Goal: Communication & Community: Participate in discussion

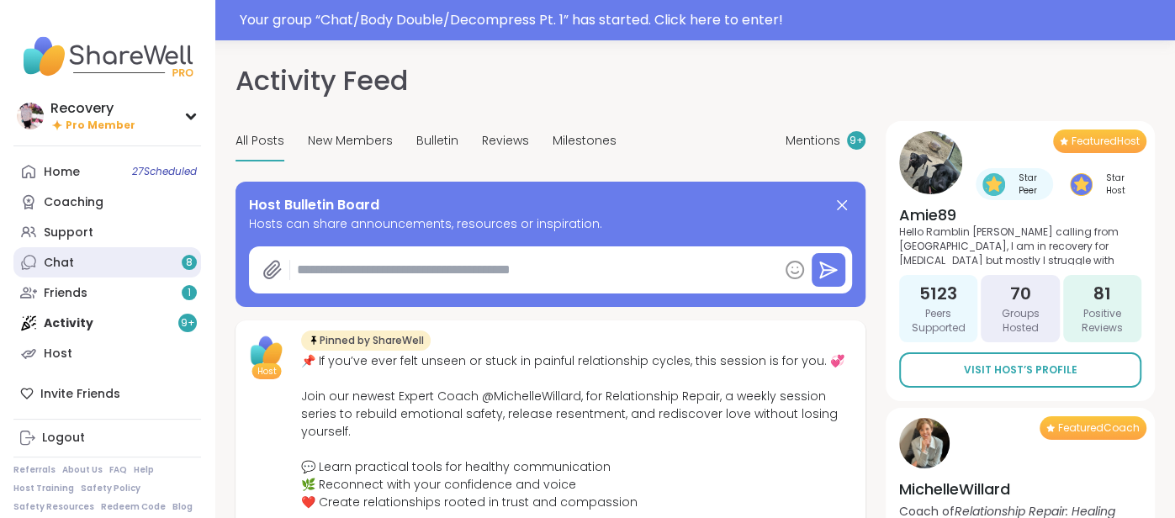
click at [92, 265] on link "Chat 8" at bounding box center [107, 262] width 188 height 30
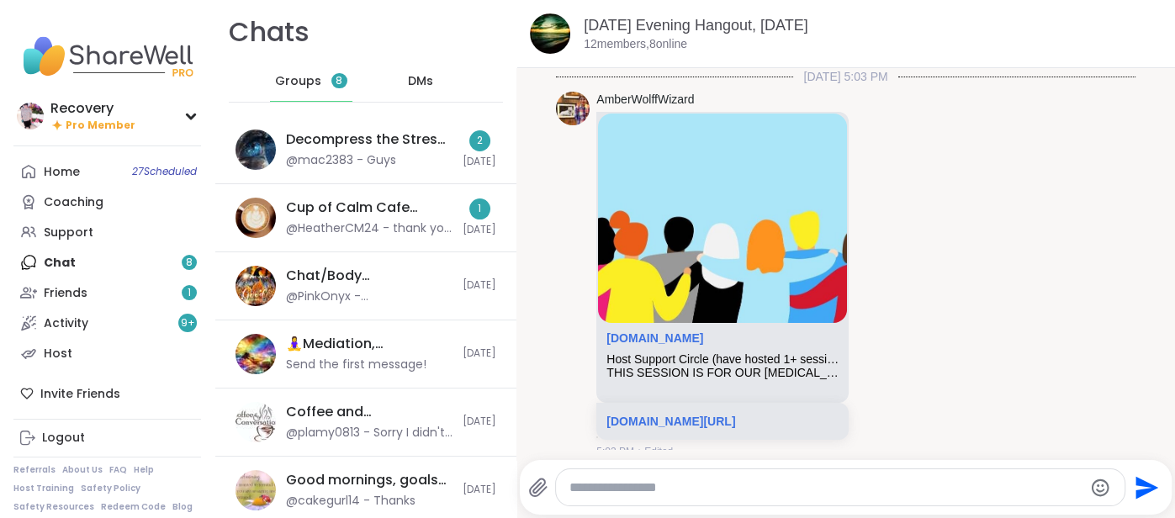
scroll to position [4992, 0]
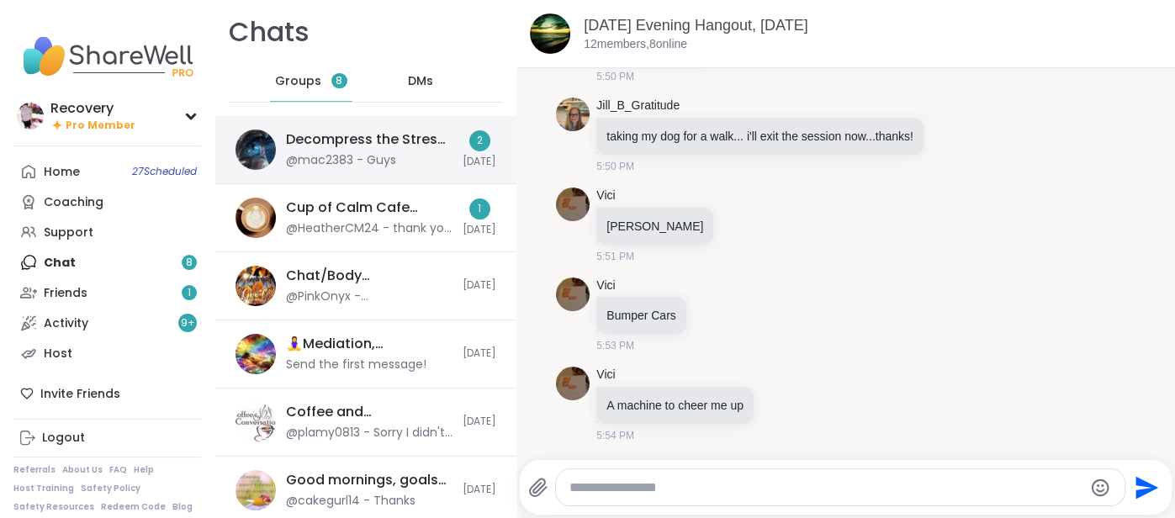
click at [394, 160] on div "@mac2383 - Guys" at bounding box center [341, 160] width 110 height 17
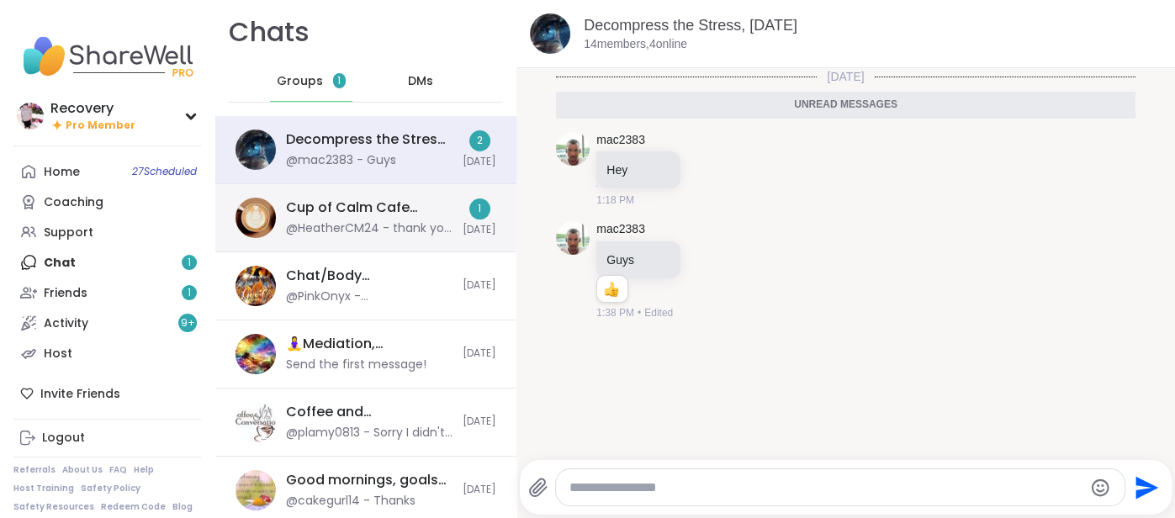
click at [395, 204] on div "Cup of Calm Cafe Wellness [DATE]" at bounding box center [369, 208] width 167 height 19
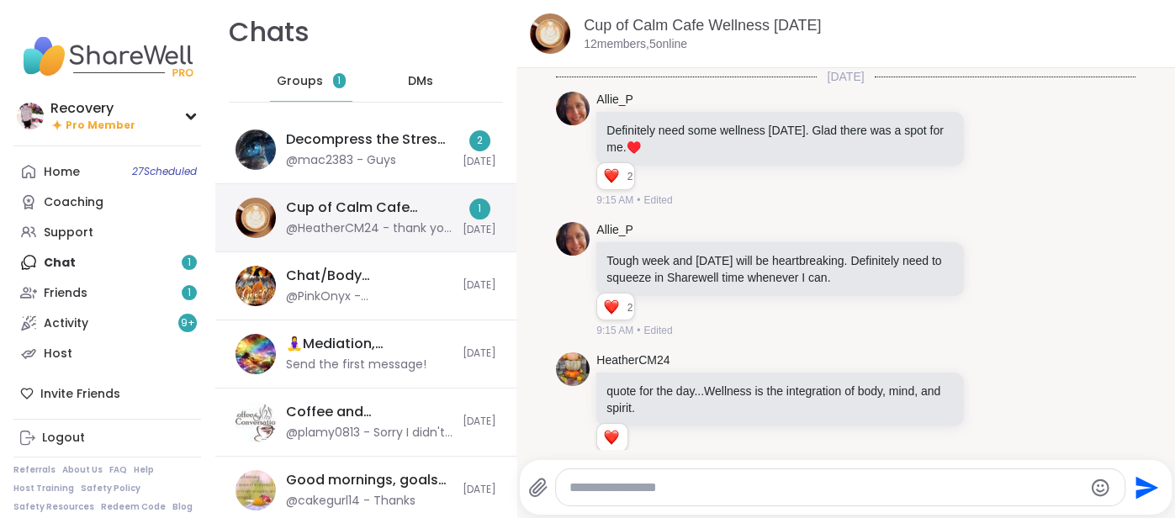
scroll to position [5182, 0]
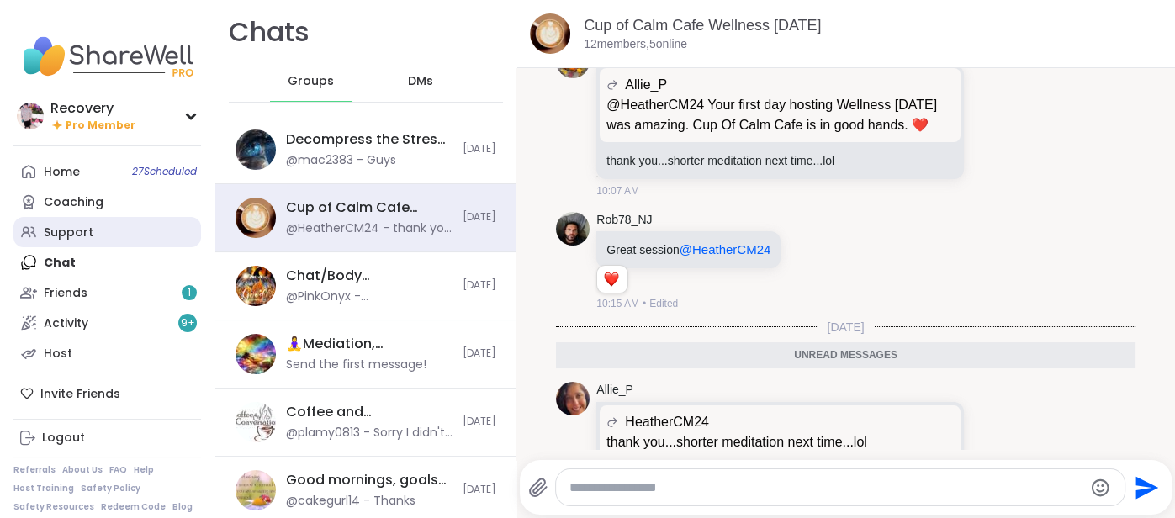
click at [114, 226] on link "Support" at bounding box center [107, 232] width 188 height 30
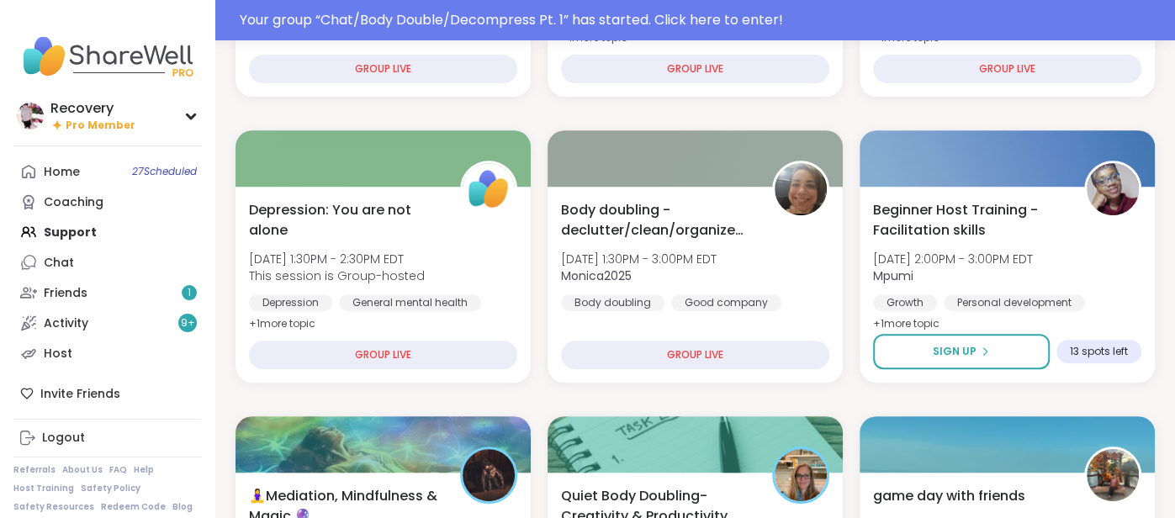
scroll to position [439, 0]
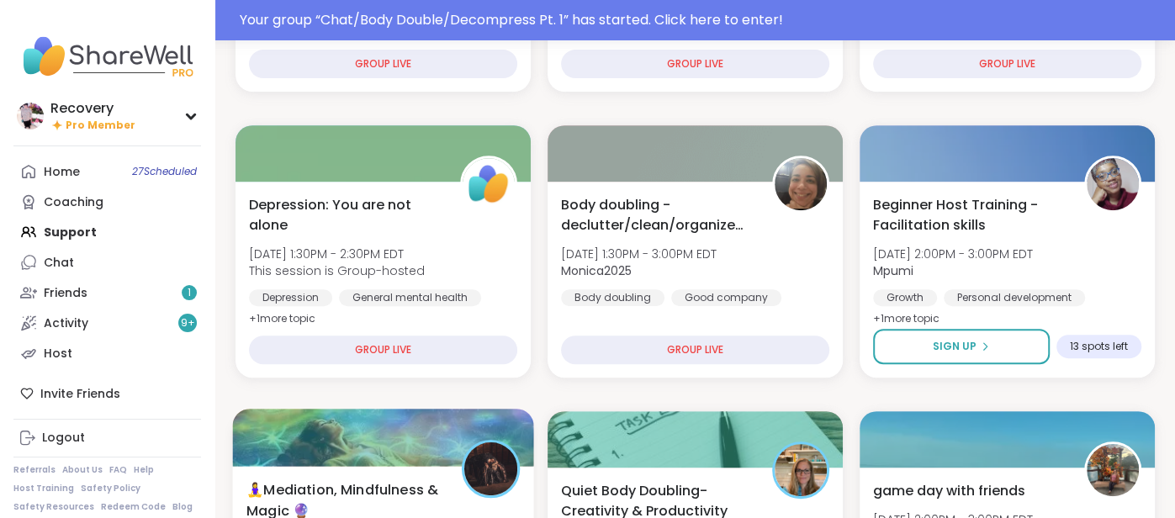
click at [504, 427] on div at bounding box center [382, 437] width 301 height 57
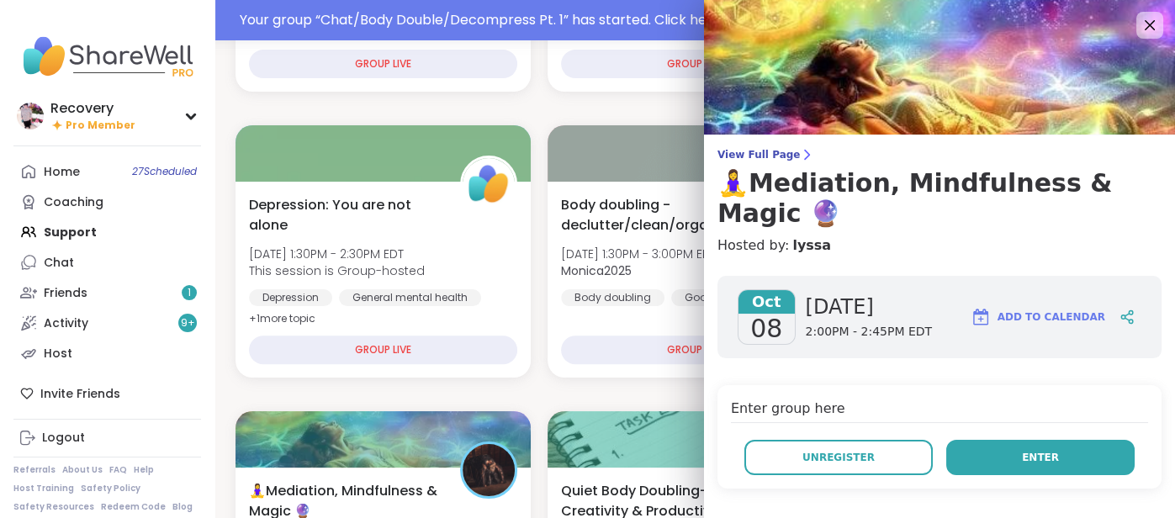
click at [997, 440] on button "Enter" at bounding box center [1041, 457] width 188 height 35
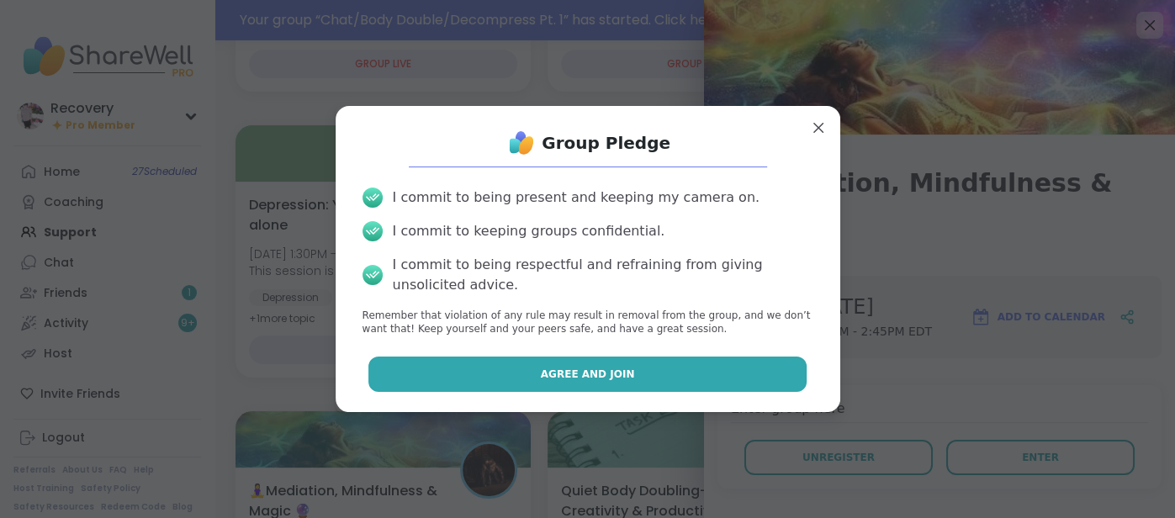
click at [676, 357] on button "Agree and Join" at bounding box center [588, 374] width 438 height 35
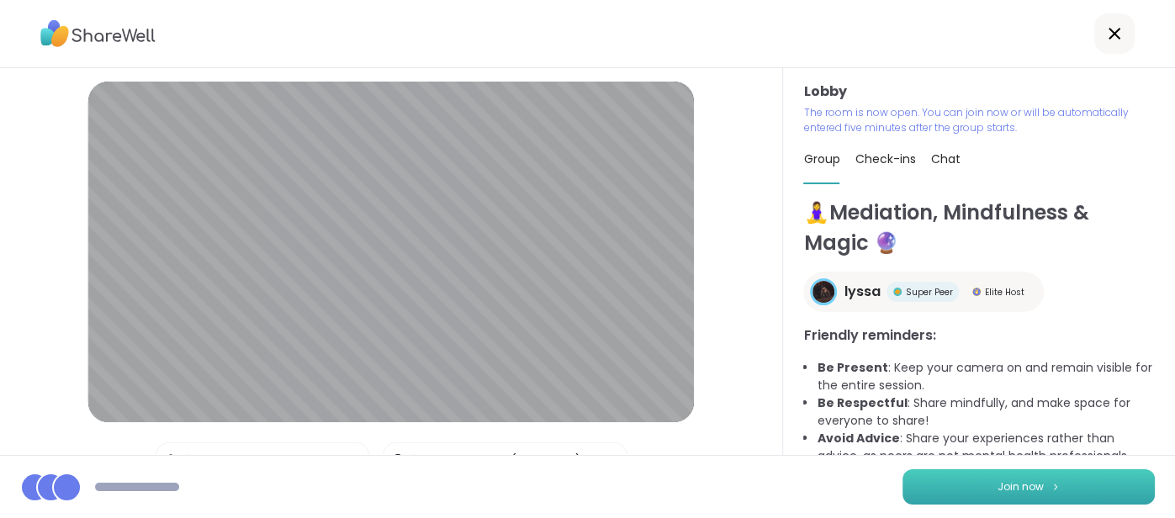
click at [936, 478] on button "Join now" at bounding box center [1029, 487] width 252 height 35
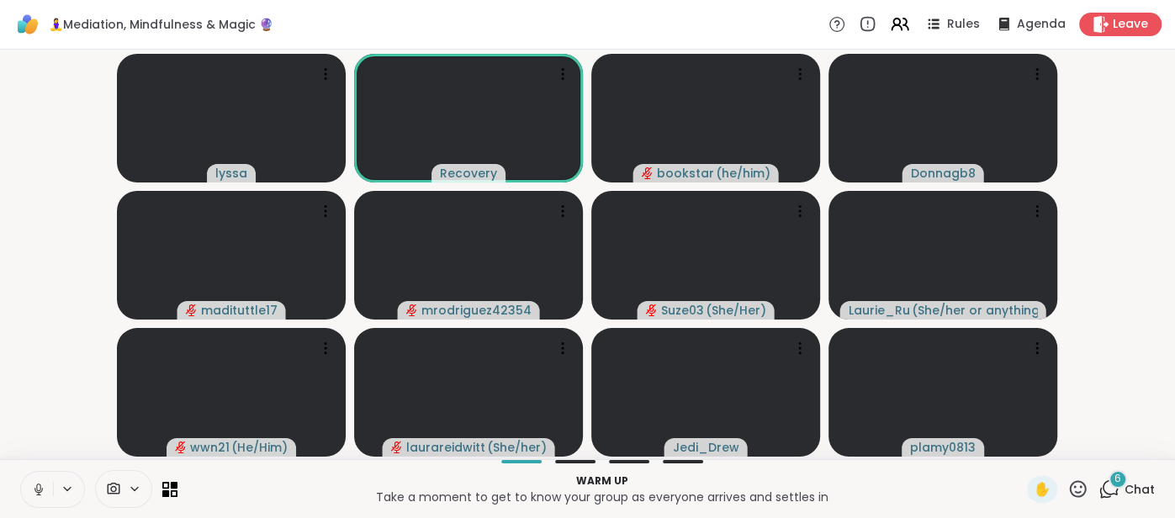
click at [28, 491] on button at bounding box center [37, 489] width 32 height 35
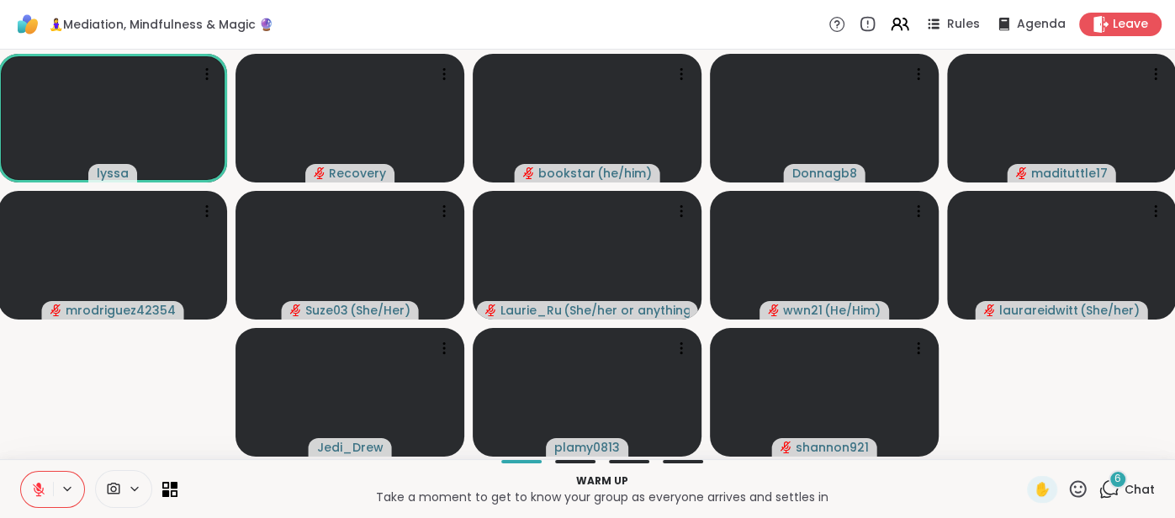
click at [1143, 498] on div "6 Chat" at bounding box center [1127, 489] width 56 height 27
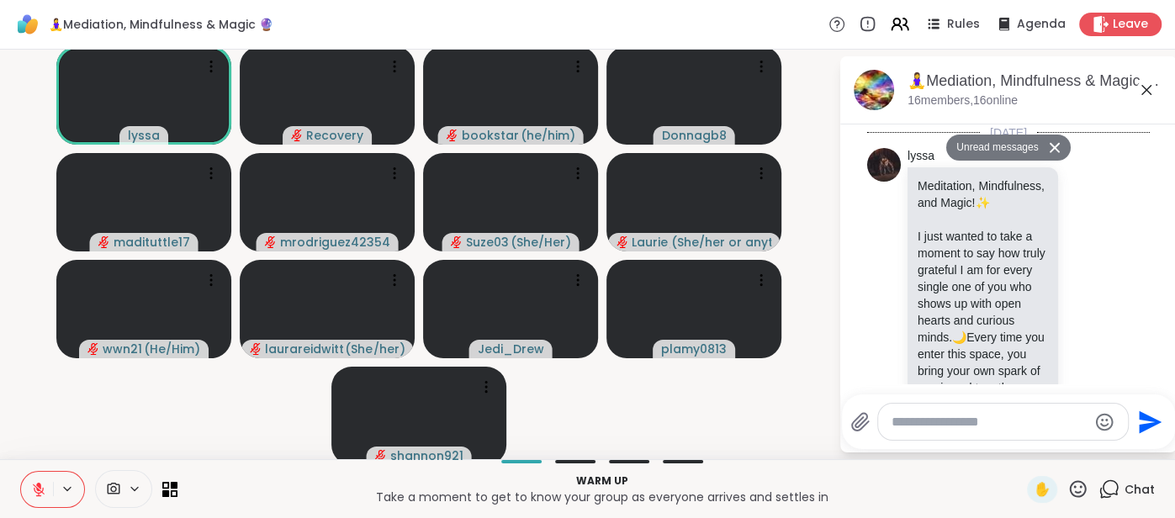
scroll to position [2748, 0]
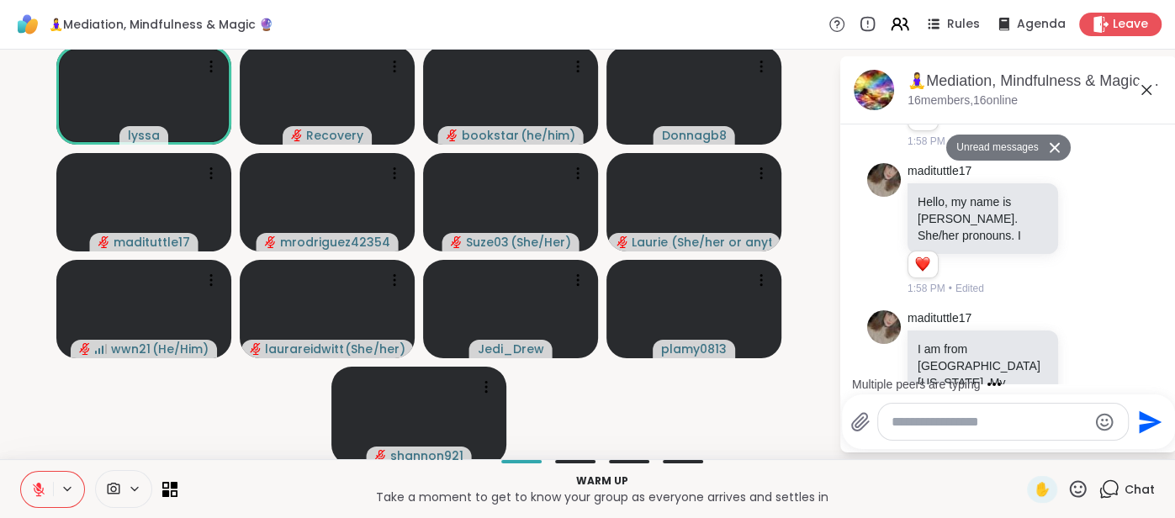
click at [958, 422] on textarea "Type your message" at bounding box center [990, 422] width 196 height 17
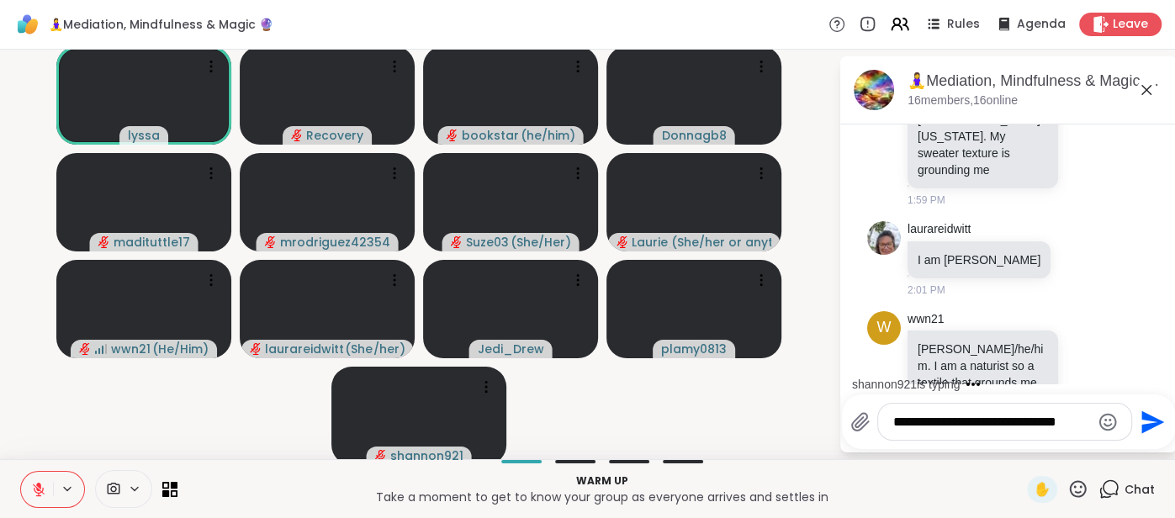
scroll to position [3076, 0]
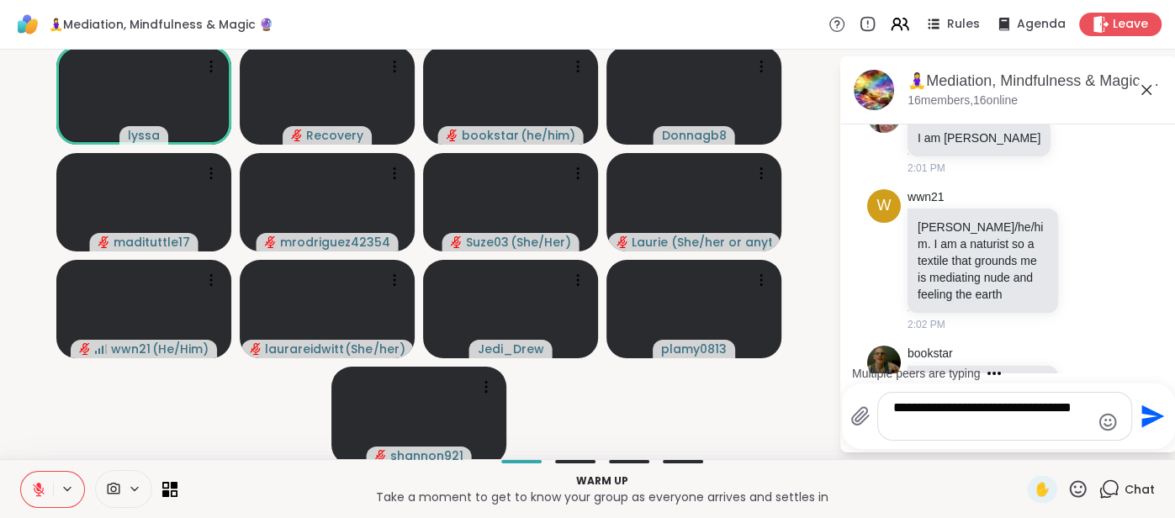
type textarea "**********"
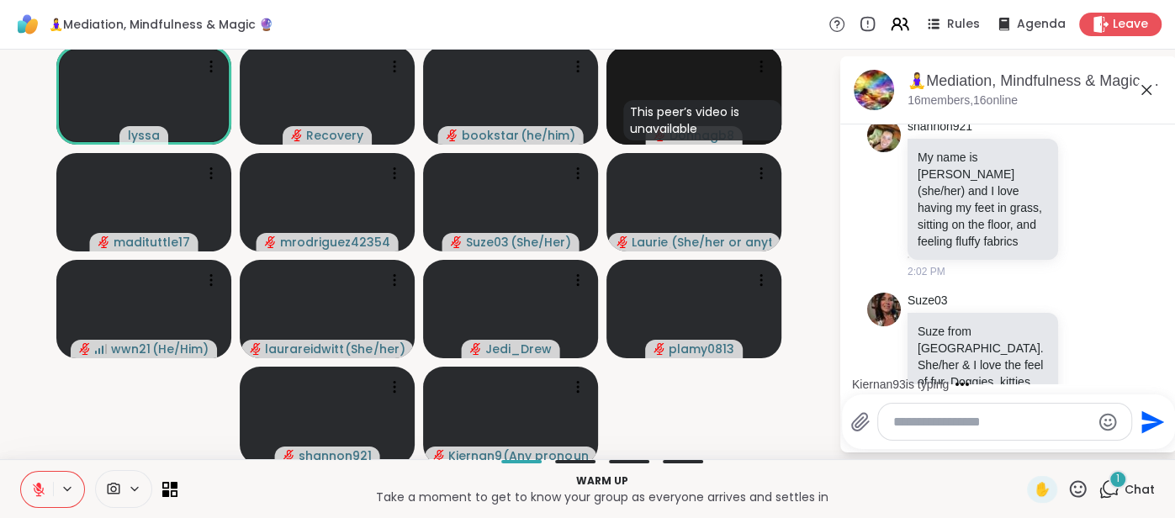
scroll to position [4028, 0]
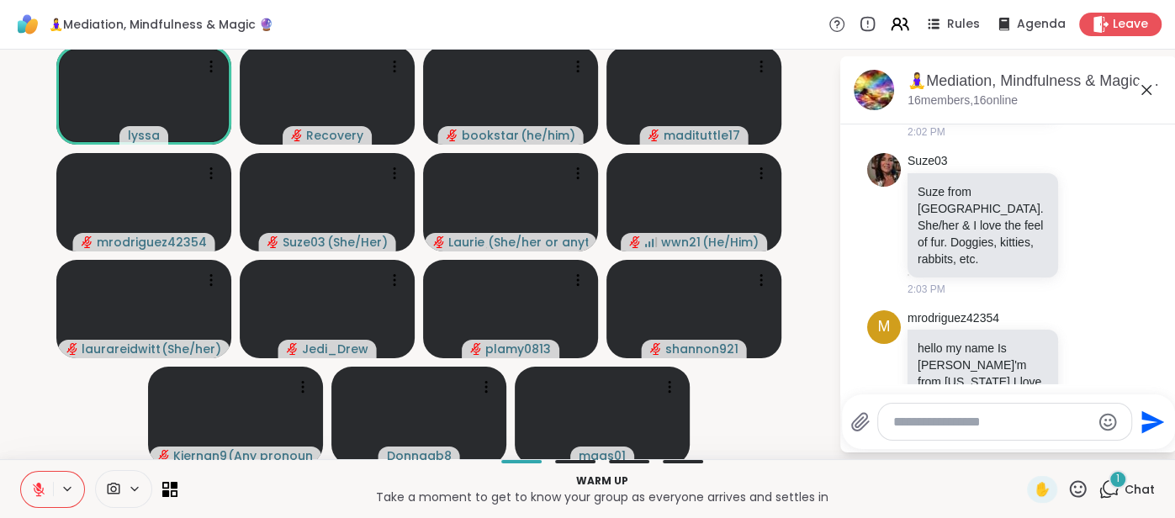
click at [1149, 91] on icon at bounding box center [1147, 90] width 20 height 20
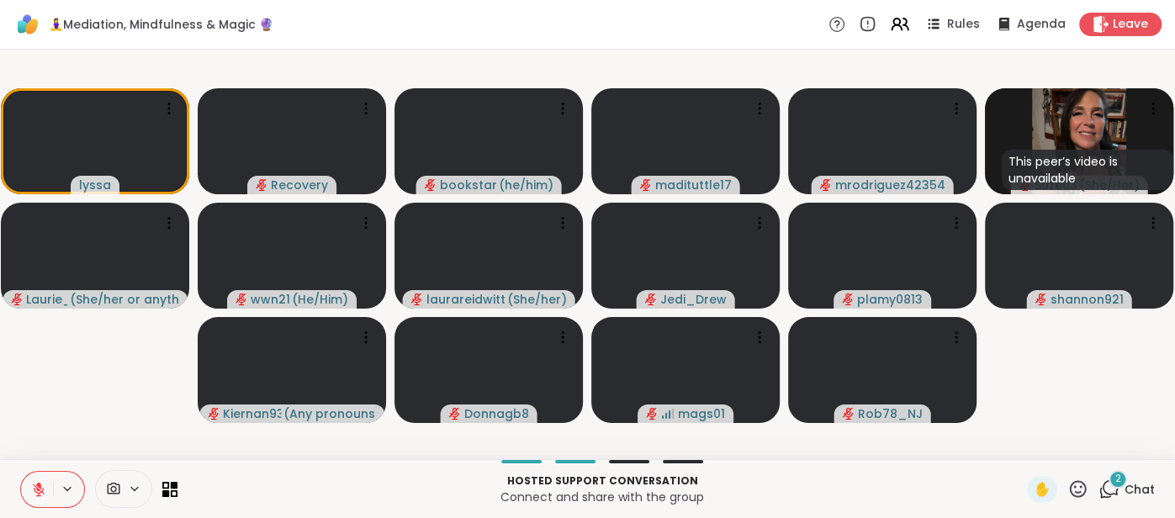
click at [1138, 489] on span "Chat" at bounding box center [1140, 489] width 30 height 17
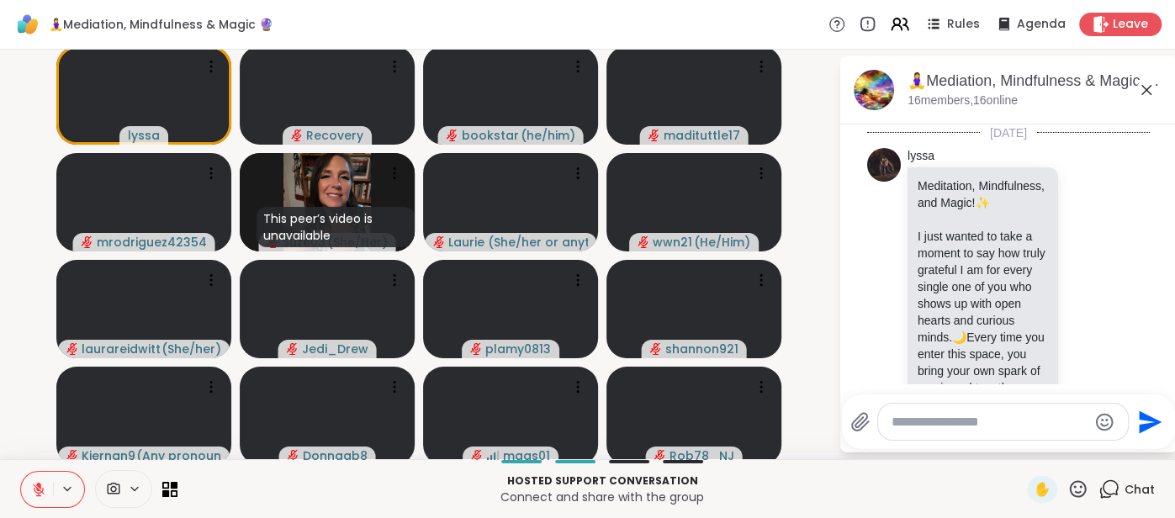
scroll to position [4207, 0]
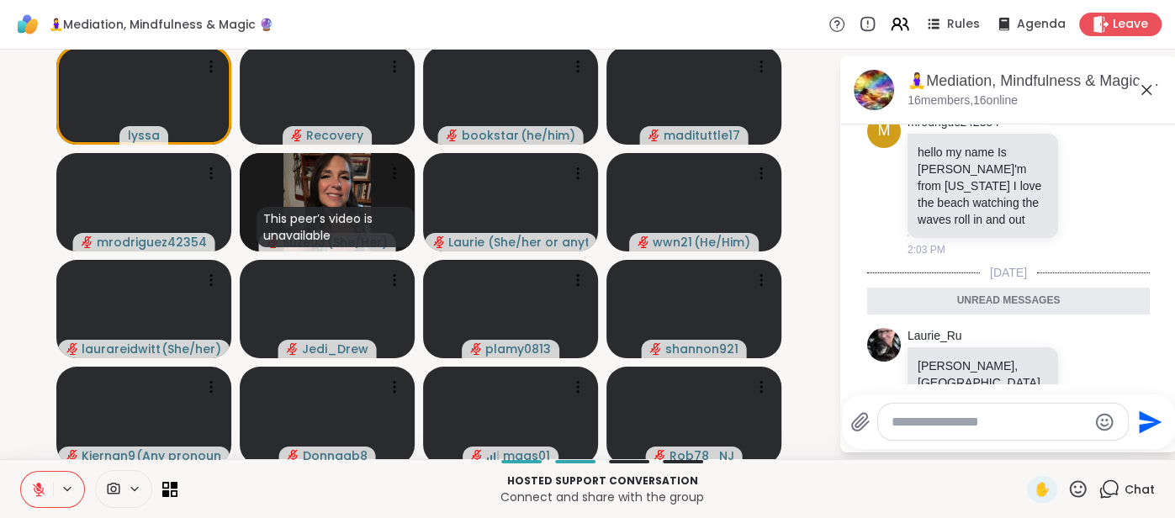
click at [1145, 92] on icon at bounding box center [1147, 90] width 20 height 20
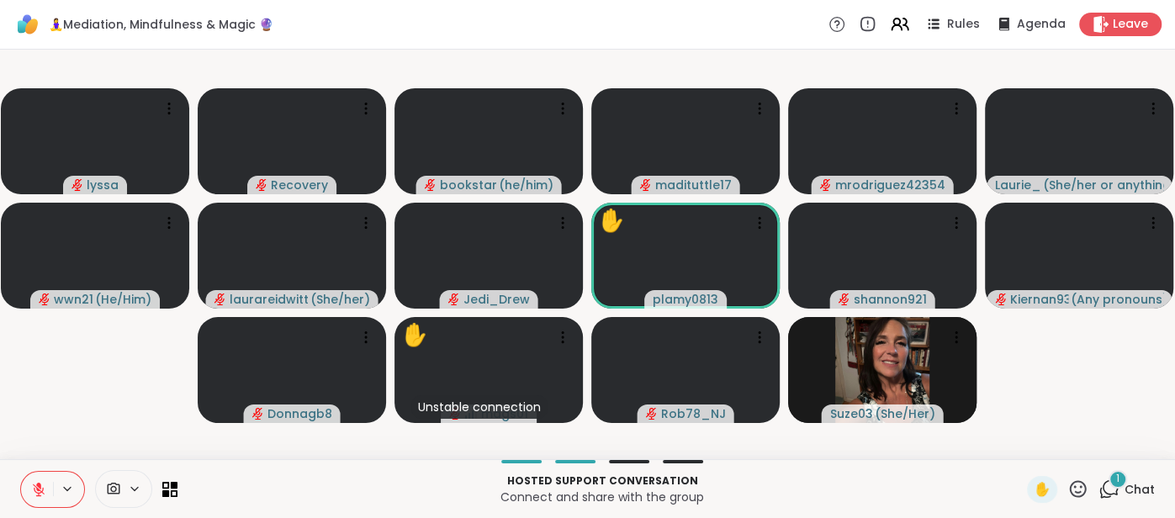
click at [1075, 485] on icon at bounding box center [1078, 489] width 21 height 21
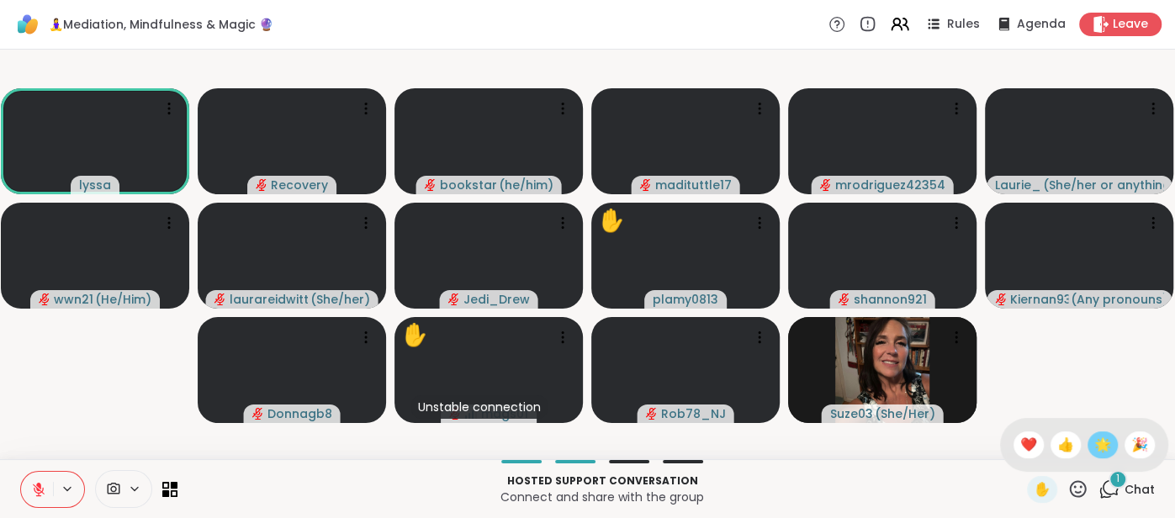
click at [1103, 448] on span "🌟" at bounding box center [1103, 445] width 17 height 20
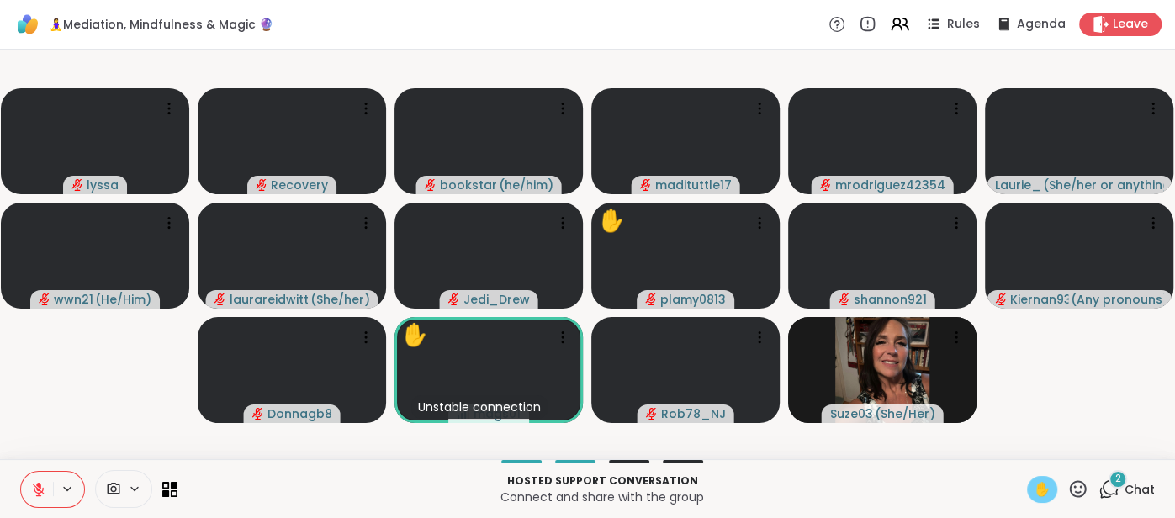
click at [1049, 488] on span "✋" at bounding box center [1042, 490] width 17 height 20
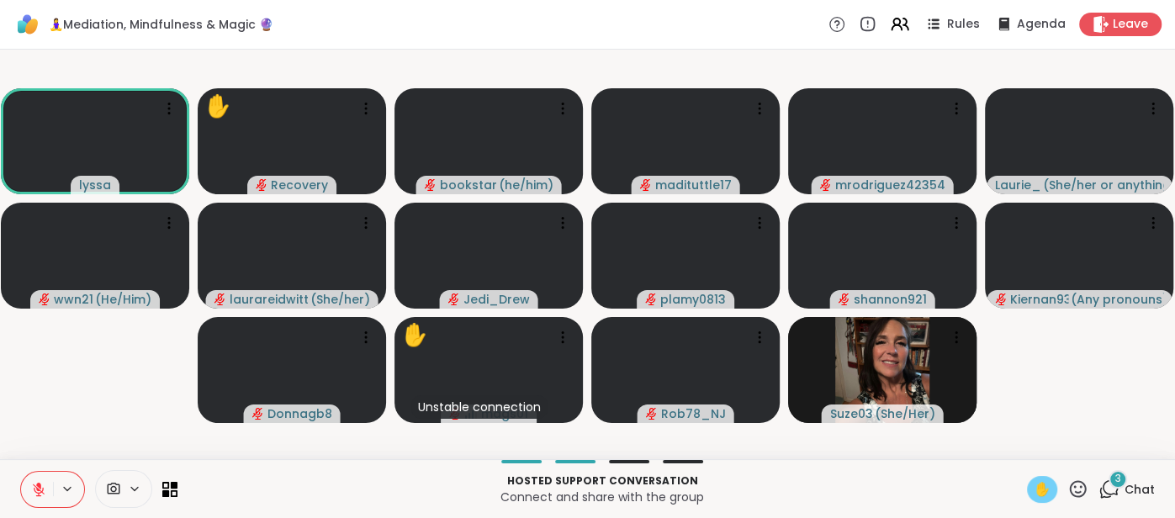
click at [38, 484] on icon at bounding box center [38, 485] width 5 height 7
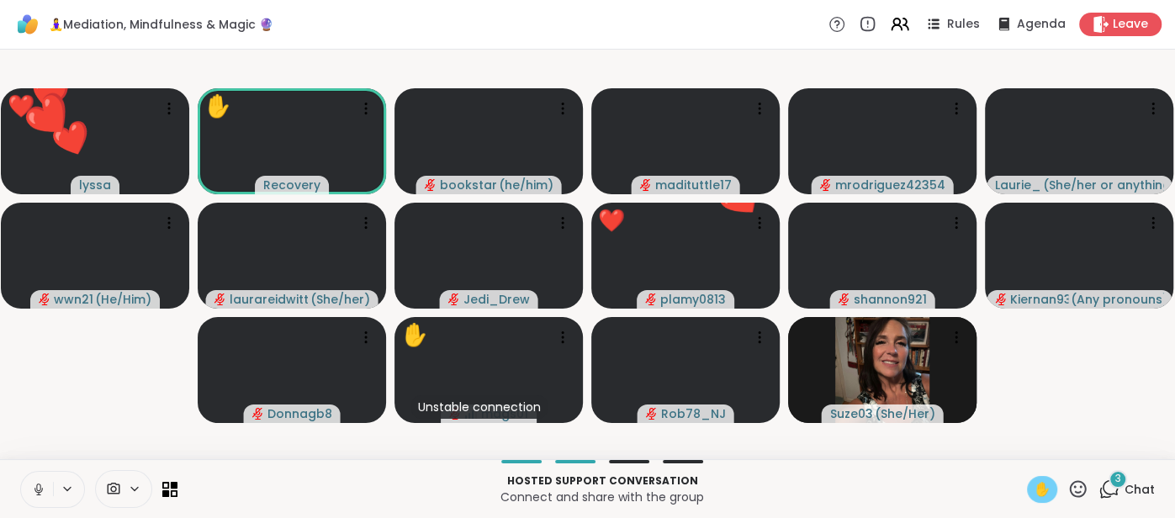
click at [31, 485] on icon at bounding box center [38, 489] width 15 height 15
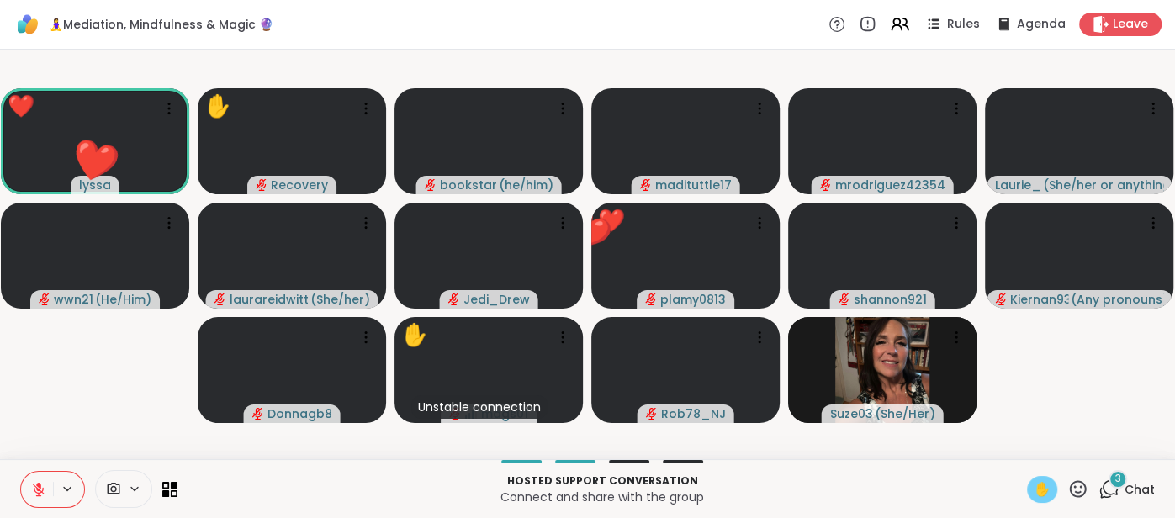
click at [1047, 498] on span "✋" at bounding box center [1042, 490] width 17 height 20
click at [1131, 488] on span "Chat" at bounding box center [1140, 489] width 30 height 17
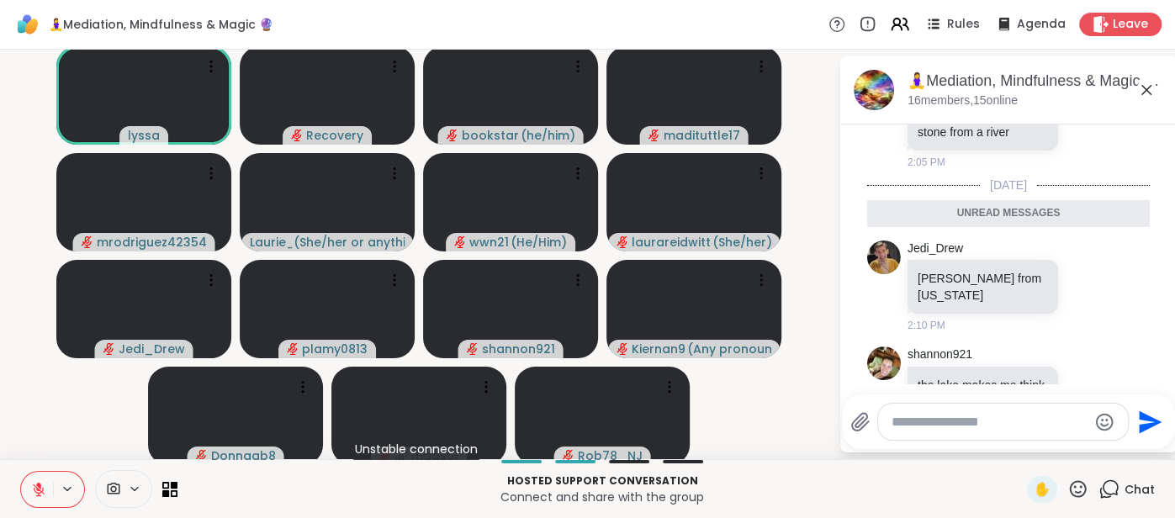
scroll to position [4714, 0]
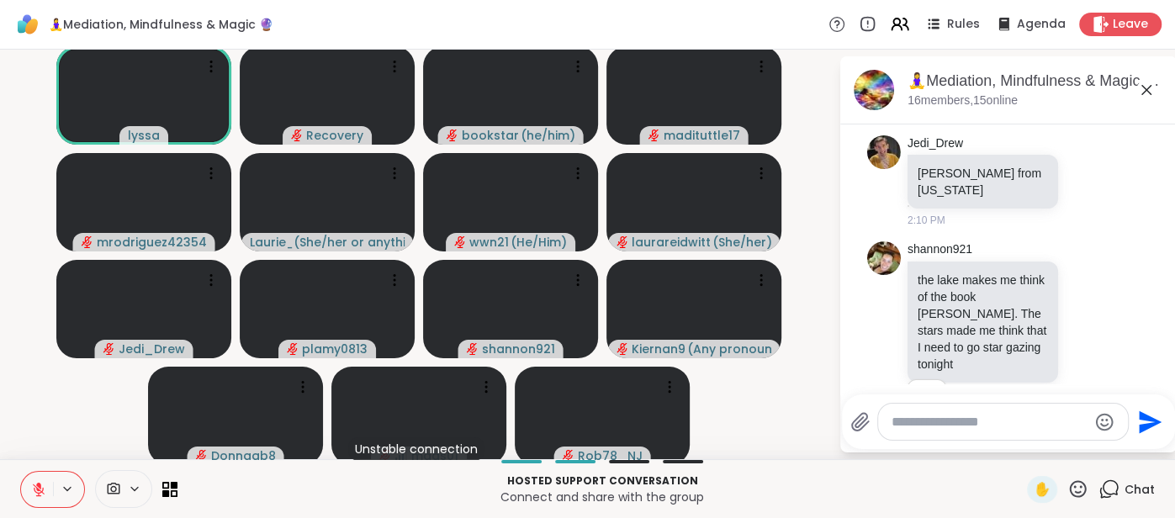
click at [1143, 93] on icon at bounding box center [1147, 90] width 20 height 20
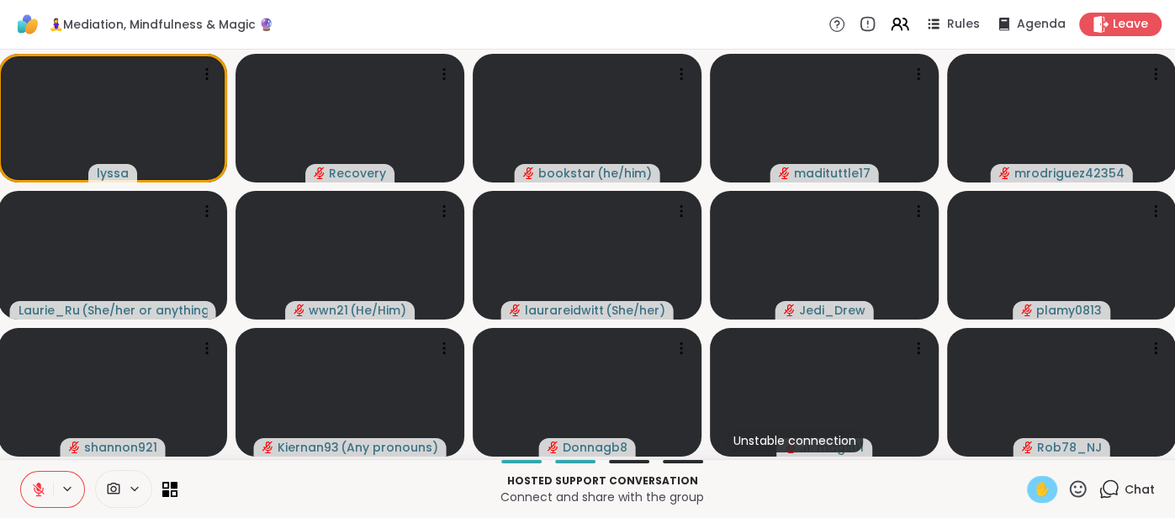
click at [1041, 488] on span "✋" at bounding box center [1042, 490] width 17 height 20
click at [34, 494] on icon at bounding box center [38, 489] width 15 height 15
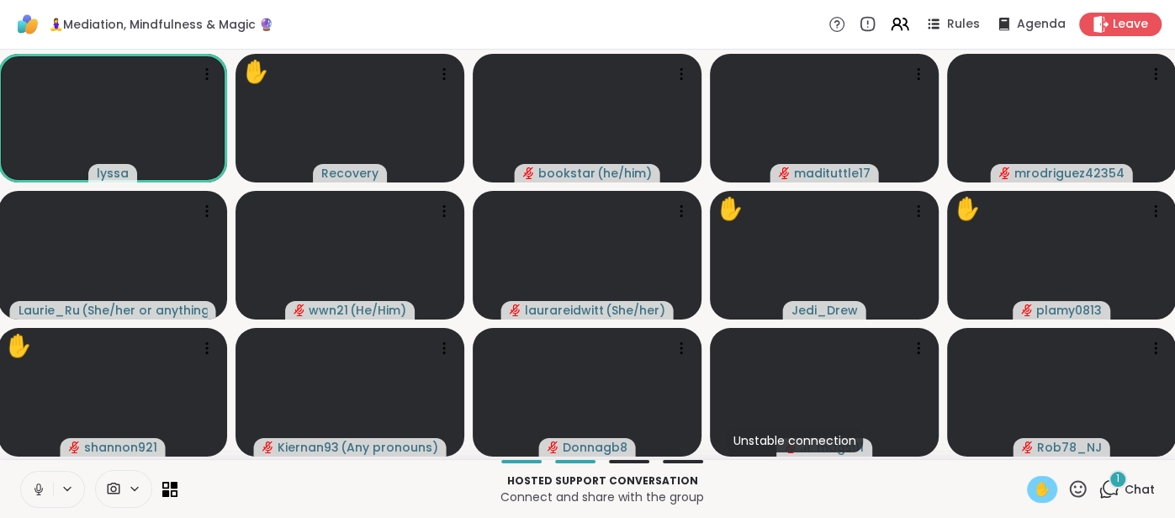
click at [38, 487] on icon at bounding box center [38, 489] width 15 height 15
click at [1037, 480] on span "✋" at bounding box center [1042, 490] width 17 height 20
click at [1138, 485] on span "Chat" at bounding box center [1140, 489] width 30 height 17
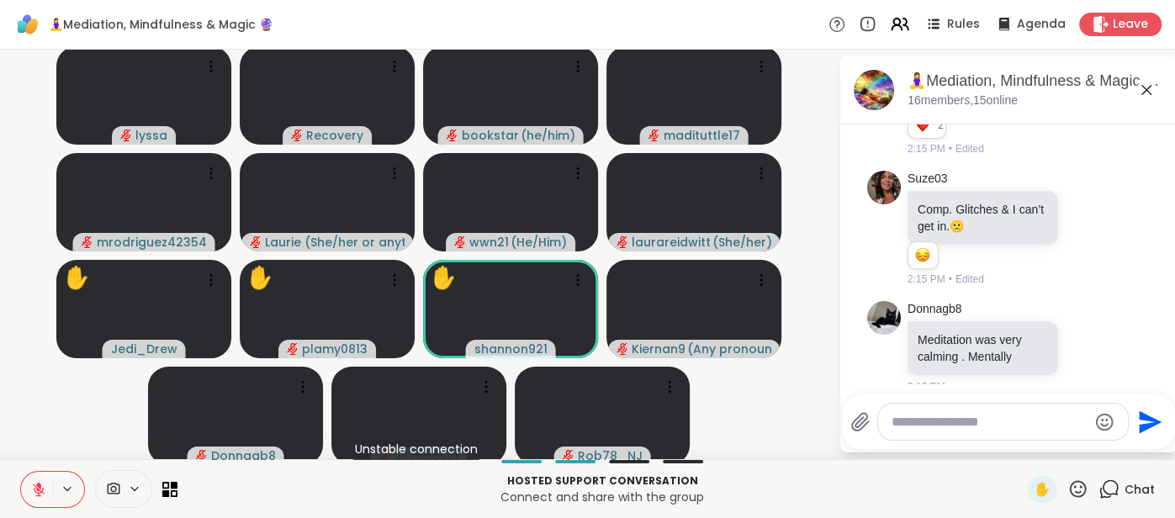
scroll to position [5042, 0]
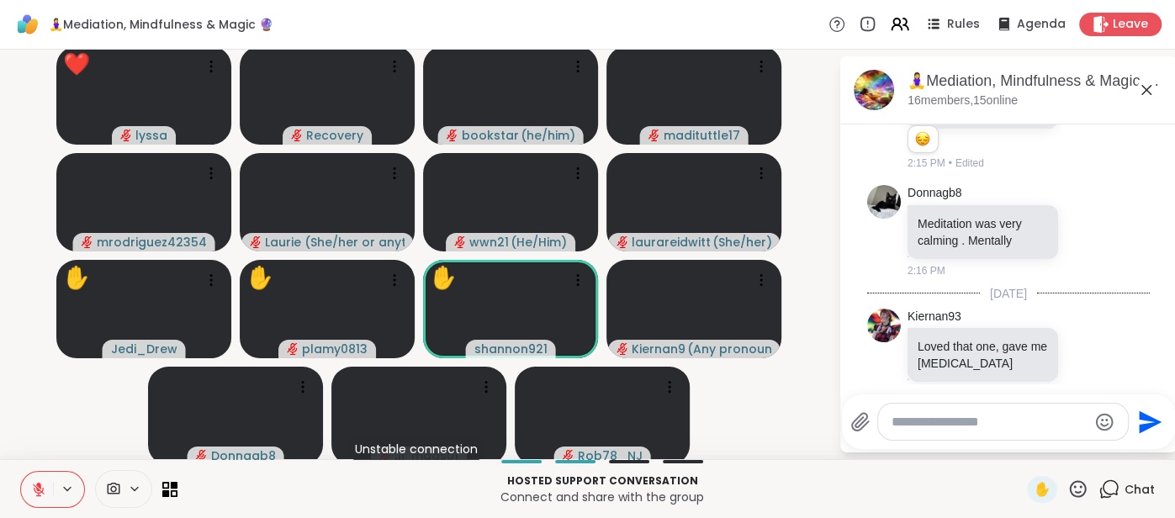
click at [1146, 88] on icon at bounding box center [1147, 90] width 10 height 10
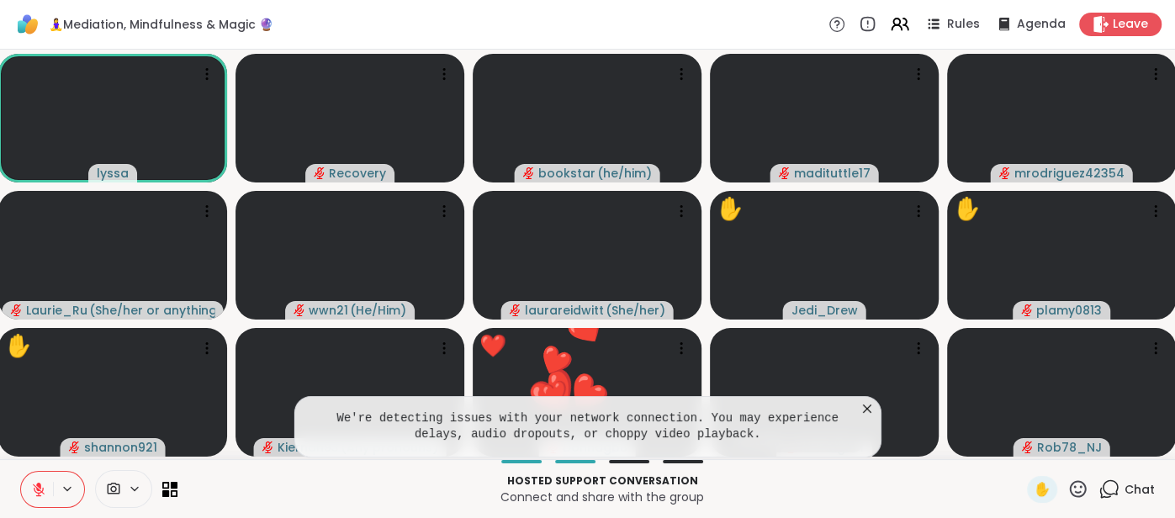
click at [868, 409] on icon at bounding box center [867, 409] width 8 height 8
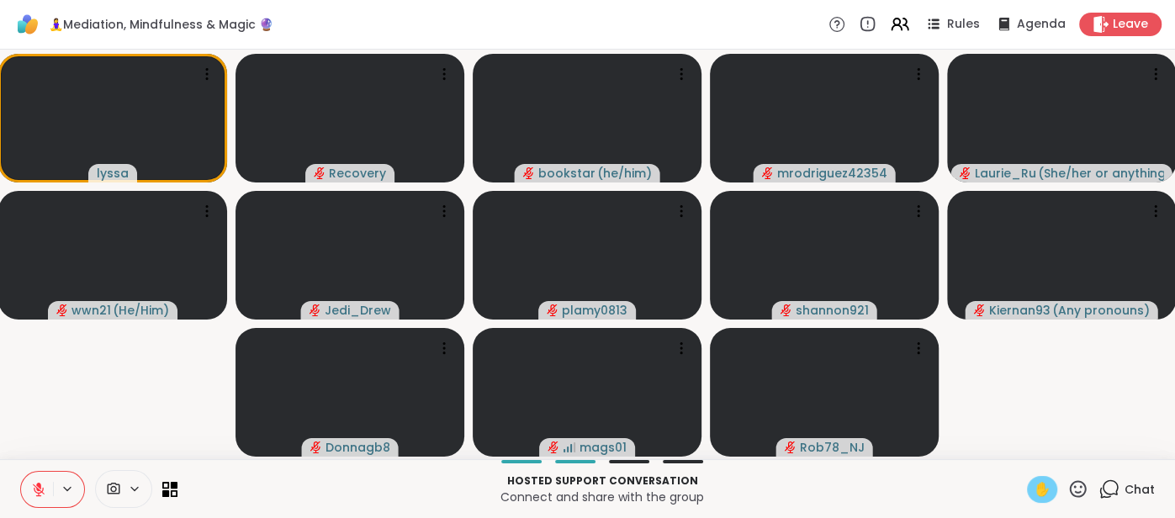
click at [1034, 493] on span "✋" at bounding box center [1042, 490] width 17 height 20
click at [32, 485] on icon at bounding box center [38, 489] width 15 height 15
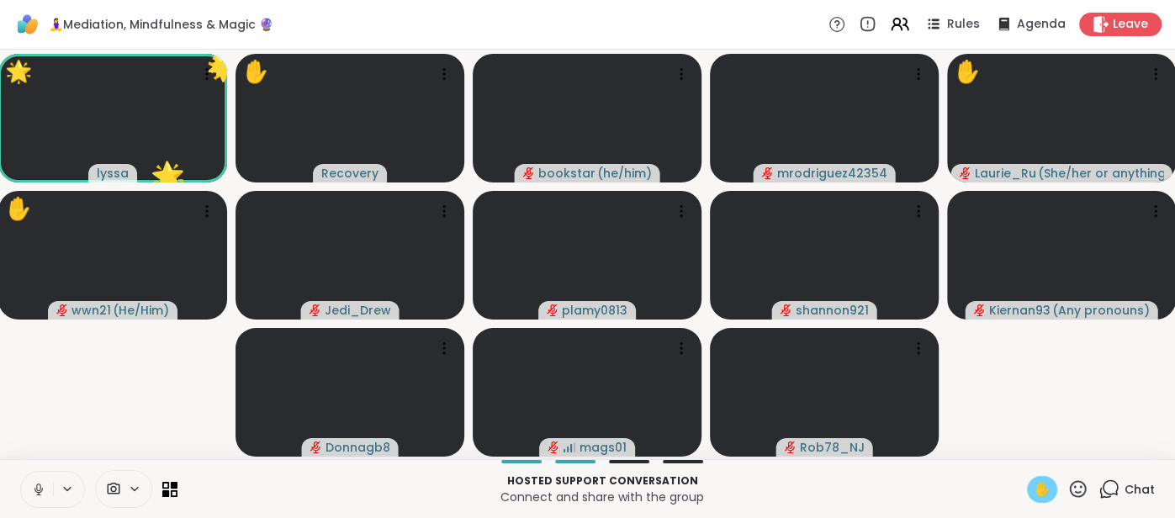
click at [33, 488] on icon at bounding box center [38, 489] width 15 height 15
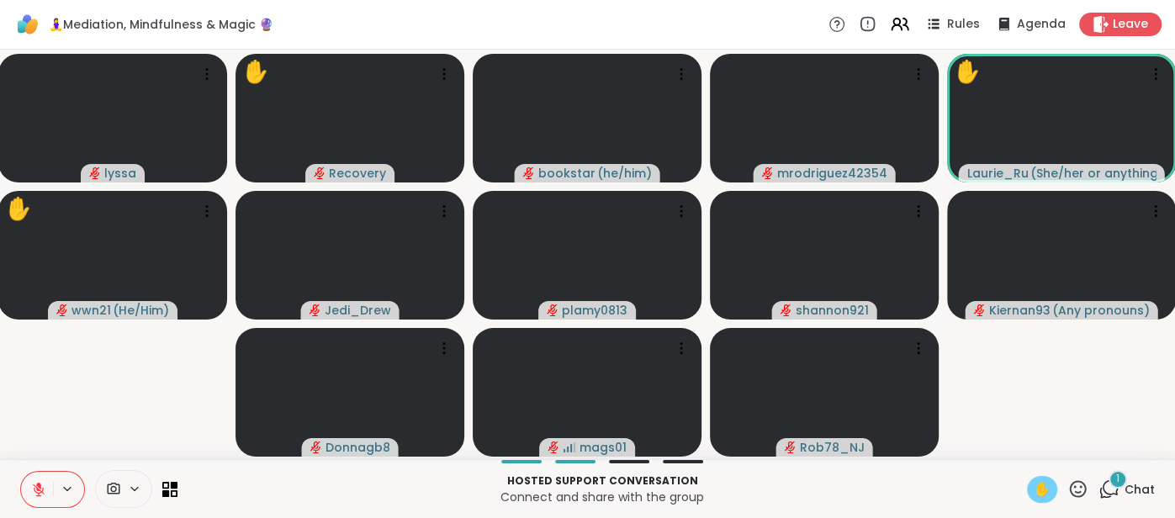
click at [1027, 485] on div "✋" at bounding box center [1042, 489] width 30 height 27
click at [1037, 488] on span "✋" at bounding box center [1042, 490] width 17 height 20
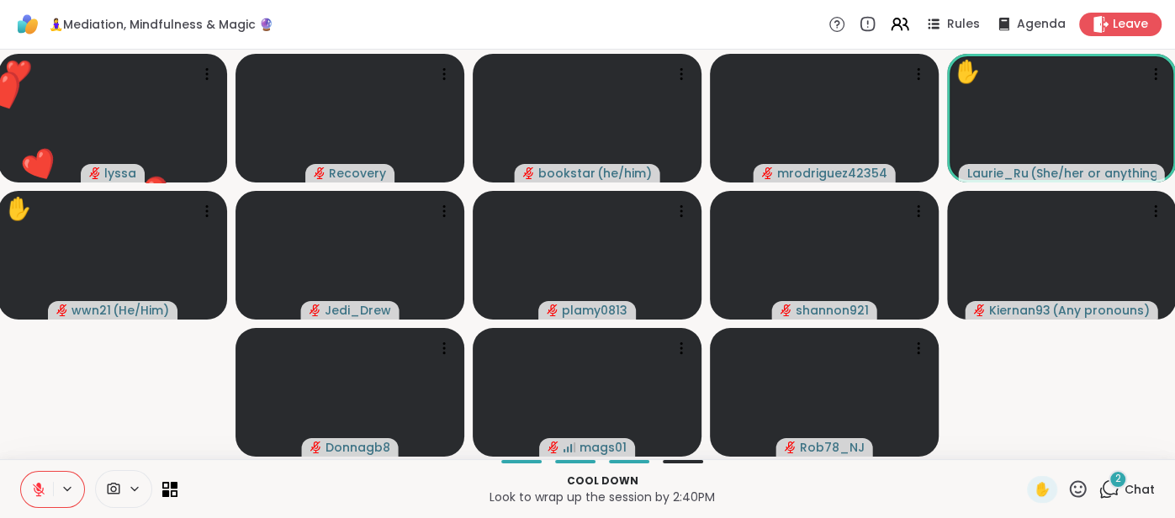
click at [1140, 479] on div "2 Chat" at bounding box center [1127, 489] width 56 height 27
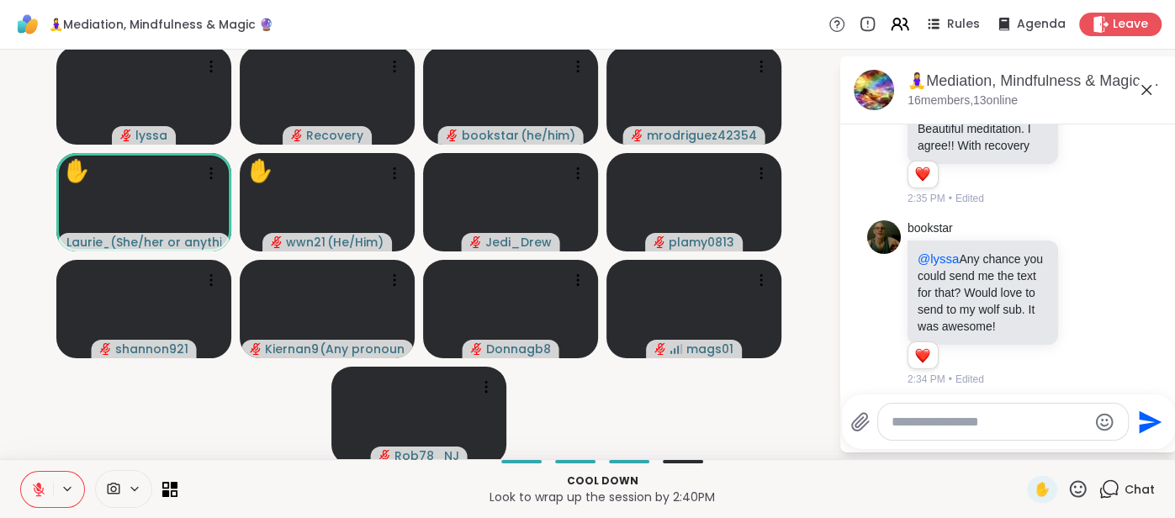
scroll to position [5383, 0]
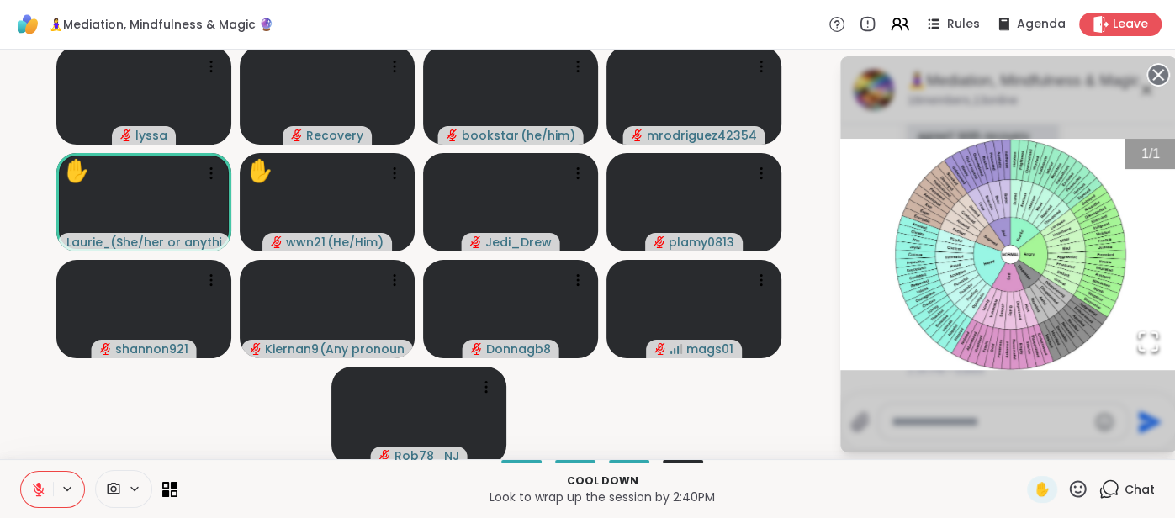
click at [1159, 69] on circle at bounding box center [1159, 75] width 20 height 20
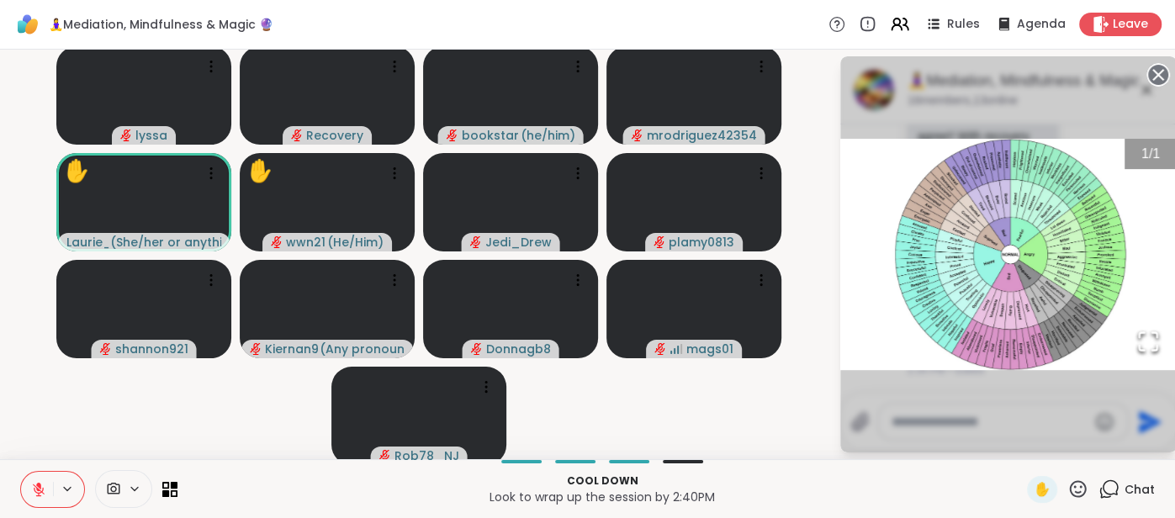
scroll to position [4, 0]
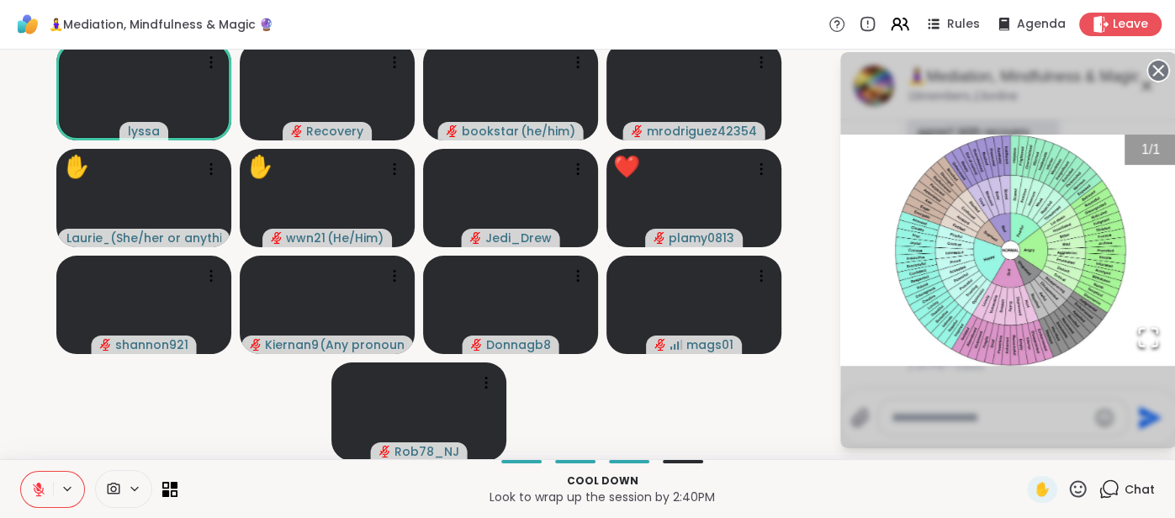
click at [1163, 76] on circle at bounding box center [1159, 71] width 20 height 20
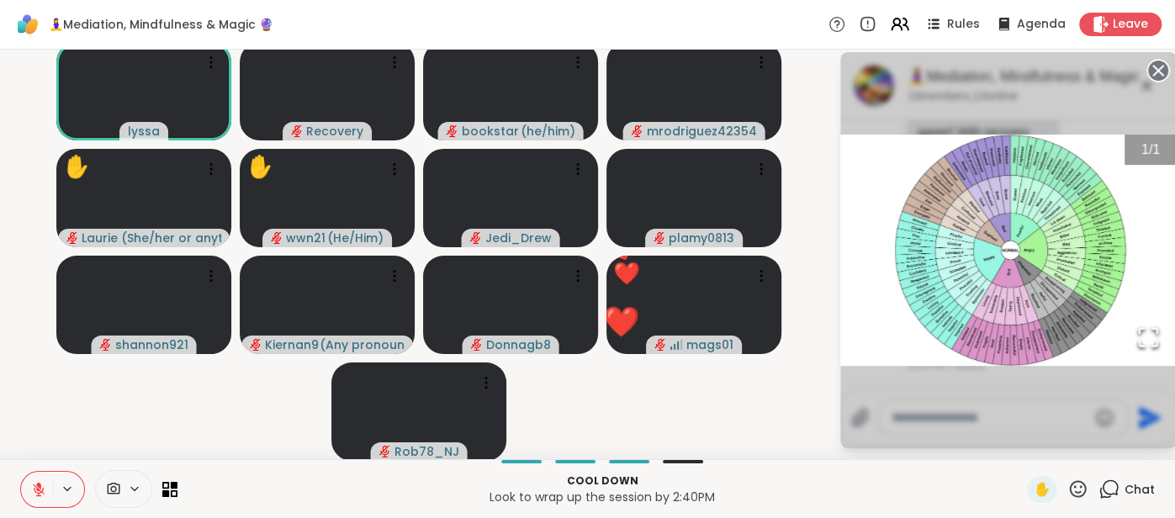
click at [1157, 64] on circle at bounding box center [1159, 71] width 20 height 20
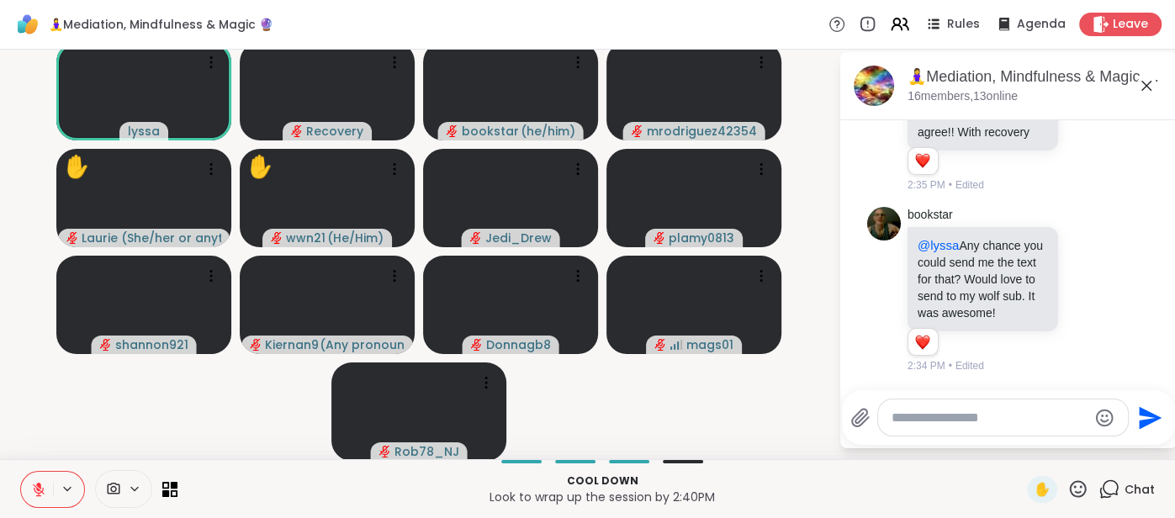
click at [968, 426] on textarea "Type your message" at bounding box center [990, 418] width 196 height 17
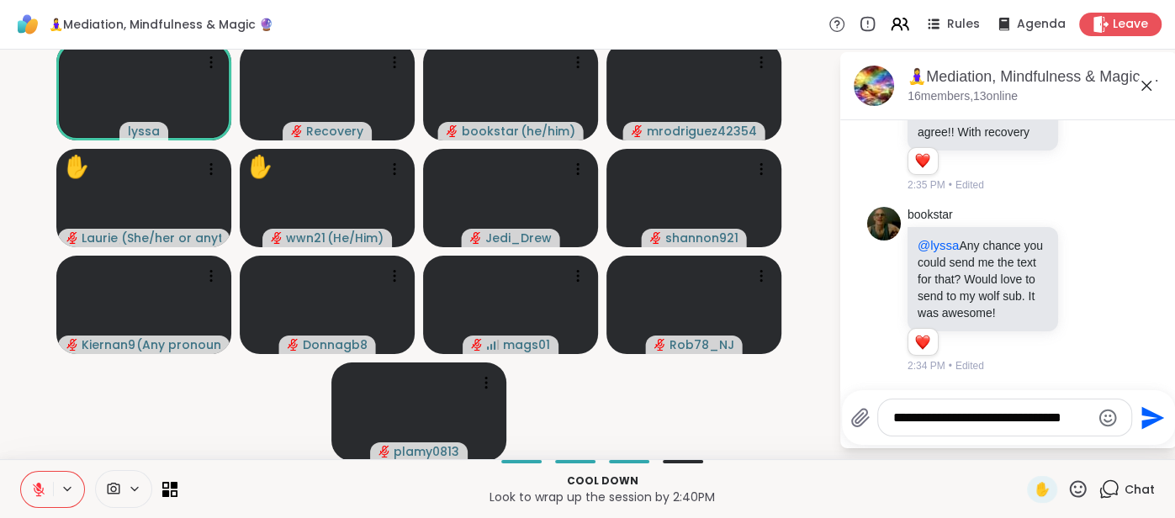
type textarea "**********"
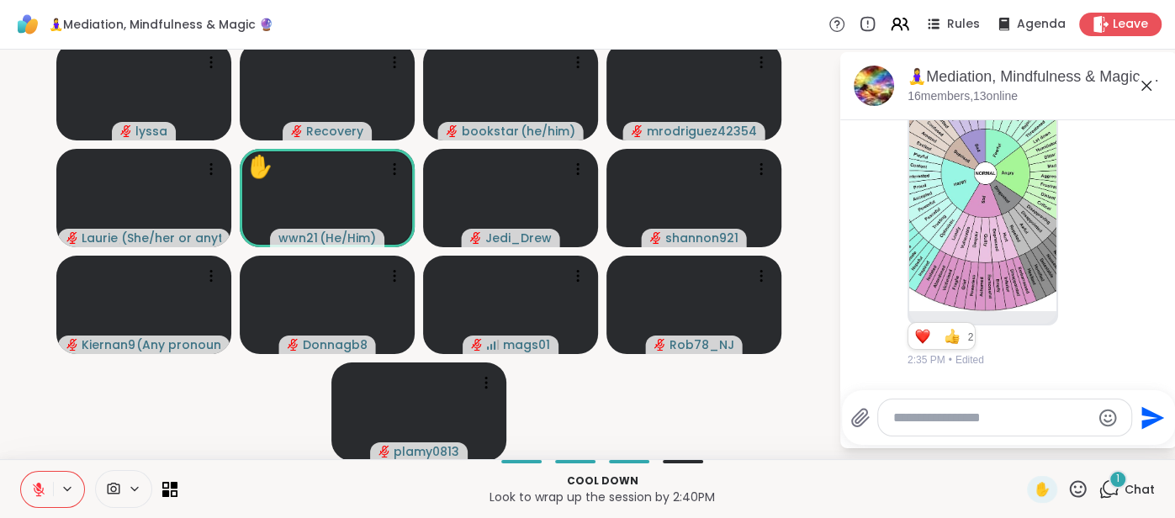
scroll to position [5864, 0]
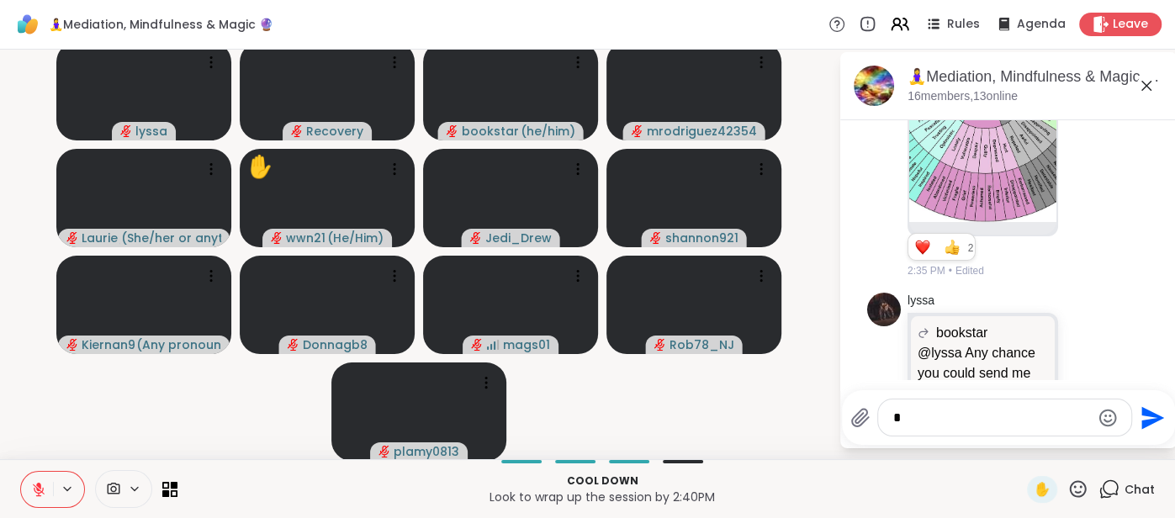
type textarea "**"
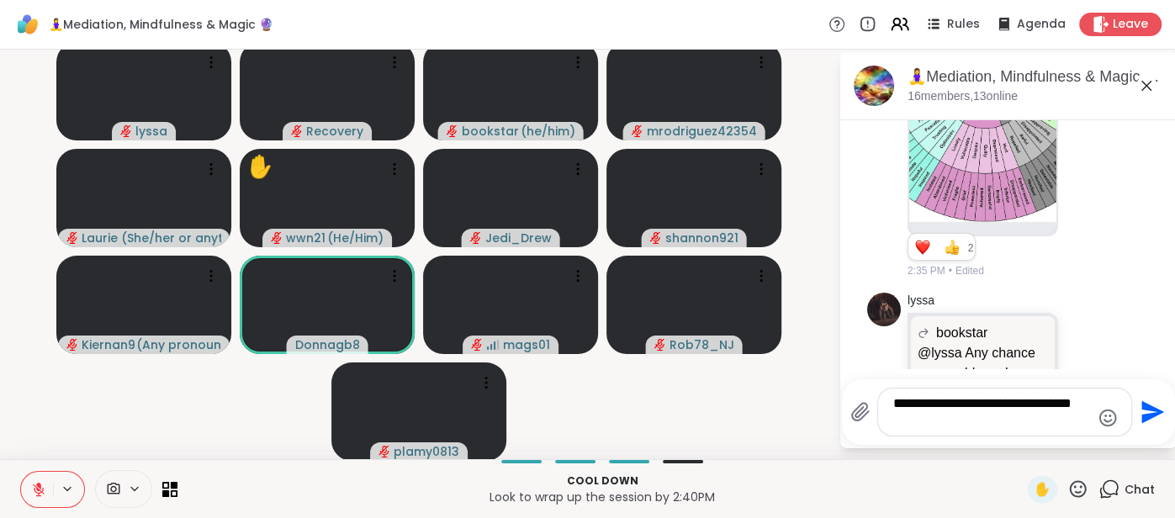
scroll to position [0, 0]
type textarea "**********"
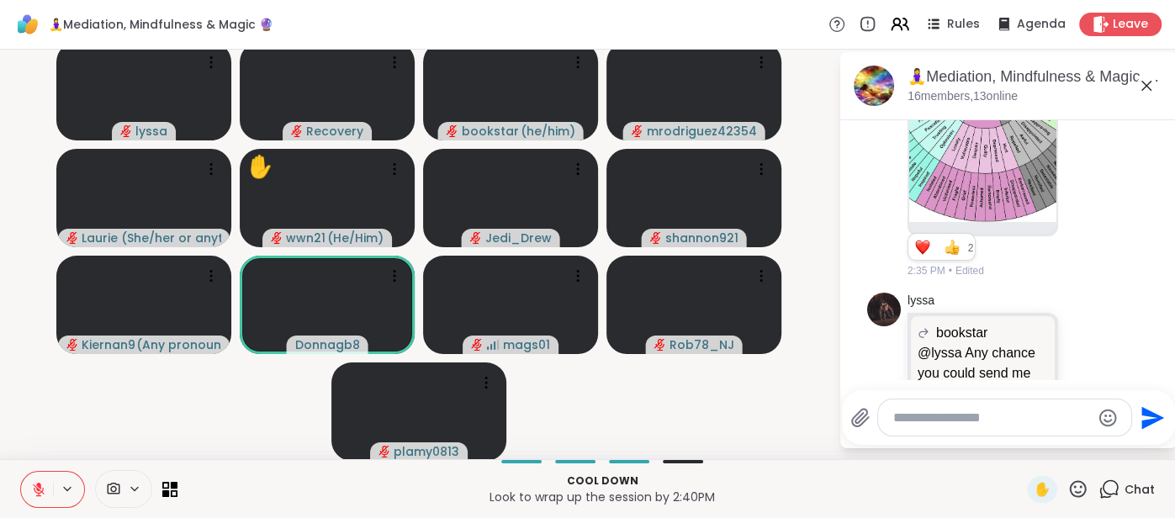
scroll to position [5971, 0]
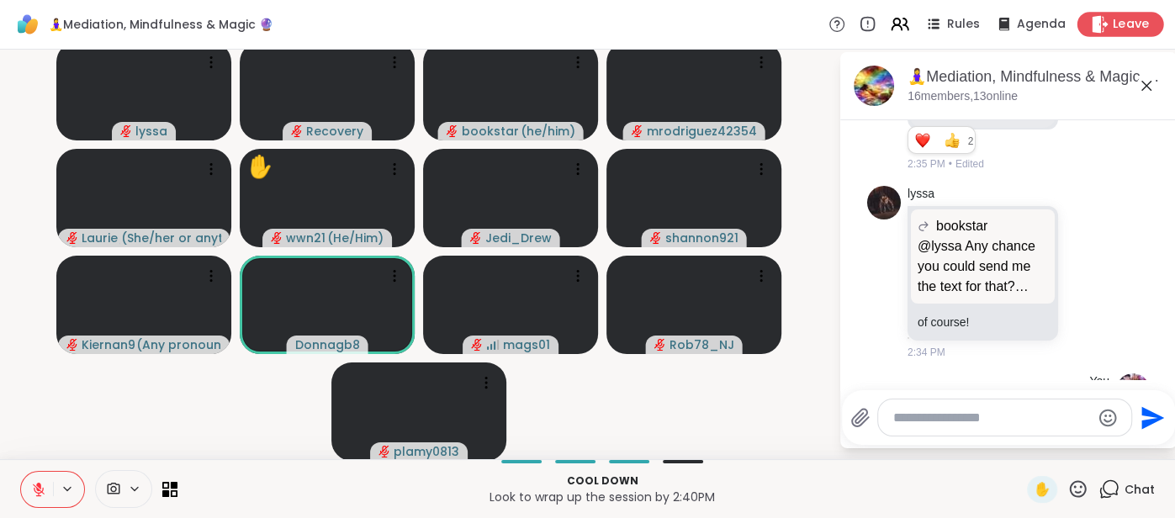
click at [1096, 34] on div "Leave" at bounding box center [1121, 24] width 87 height 24
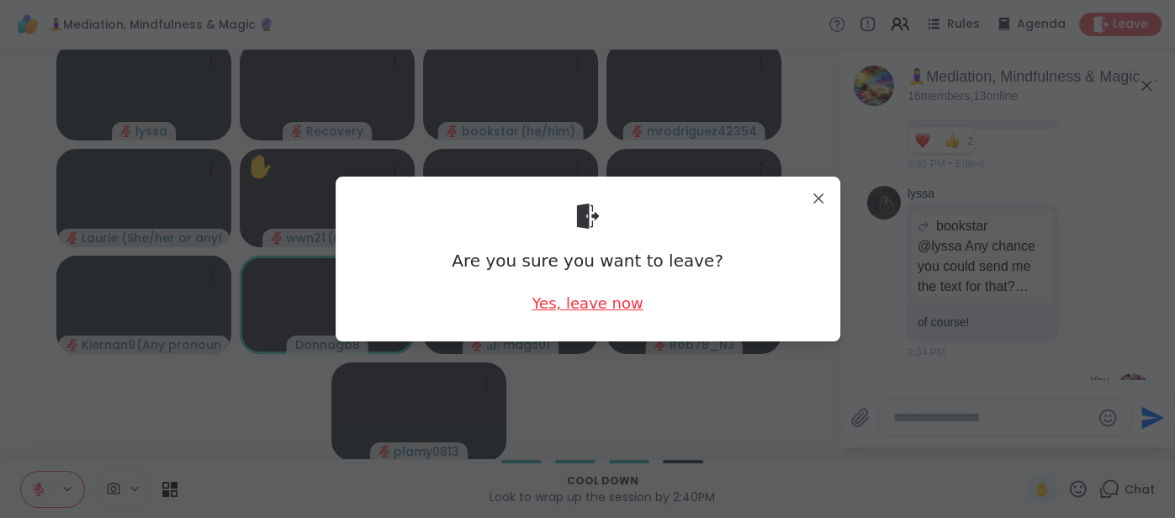
click at [631, 308] on div "Yes, leave now" at bounding box center [587, 303] width 111 height 21
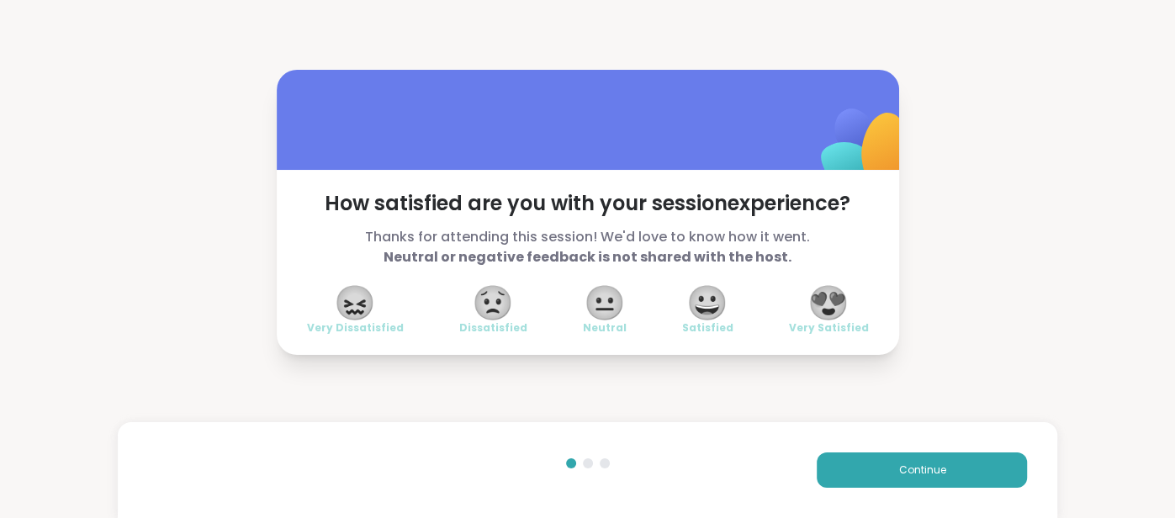
click at [819, 310] on span "😍" at bounding box center [829, 303] width 42 height 30
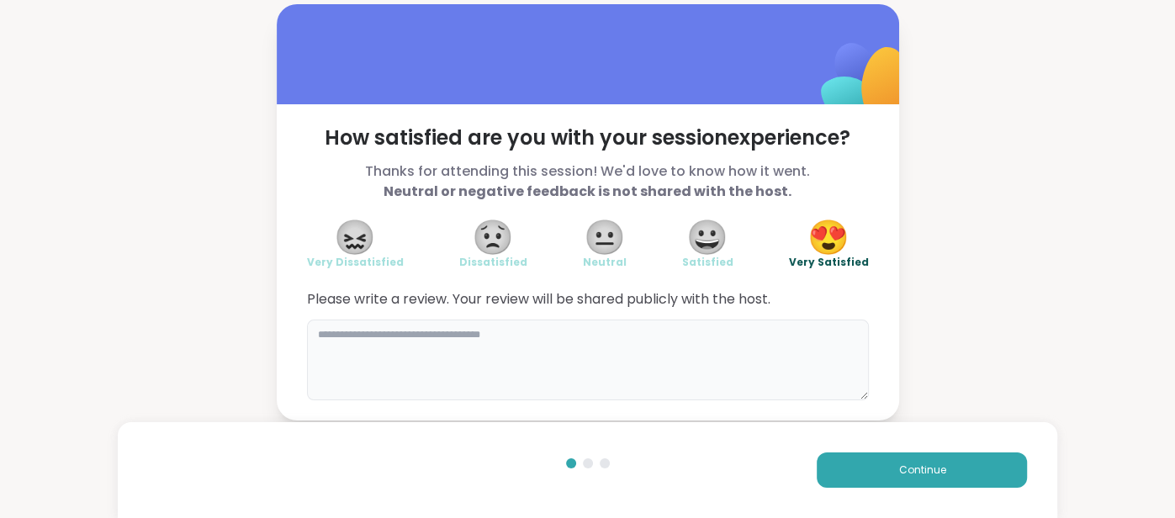
click at [725, 348] on textarea at bounding box center [588, 360] width 562 height 81
click at [367, 329] on textarea "**********" at bounding box center [588, 360] width 562 height 81
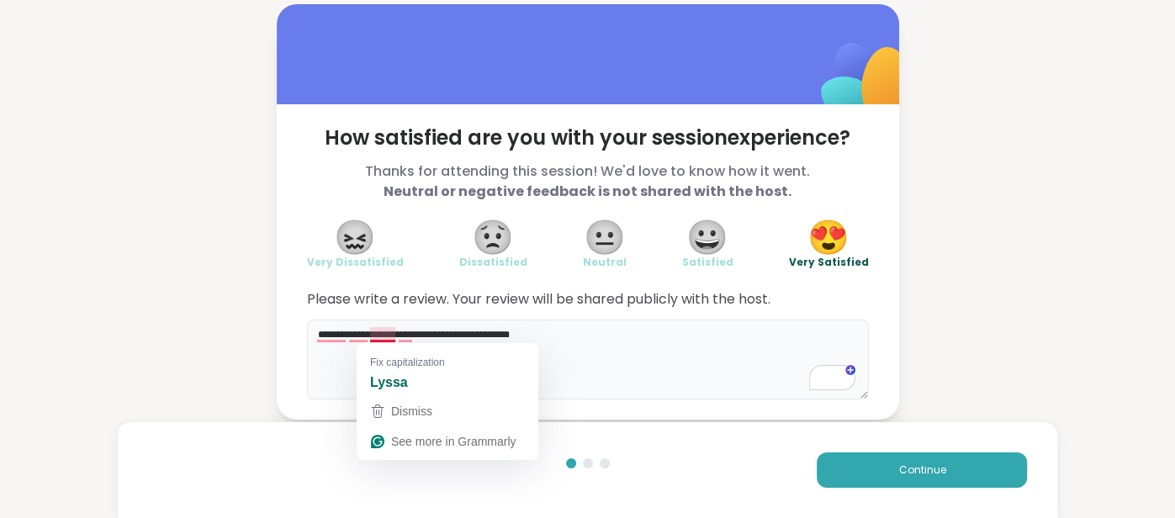
click at [373, 330] on textarea "**********" at bounding box center [588, 360] width 562 height 81
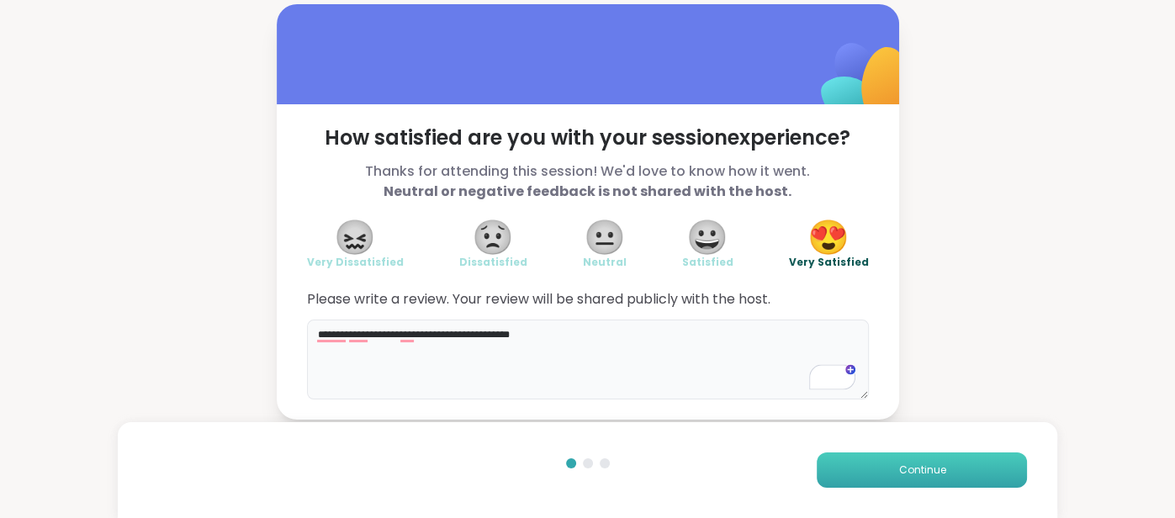
type textarea "**********"
click at [857, 457] on button "Continue" at bounding box center [922, 470] width 210 height 35
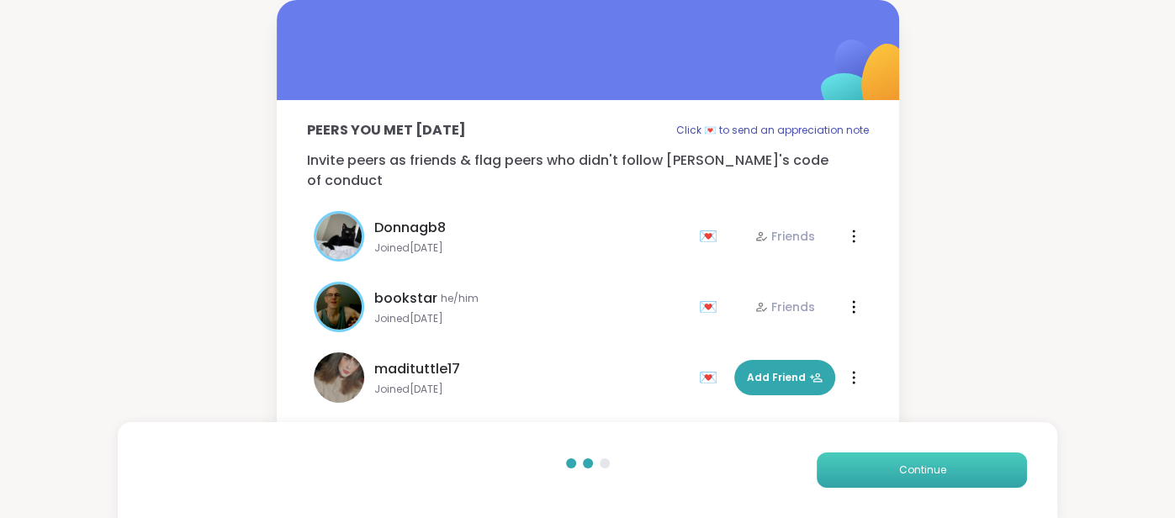
click at [857, 457] on button "Continue" at bounding box center [922, 470] width 210 height 35
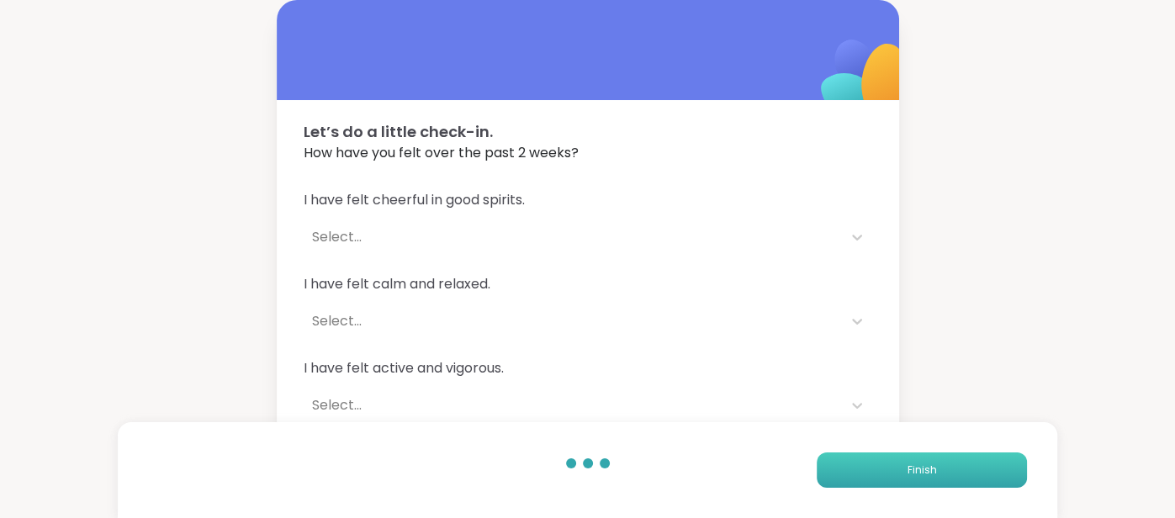
click at [857, 457] on button "Finish" at bounding box center [922, 470] width 210 height 35
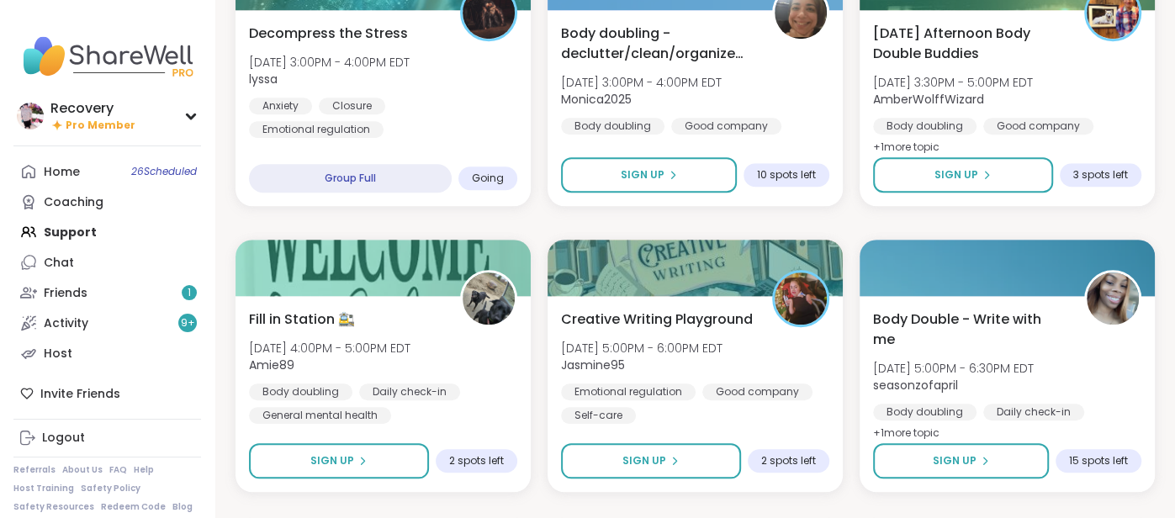
scroll to position [858, 0]
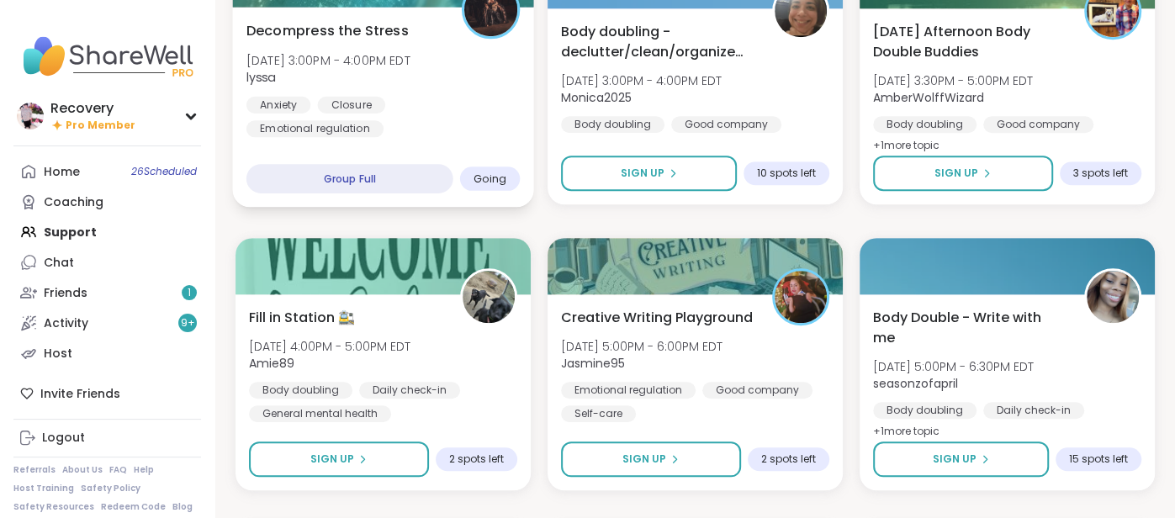
click at [347, 125] on div "Emotional regulation" at bounding box center [315, 128] width 137 height 17
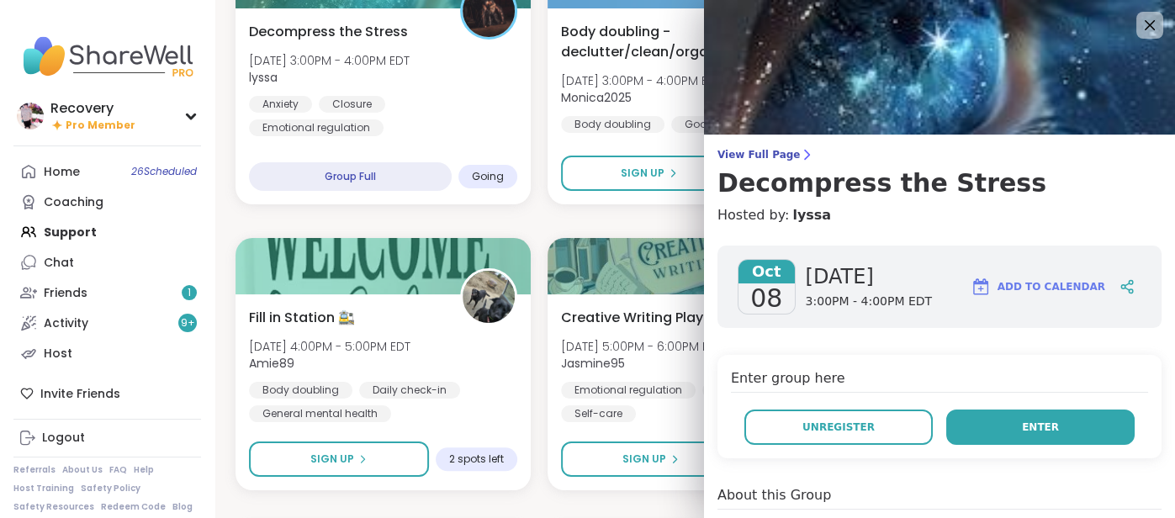
click at [1003, 442] on button "Enter" at bounding box center [1041, 427] width 188 height 35
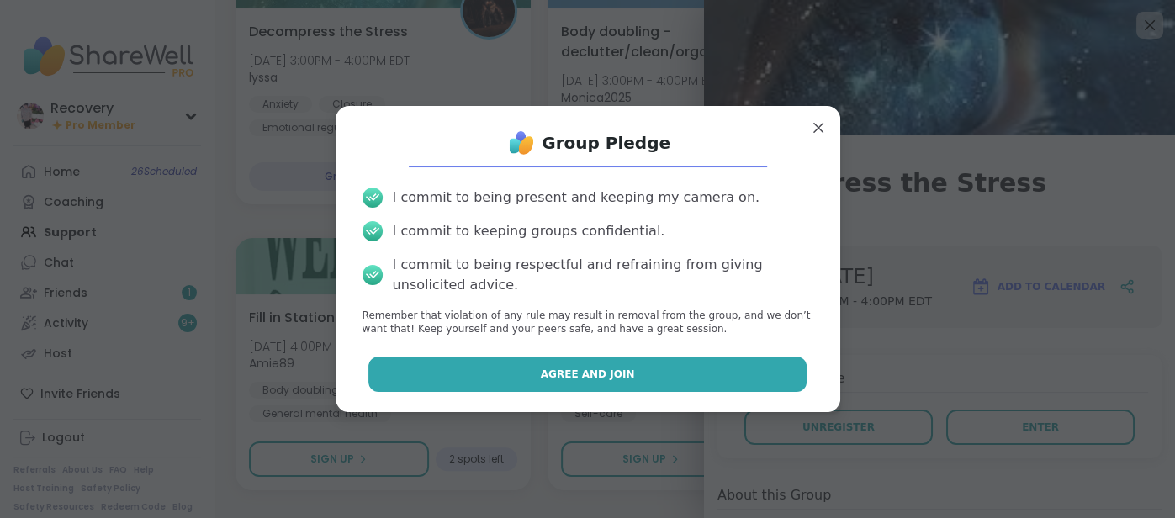
click at [686, 384] on button "Agree and Join" at bounding box center [588, 374] width 438 height 35
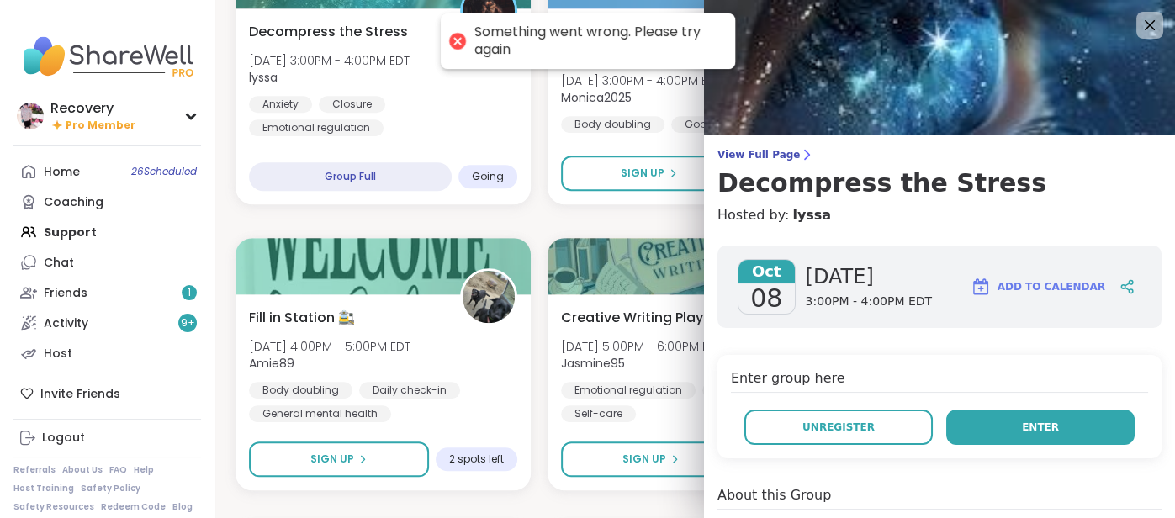
click at [958, 421] on button "Enter" at bounding box center [1041, 427] width 188 height 35
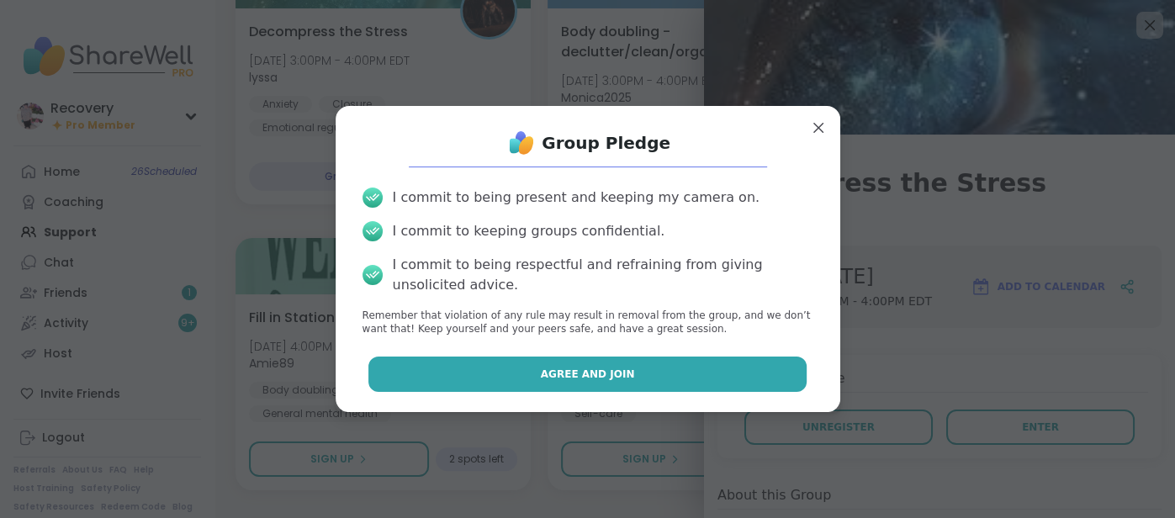
click at [728, 383] on button "Agree and Join" at bounding box center [588, 374] width 438 height 35
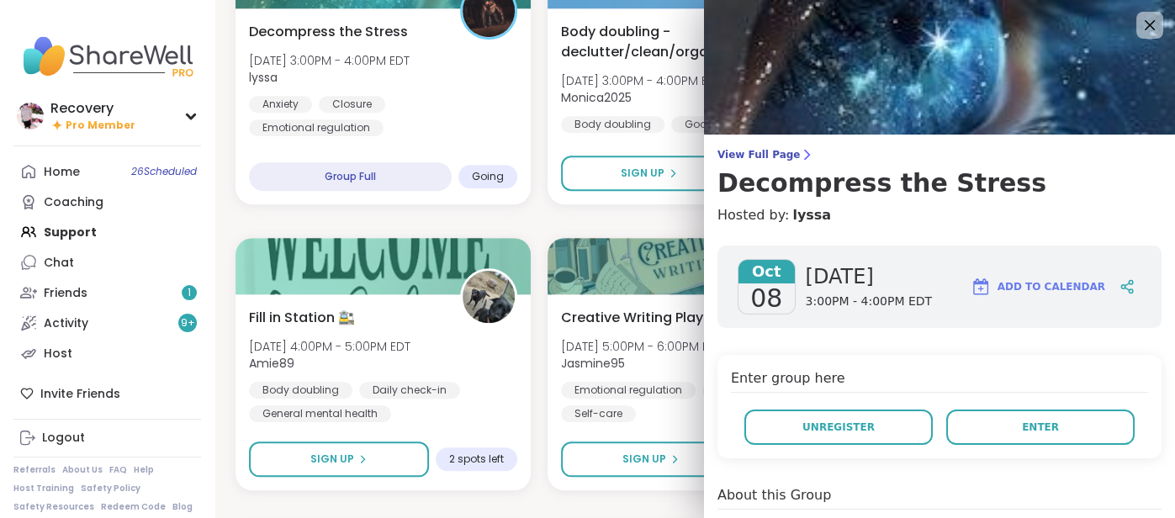
click at [985, 34] on img at bounding box center [939, 67] width 471 height 135
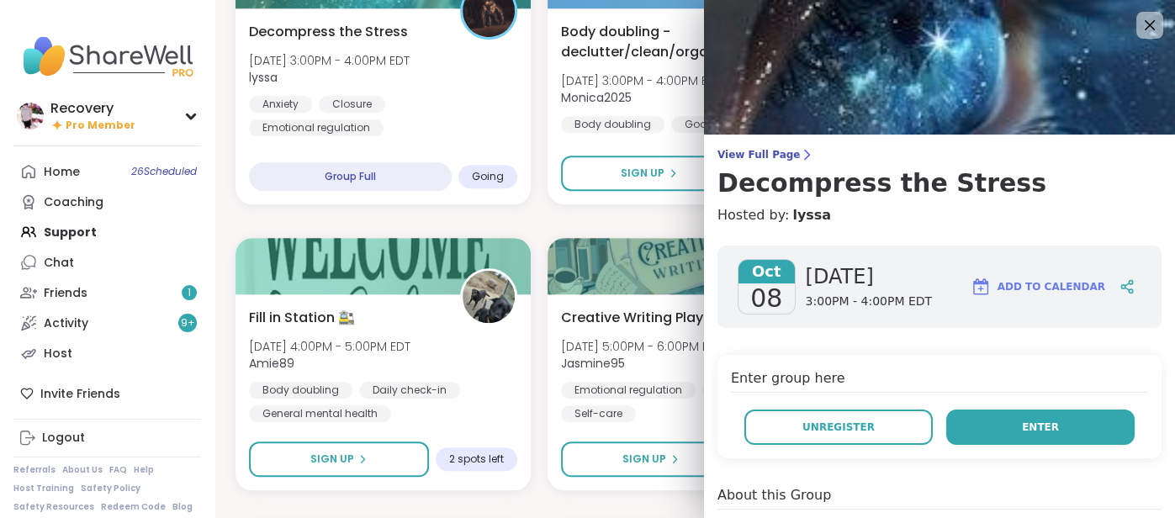
click at [1039, 422] on span "Enter" at bounding box center [1040, 427] width 37 height 15
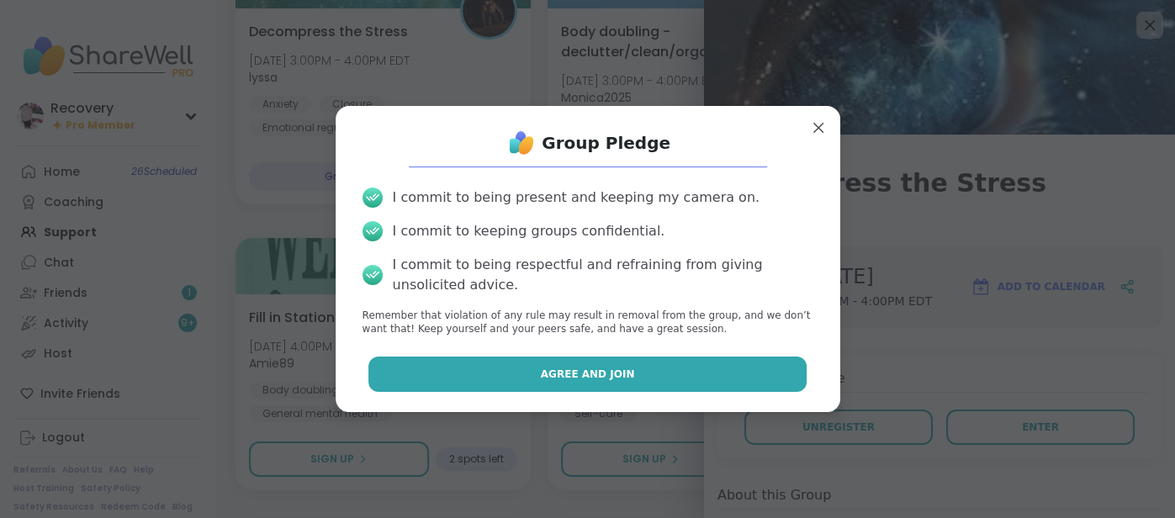
click at [784, 363] on button "Agree and Join" at bounding box center [588, 374] width 438 height 35
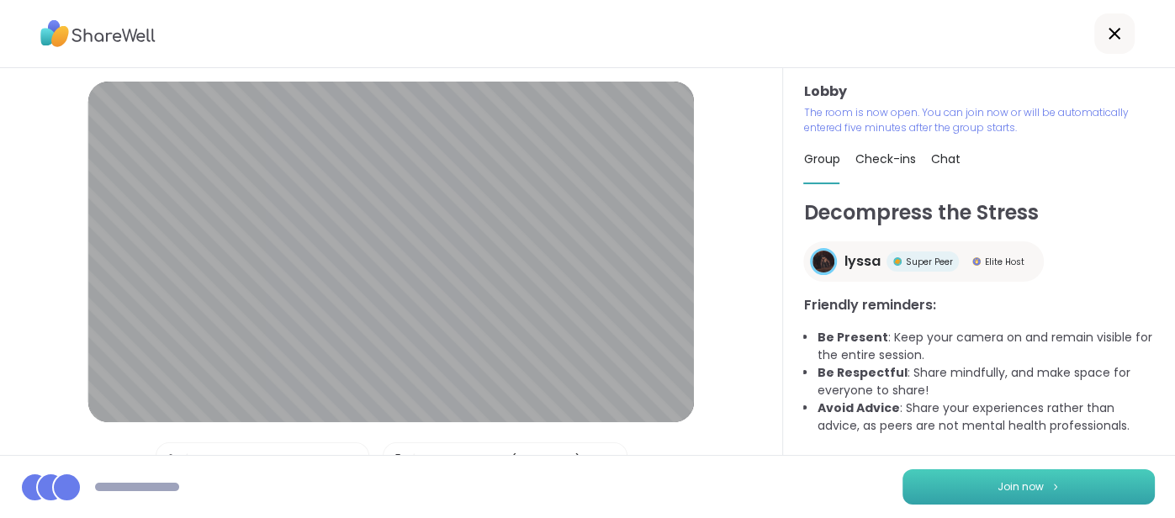
click at [924, 495] on button "Join now" at bounding box center [1029, 487] width 252 height 35
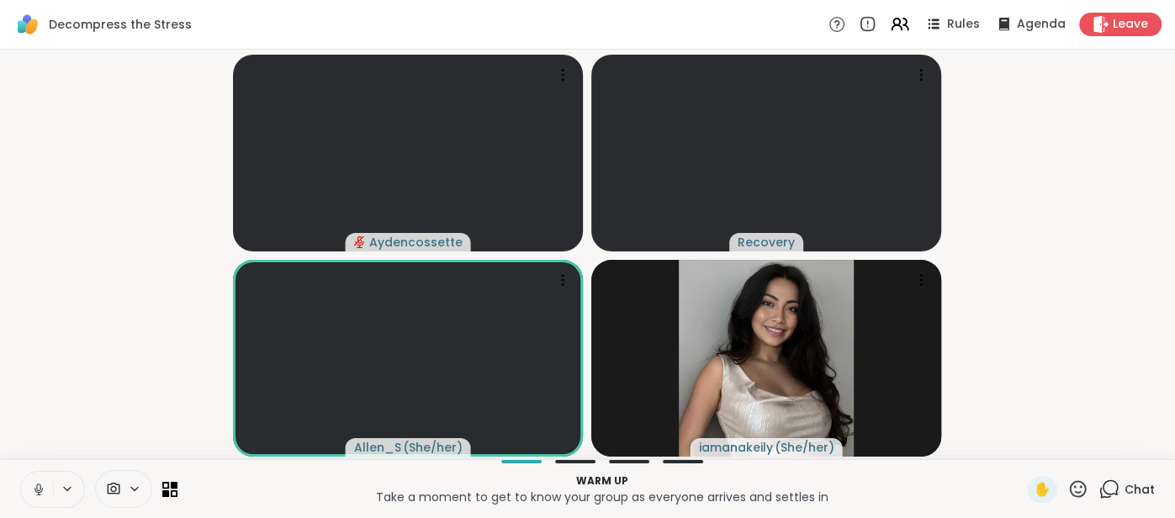
click at [21, 487] on button at bounding box center [37, 489] width 32 height 35
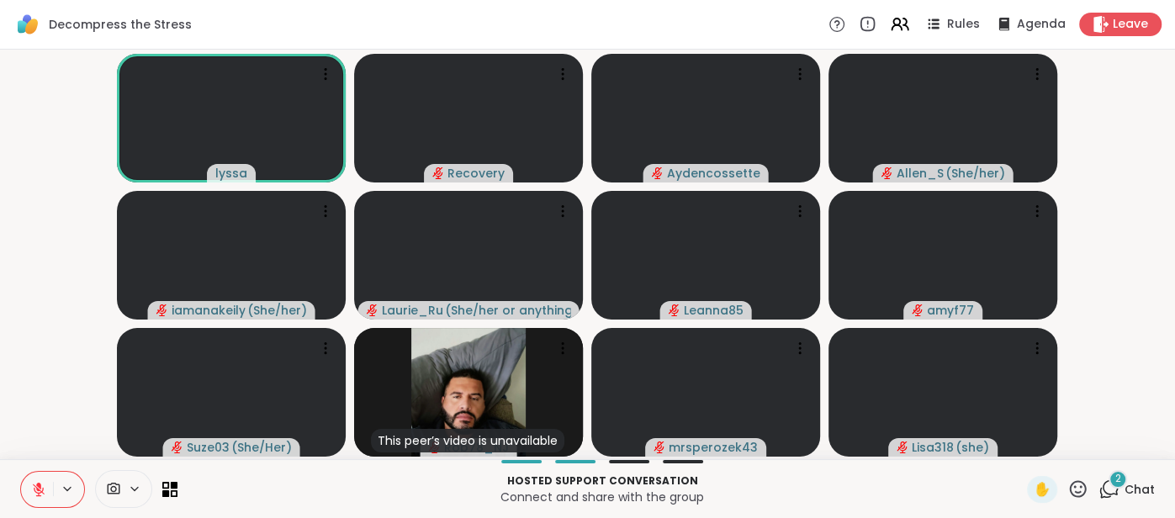
click at [29, 480] on button at bounding box center [37, 489] width 32 height 35
click at [33, 476] on button at bounding box center [37, 489] width 32 height 35
click at [32, 476] on button at bounding box center [37, 489] width 32 height 35
click at [31, 480] on button at bounding box center [37, 489] width 32 height 35
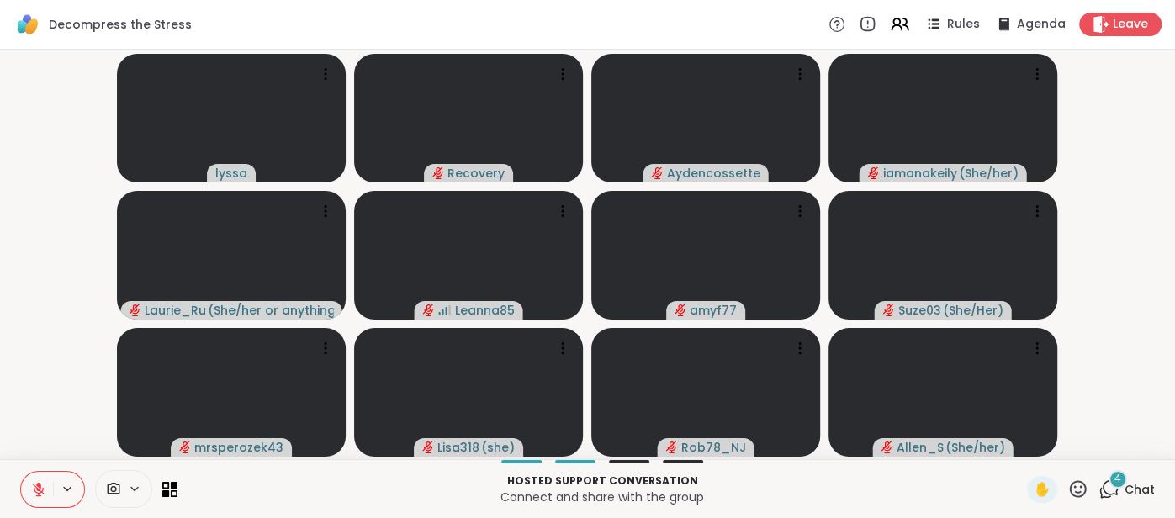
click at [1143, 488] on span "Chat" at bounding box center [1140, 489] width 30 height 17
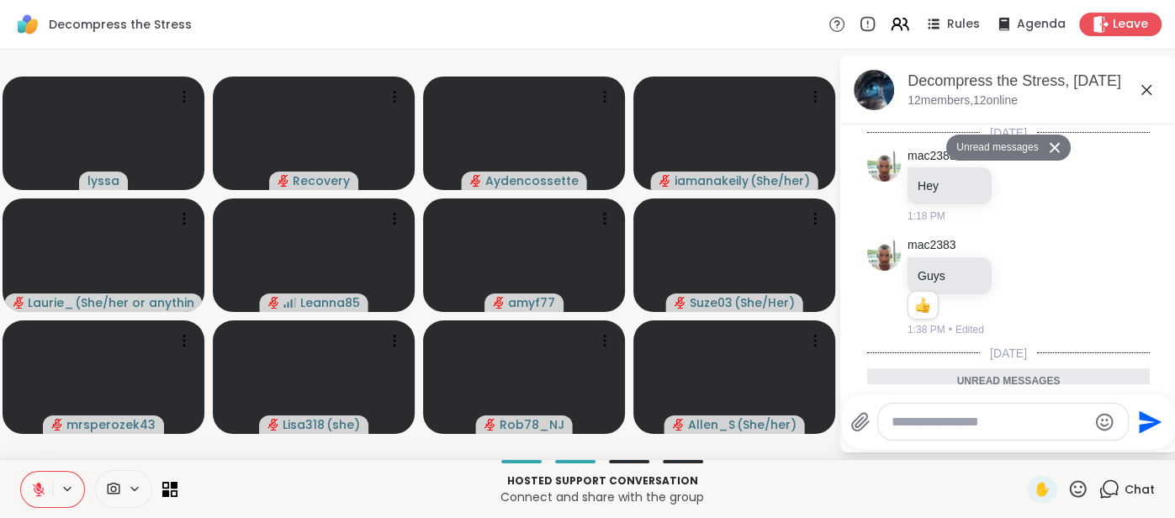
scroll to position [513, 0]
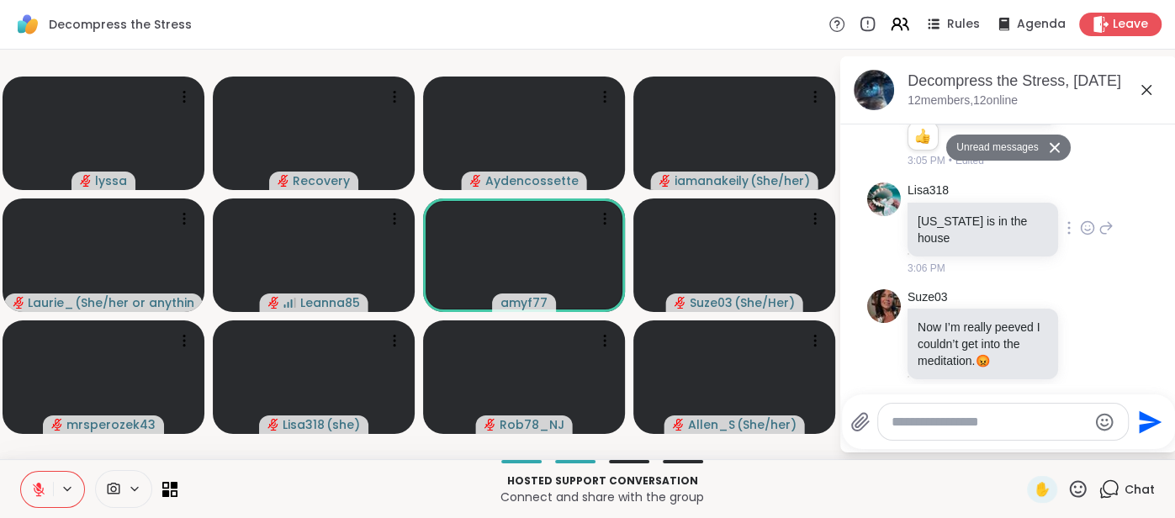
click at [1082, 220] on icon at bounding box center [1087, 228] width 15 height 17
click at [885, 194] on div "Select Reaction: Joy" at bounding box center [880, 201] width 15 height 15
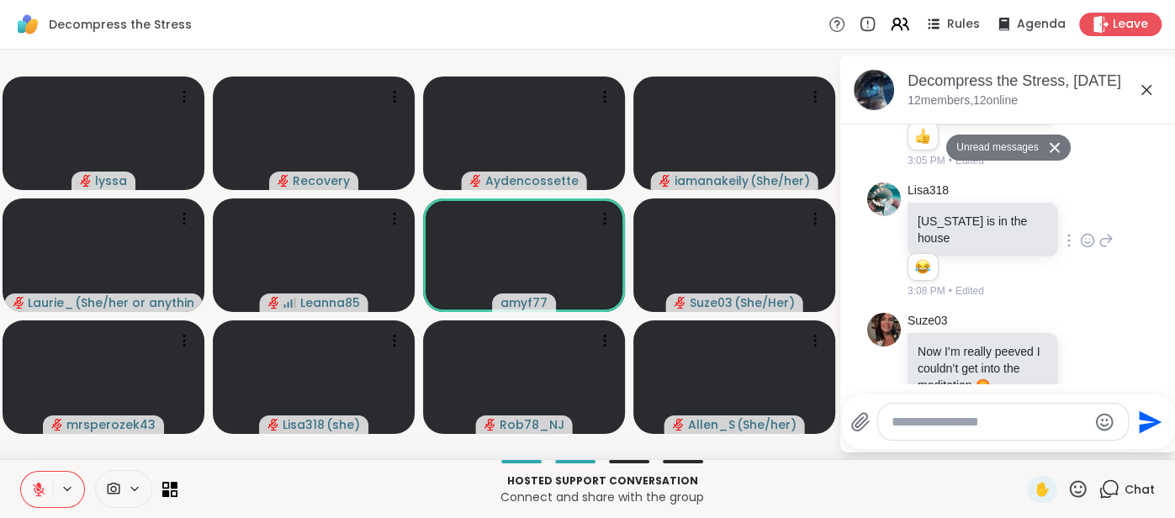
click at [913, 422] on textarea "Type your message" at bounding box center [990, 422] width 196 height 17
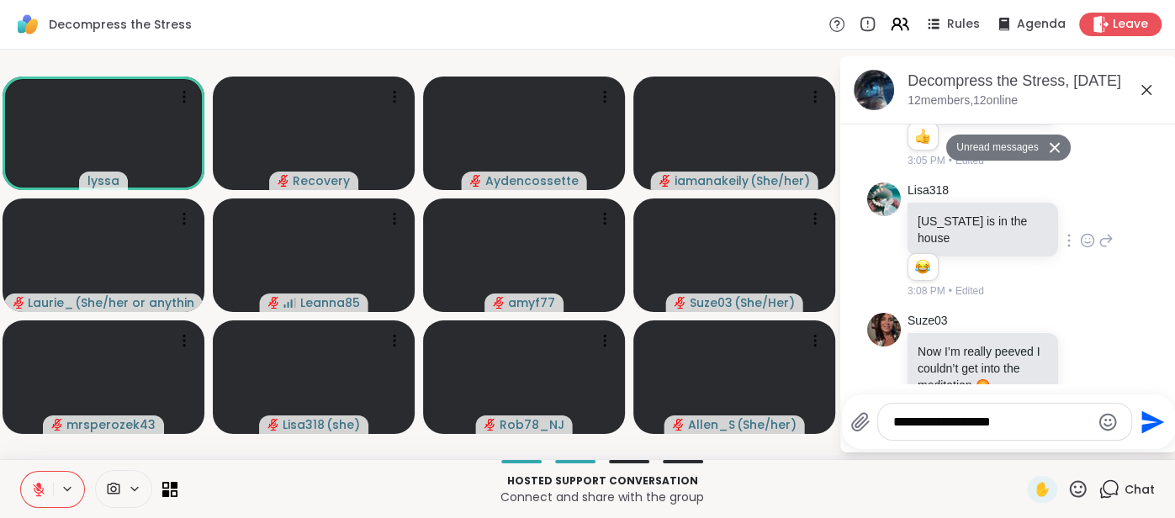
click at [921, 422] on textarea "**********" at bounding box center [992, 422] width 197 height 17
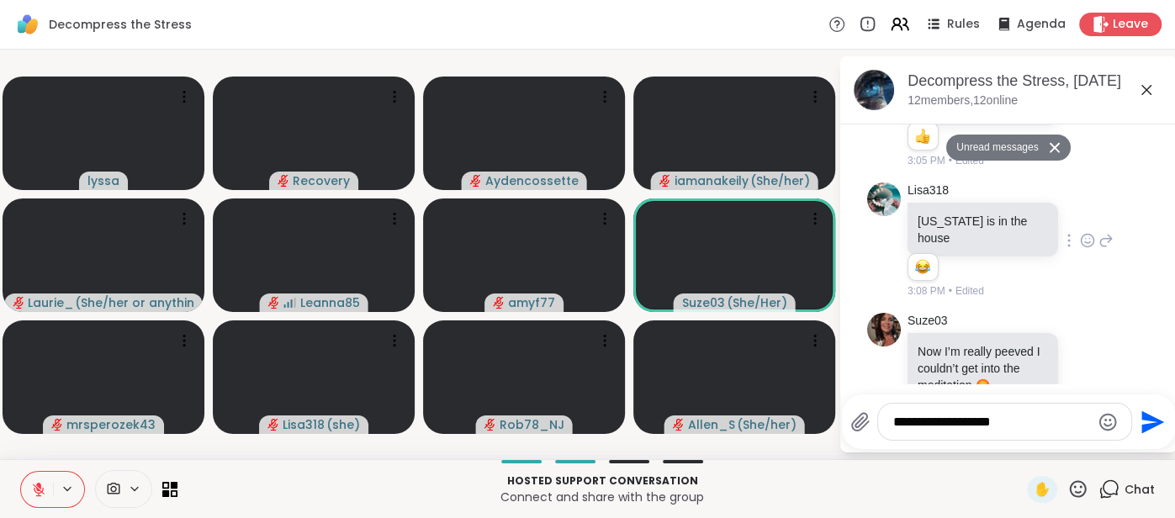
click at [1020, 422] on textarea "**********" at bounding box center [992, 422] width 197 height 17
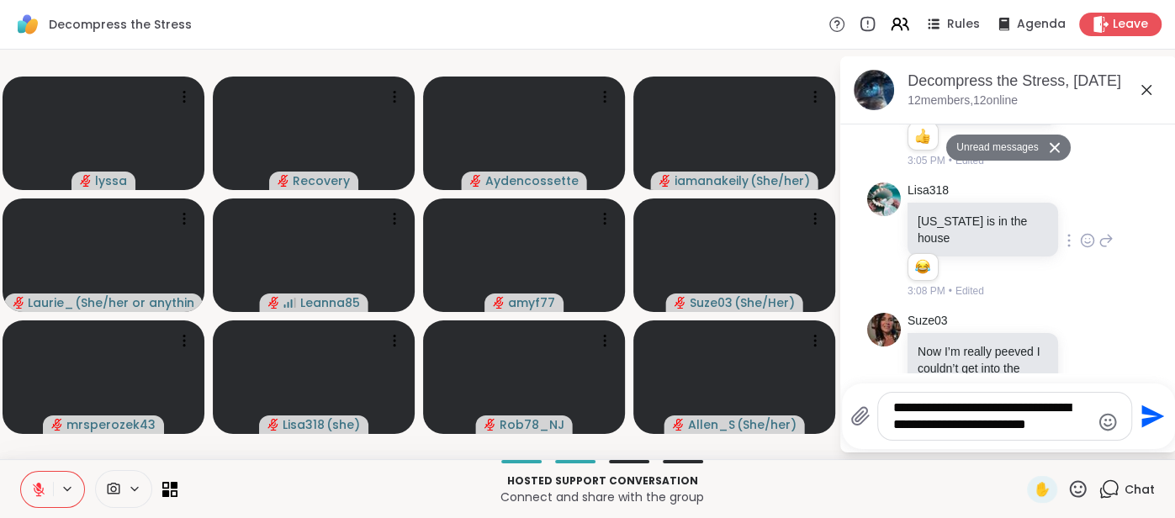
type textarea "**********"
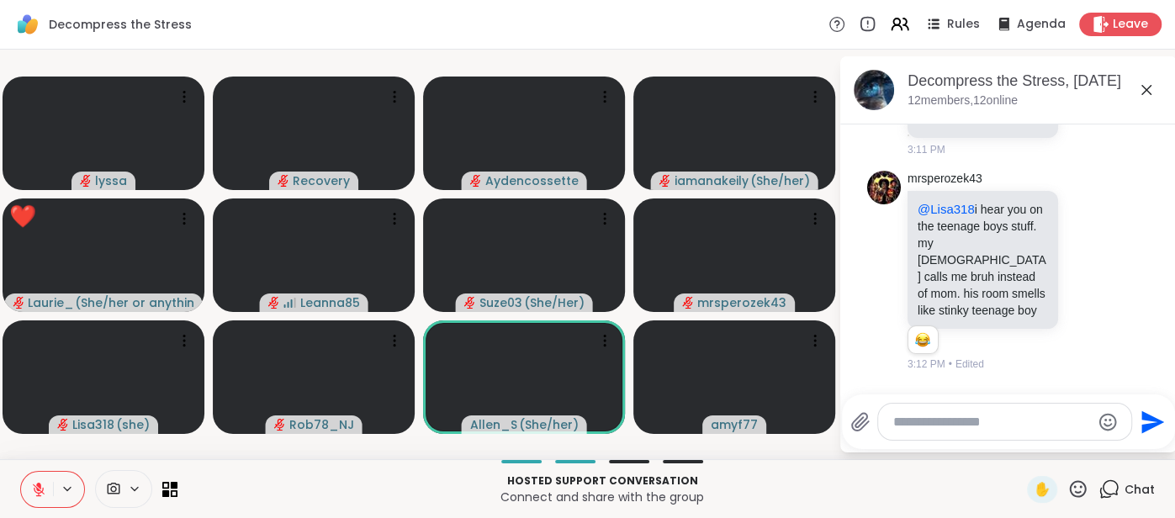
scroll to position [963, 0]
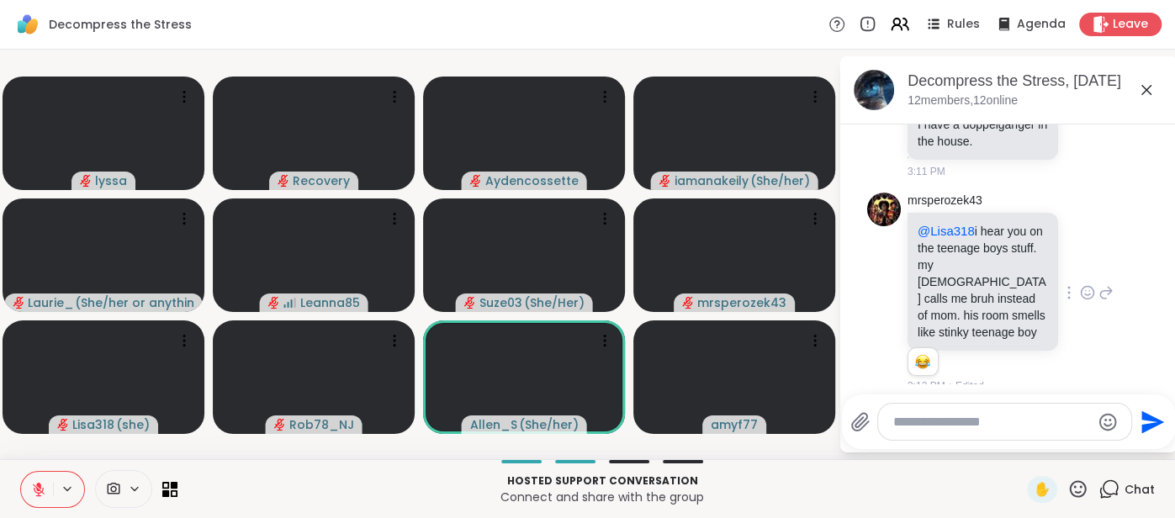
click at [942, 234] on p "@Lisa318 i hear you on the teenage boys stuff. my [DEMOGRAPHIC_DATA] calls me b…" at bounding box center [983, 282] width 130 height 118
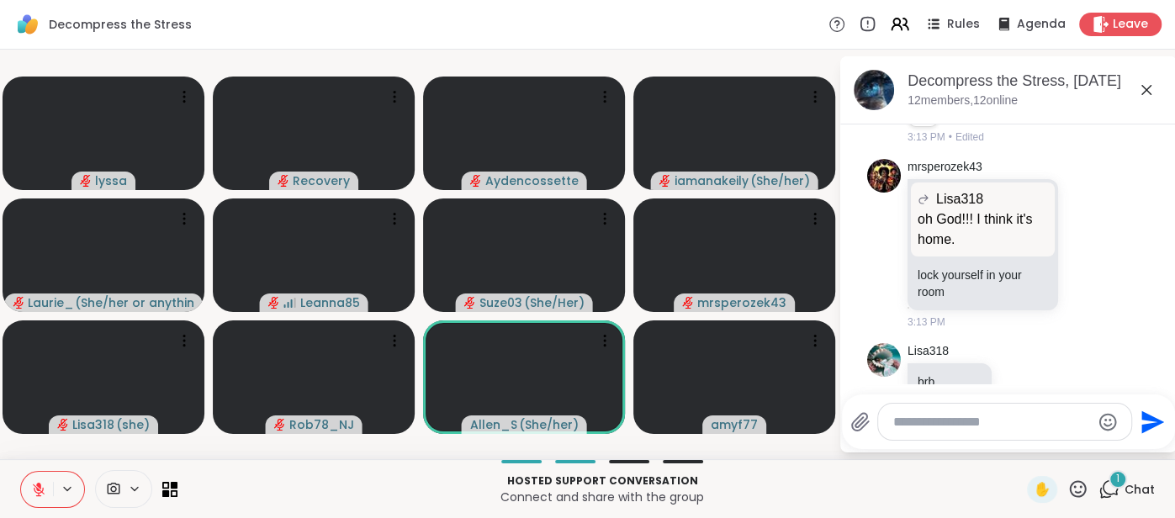
scroll to position [1598, 0]
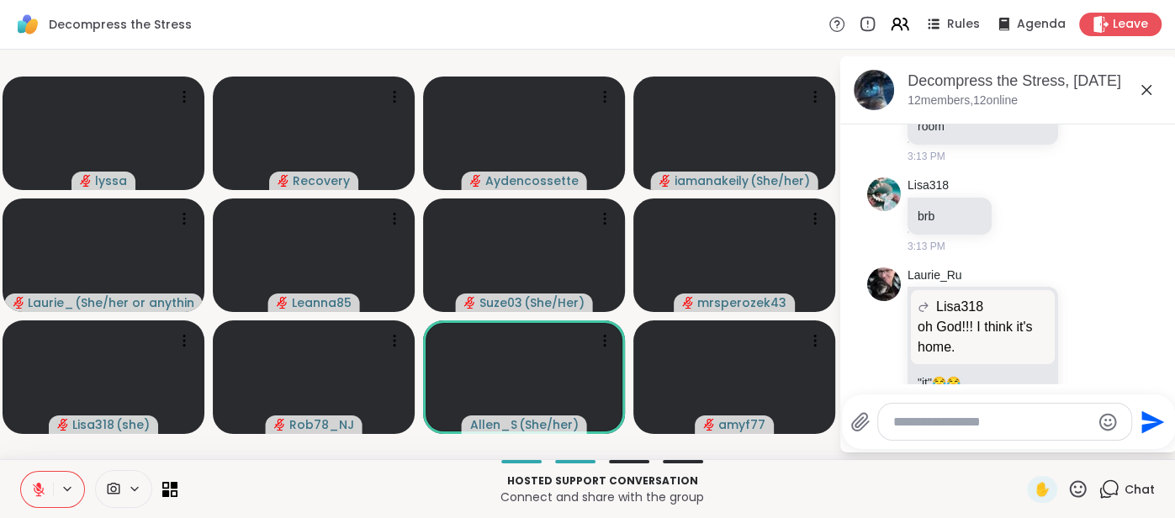
click at [1083, 495] on icon at bounding box center [1078, 489] width 21 height 21
click at [1037, 454] on span "❤️" at bounding box center [1029, 445] width 17 height 20
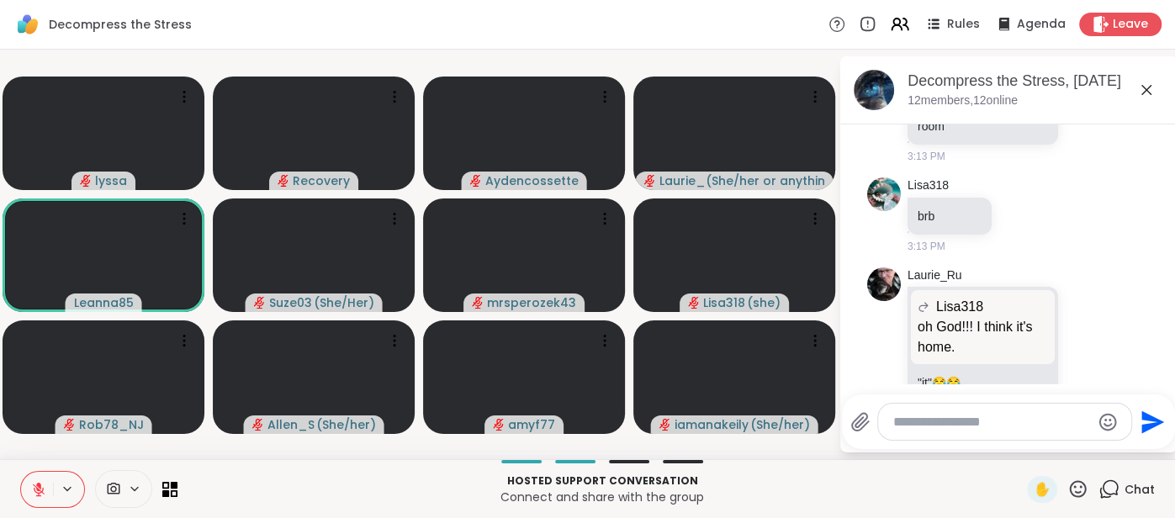
click at [1074, 489] on icon at bounding box center [1078, 489] width 21 height 21
click at [1031, 450] on span "❤️" at bounding box center [1029, 445] width 17 height 20
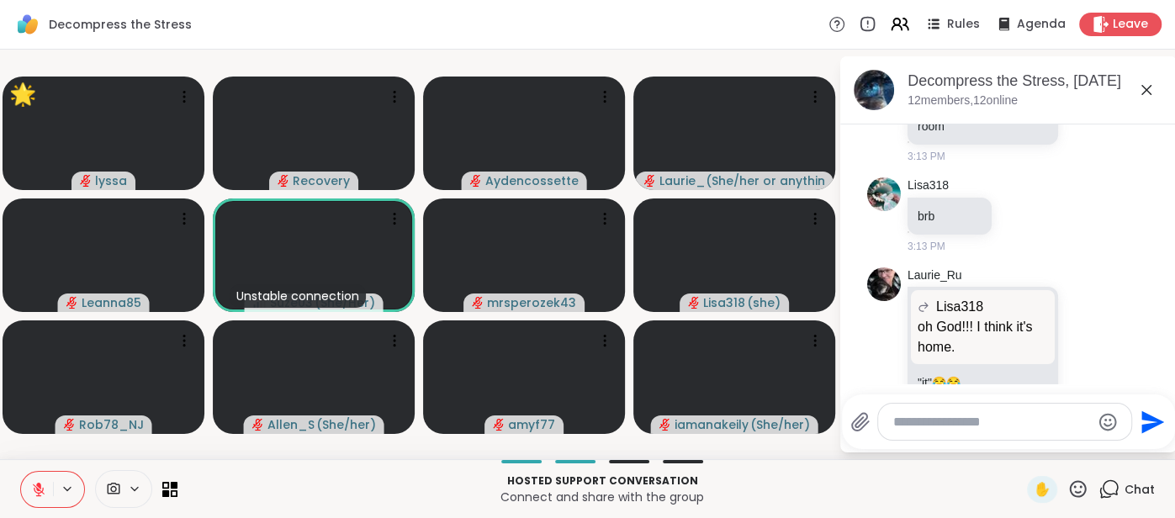
click at [1074, 481] on icon at bounding box center [1078, 489] width 21 height 21
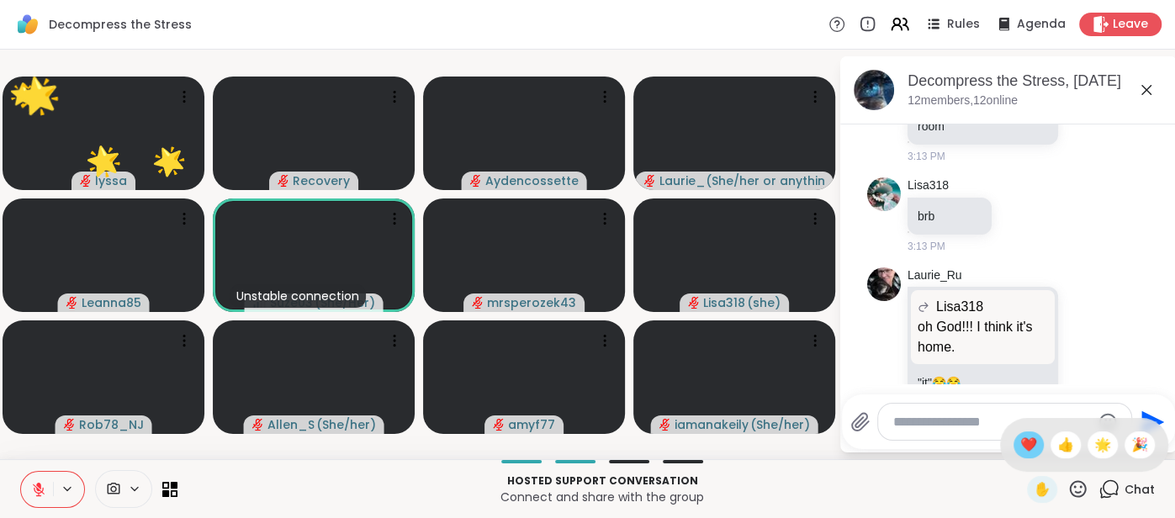
click at [1023, 448] on span "❤️" at bounding box center [1029, 445] width 17 height 20
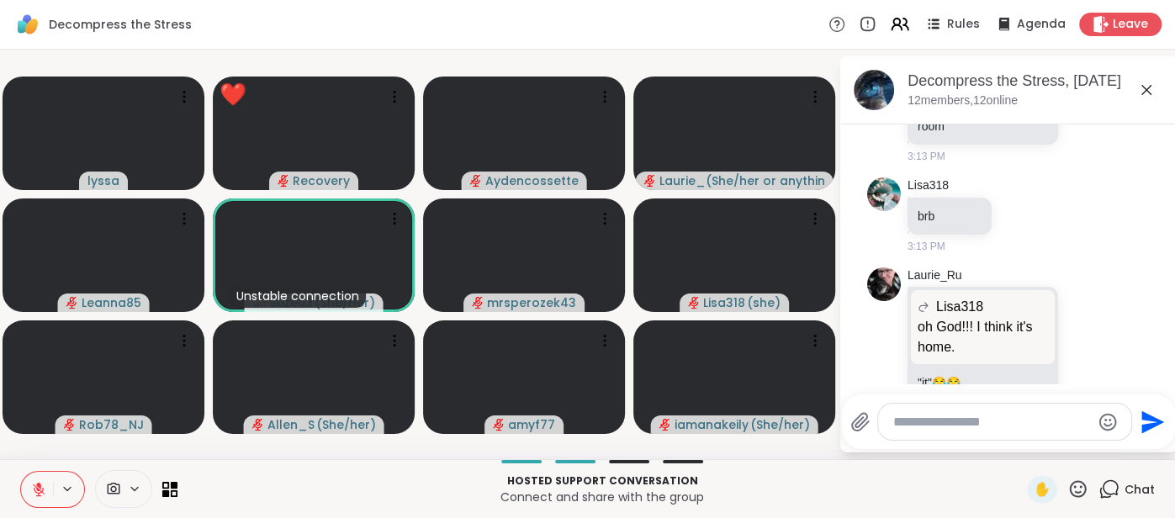
click at [961, 423] on textarea "Type your message" at bounding box center [992, 422] width 197 height 17
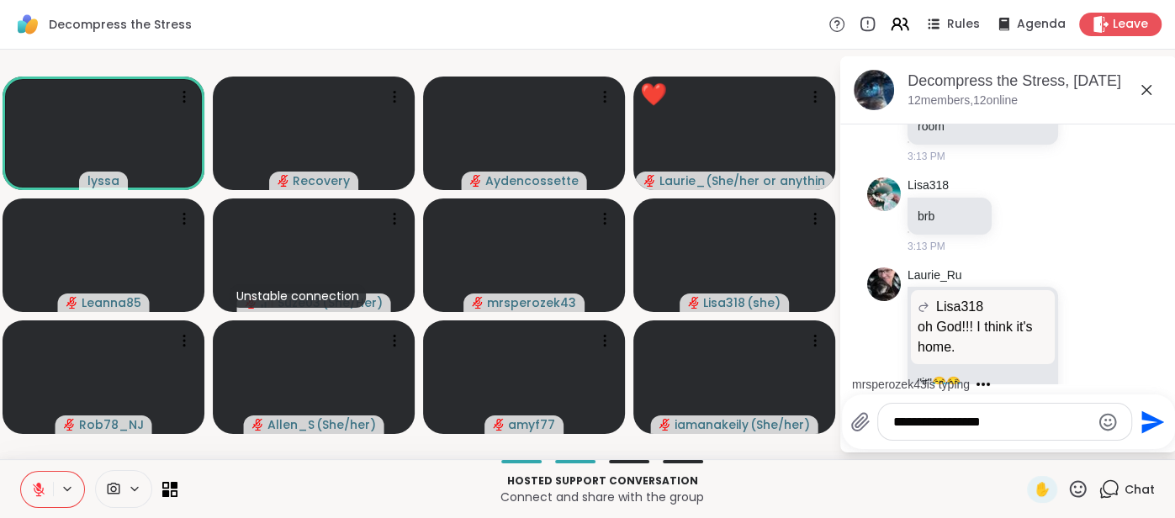
type textarea "**********"
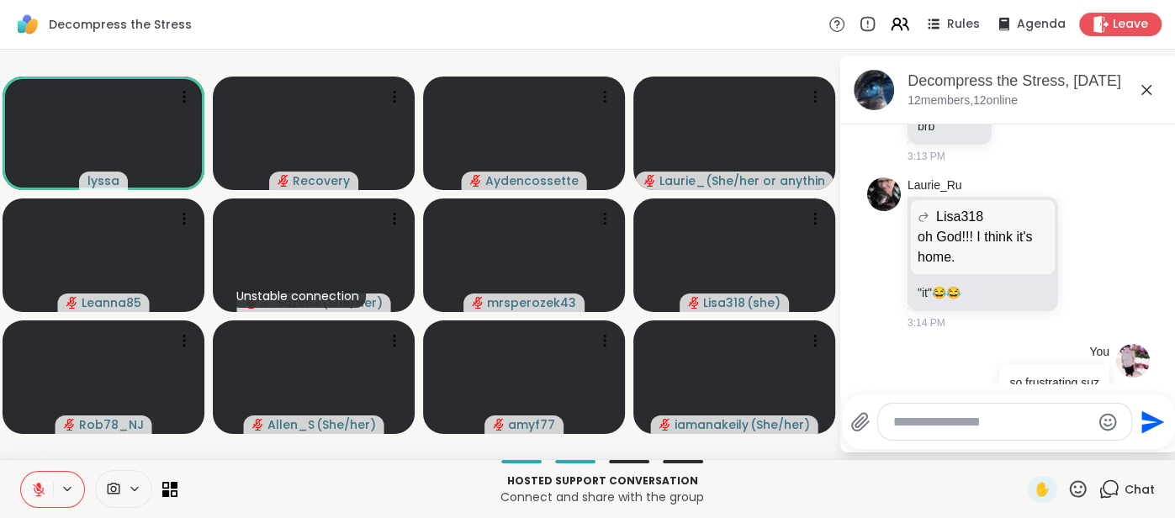
scroll to position [1777, 0]
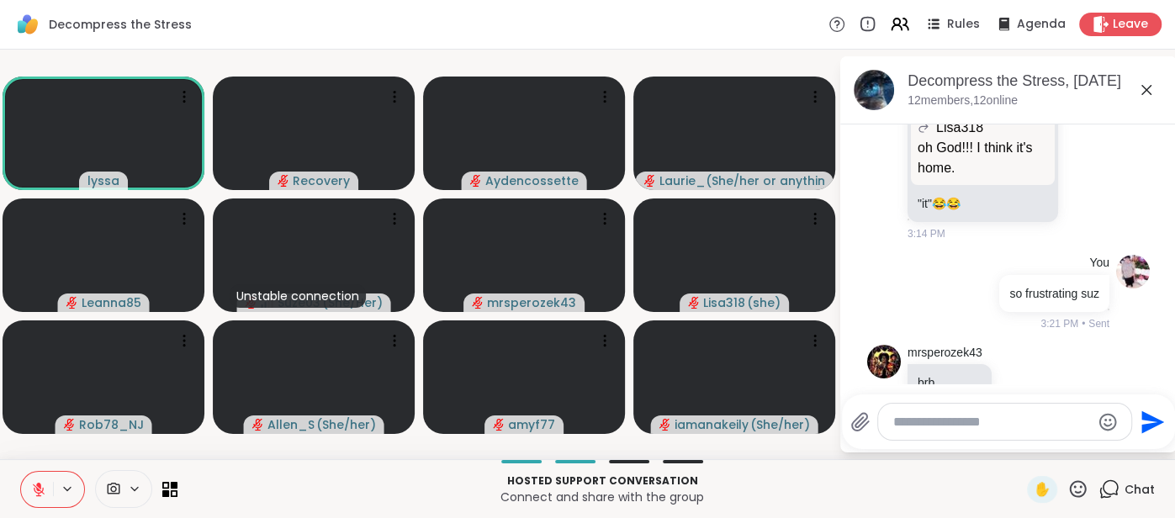
click at [41, 485] on icon at bounding box center [38, 489] width 15 height 15
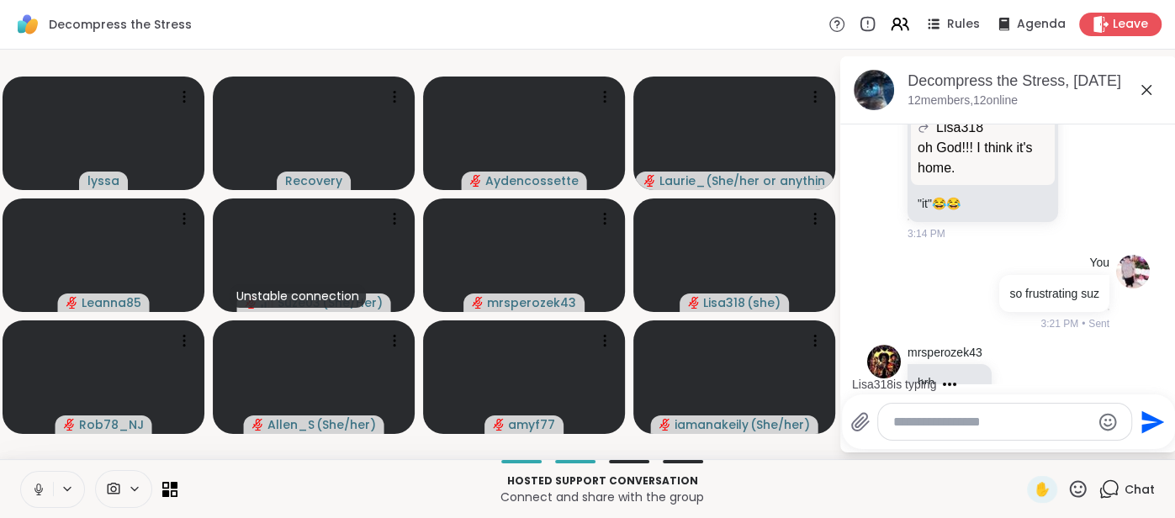
scroll to position [1866, 0]
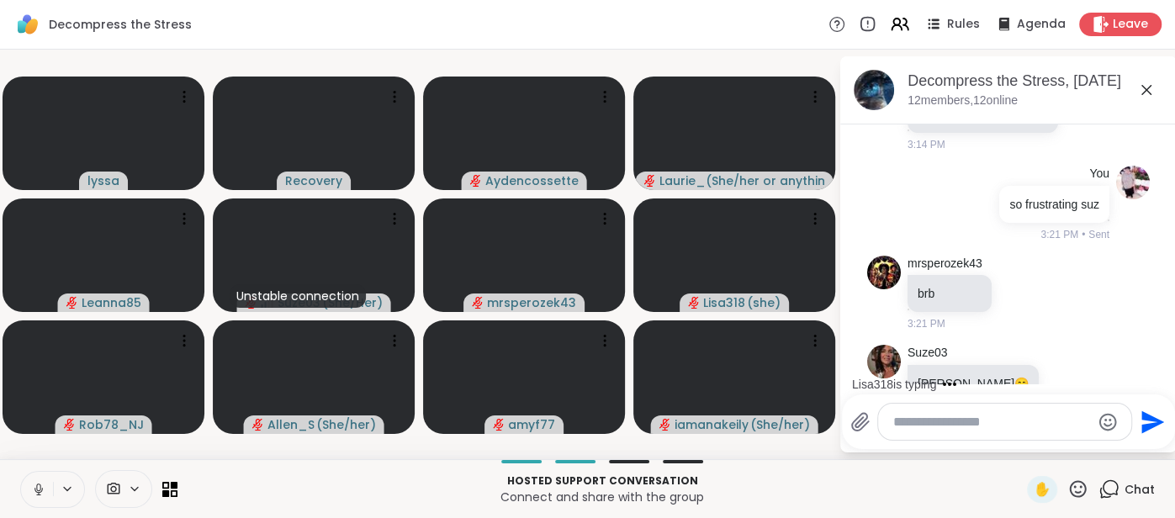
click at [33, 495] on icon at bounding box center [38, 489] width 15 height 15
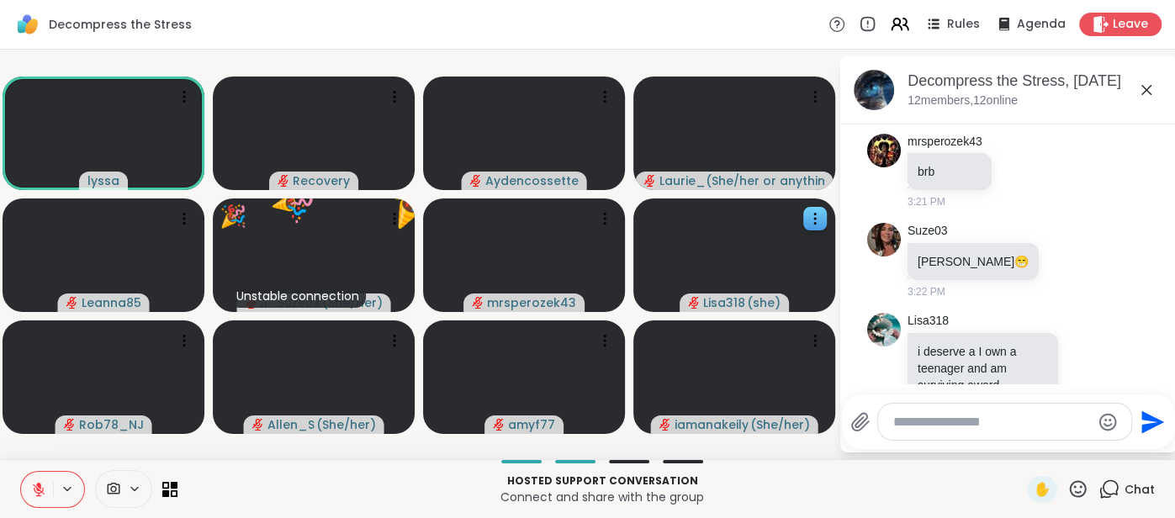
scroll to position [2013, 0]
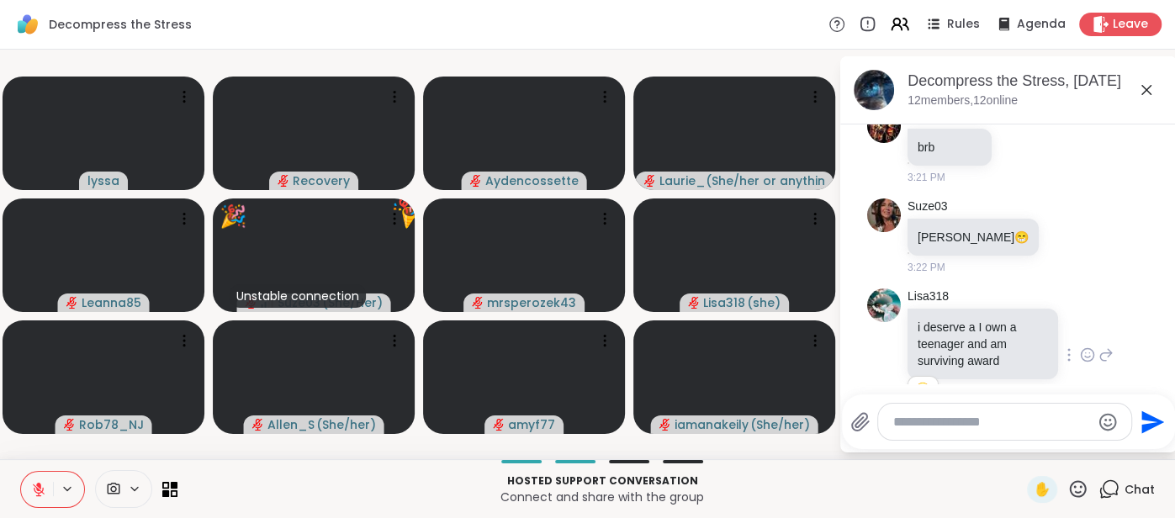
click at [1090, 347] on icon at bounding box center [1087, 355] width 15 height 17
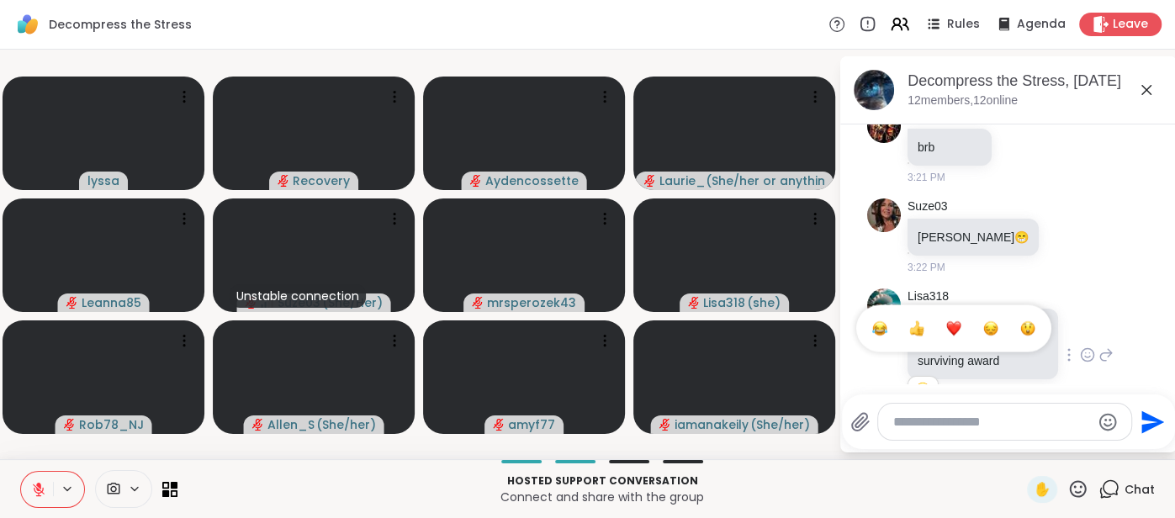
click at [883, 321] on div "Select Reaction: Joy" at bounding box center [880, 328] width 15 height 15
click at [922, 418] on textarea "Type your message" at bounding box center [992, 422] width 197 height 17
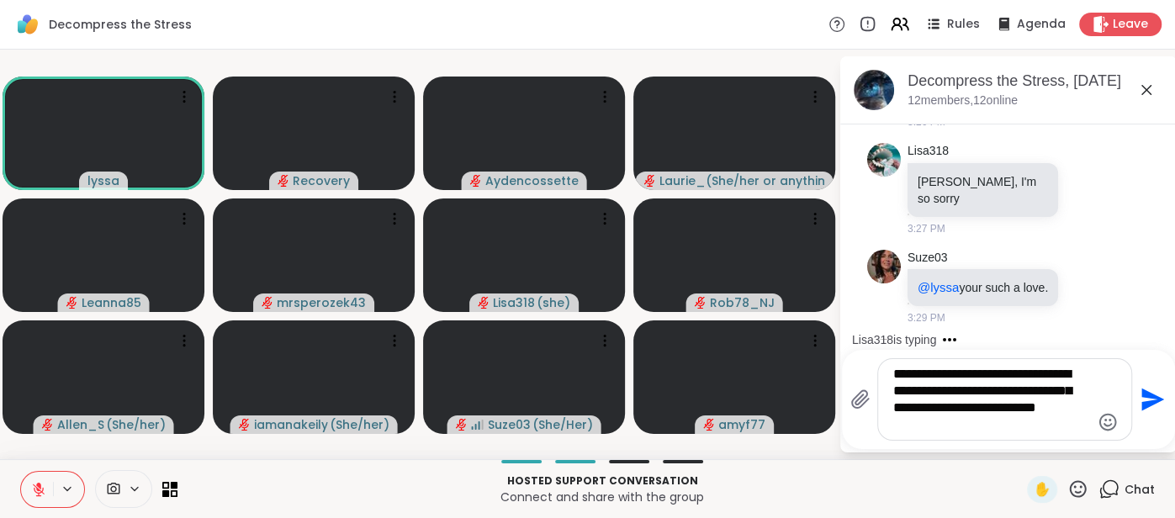
scroll to position [3327, 0]
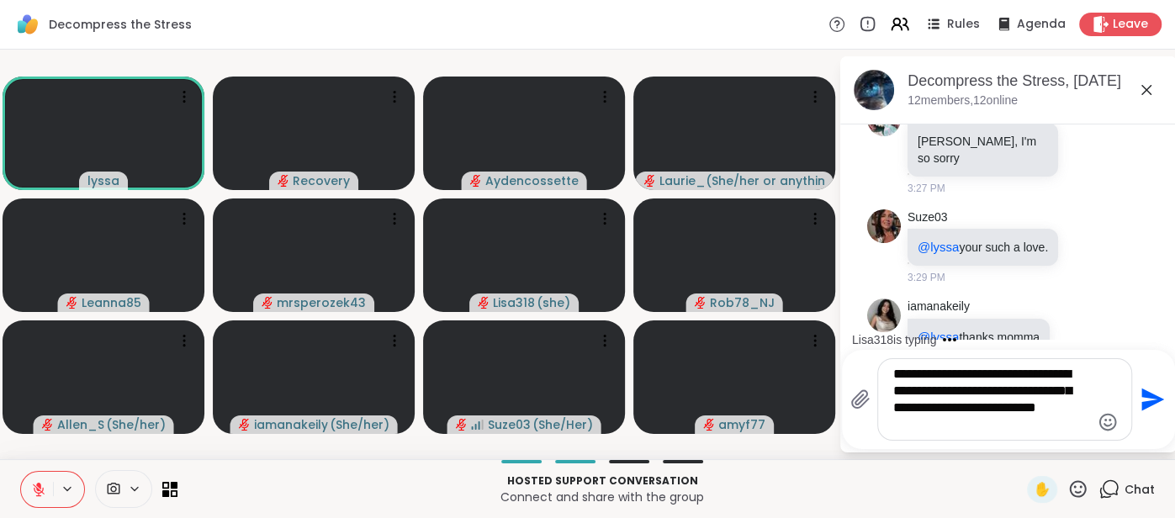
type textarea "**********"
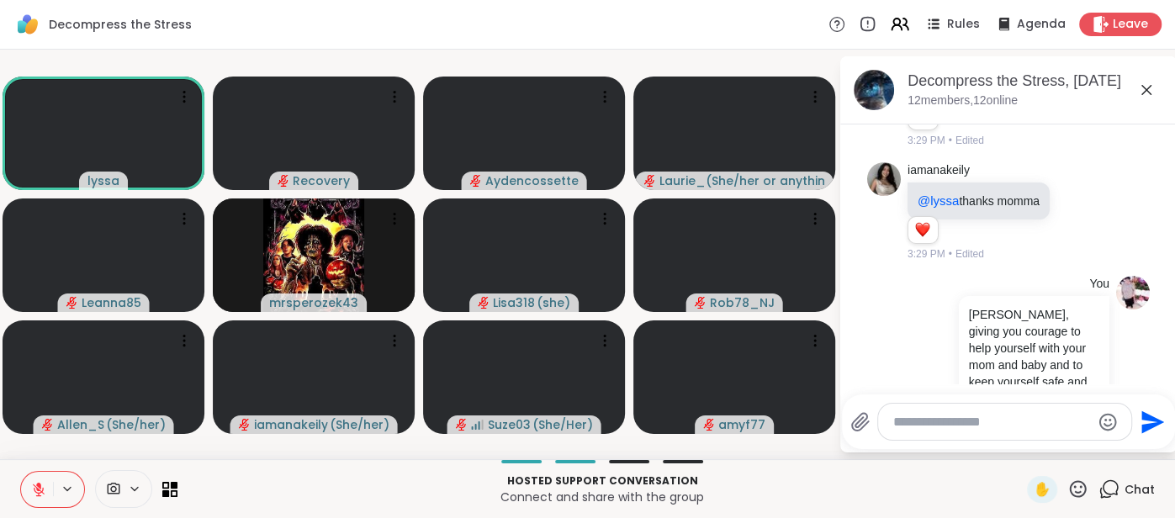
scroll to position [3661, 0]
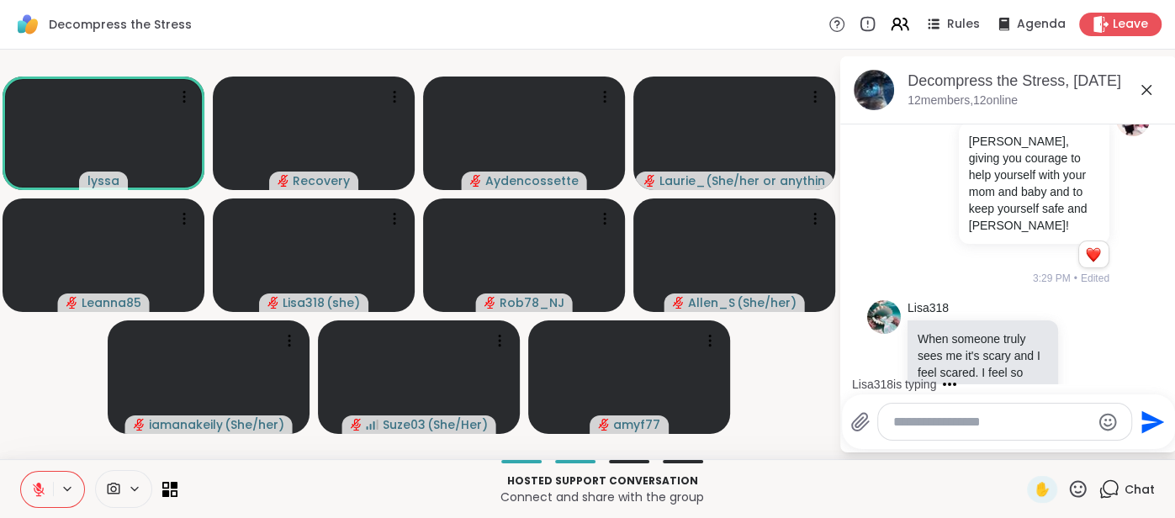
click at [41, 473] on button at bounding box center [37, 489] width 32 height 35
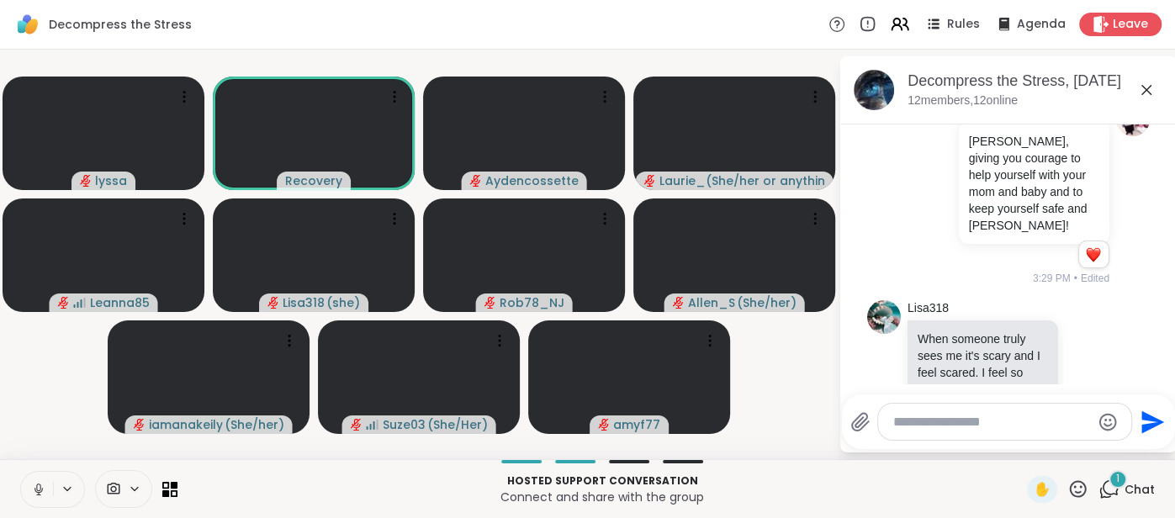
scroll to position [3801, 0]
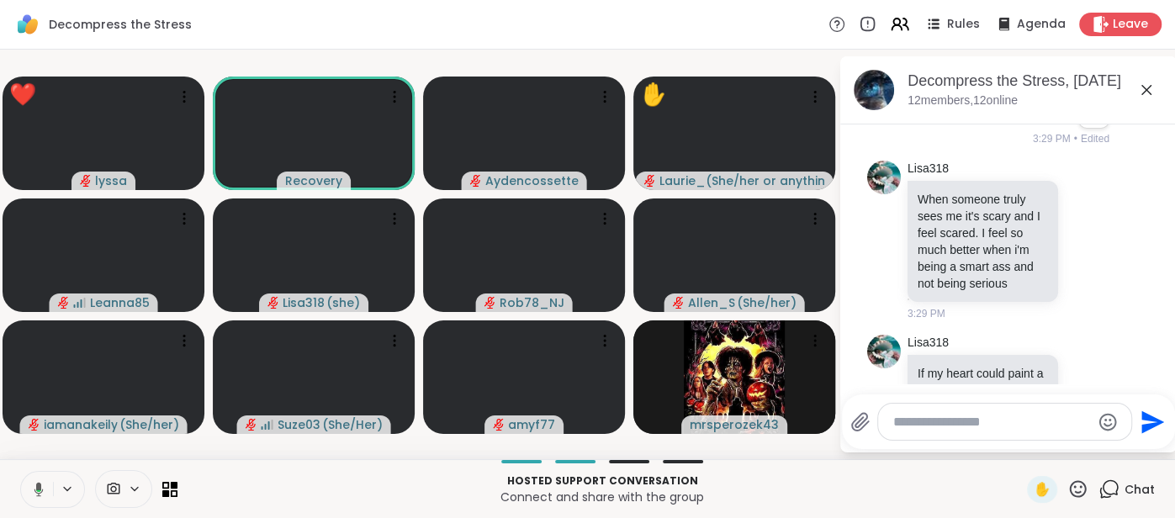
click at [29, 491] on button at bounding box center [36, 489] width 34 height 35
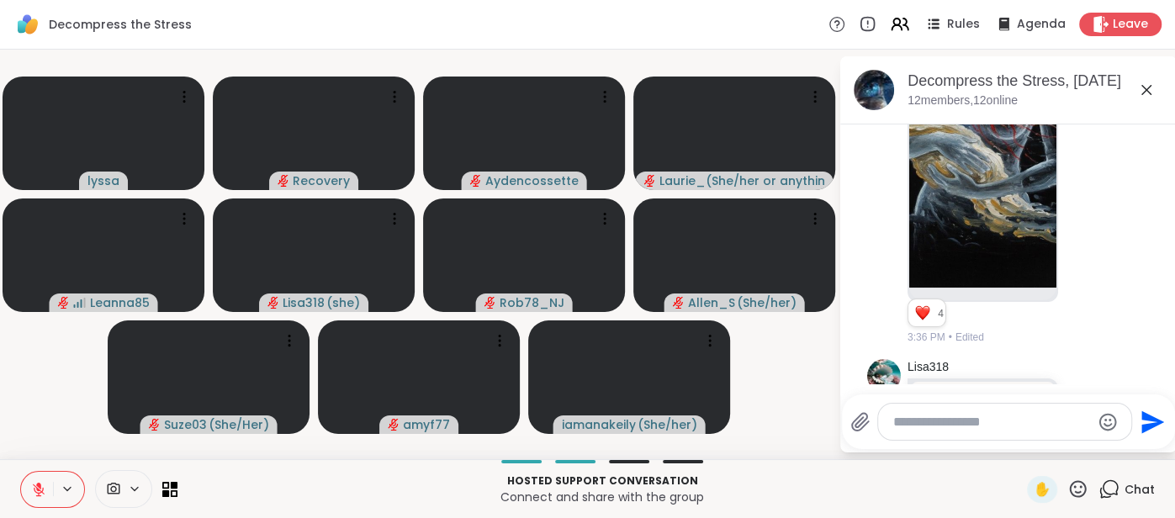
scroll to position [5377, 0]
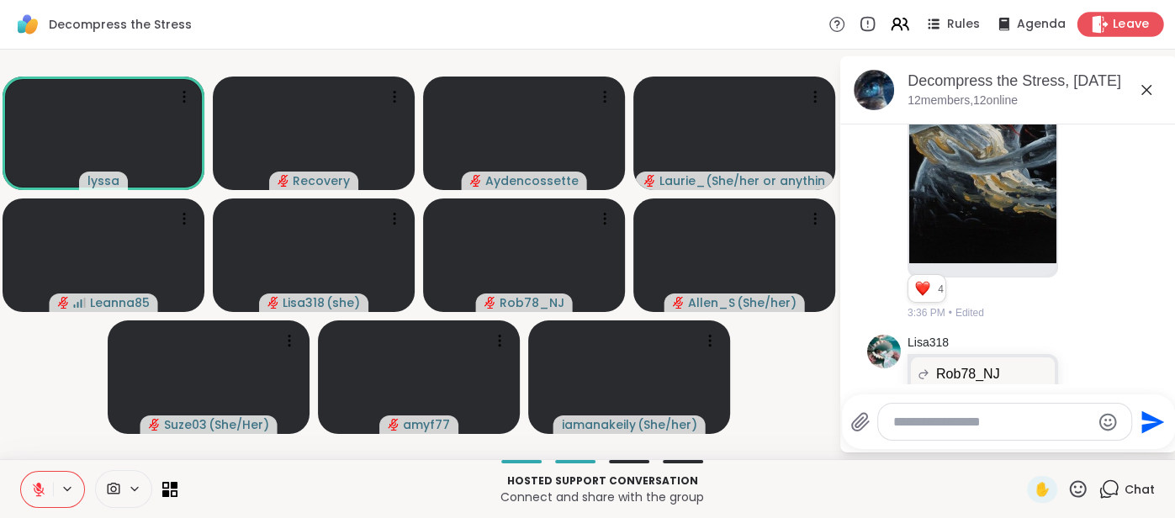
click at [1127, 29] on span "Leave" at bounding box center [1131, 25] width 37 height 18
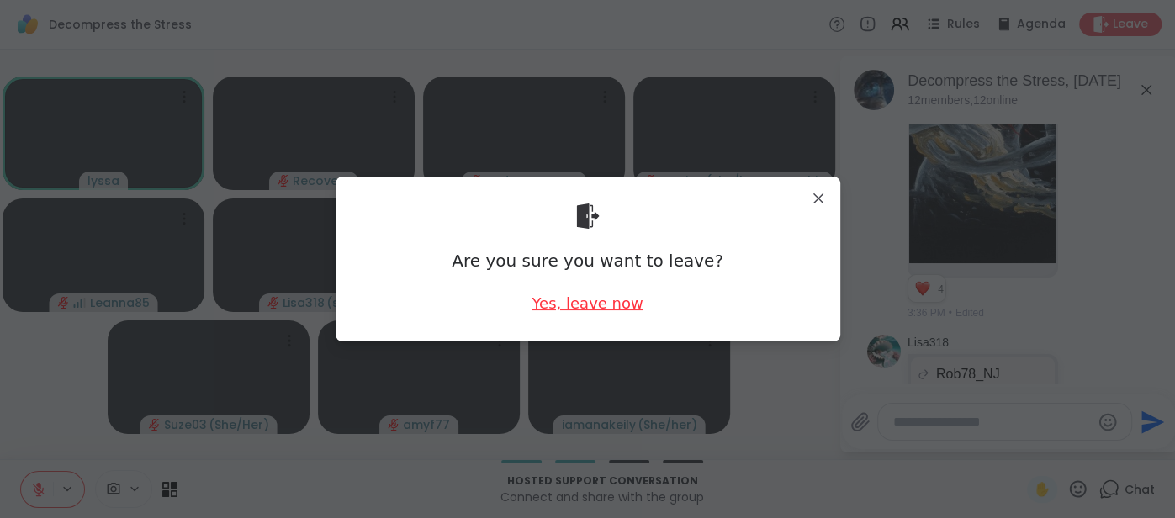
click at [559, 310] on div "Yes, leave now" at bounding box center [587, 303] width 111 height 21
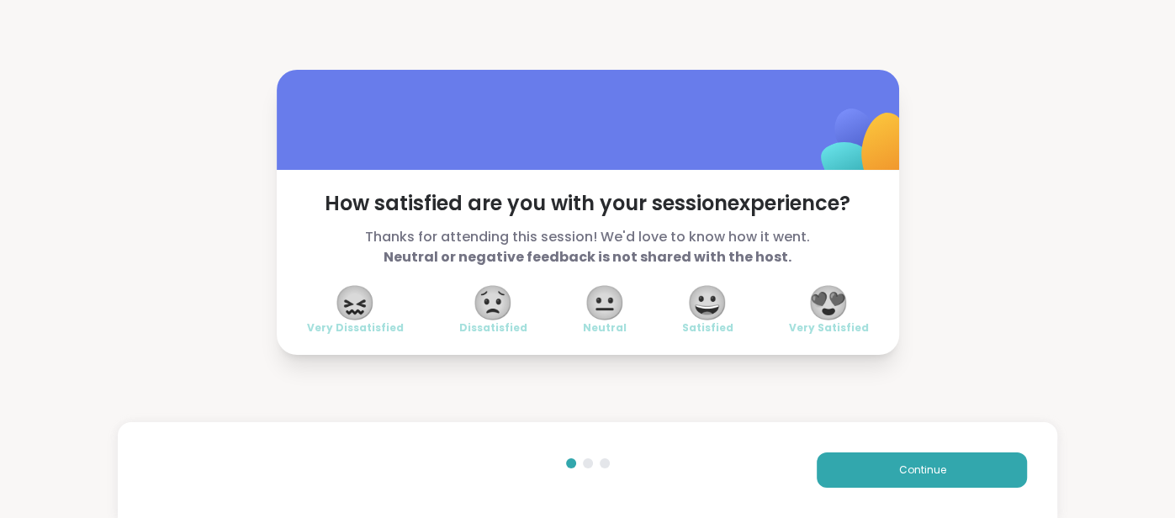
click at [827, 294] on span "😍" at bounding box center [829, 303] width 42 height 30
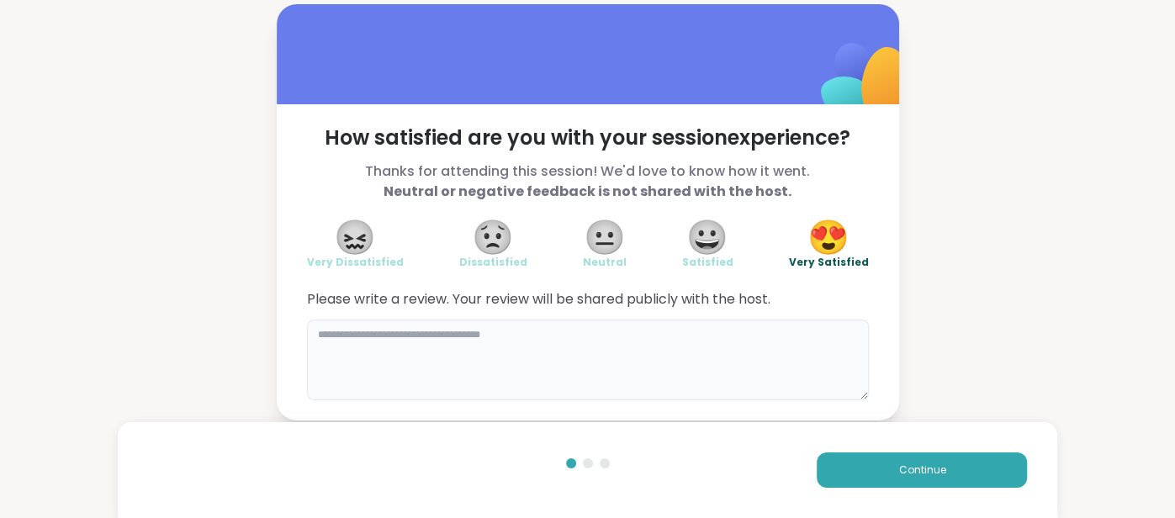
click at [722, 332] on textarea at bounding box center [588, 360] width 562 height 81
type textarea "******"
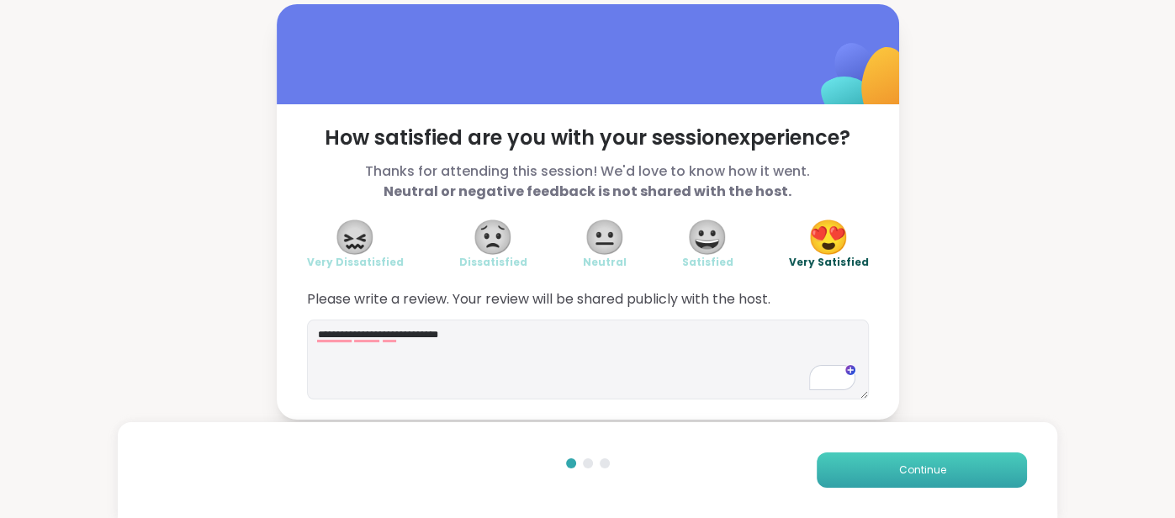
type textarea "**********"
click at [868, 465] on button "Continue" at bounding box center [922, 470] width 210 height 35
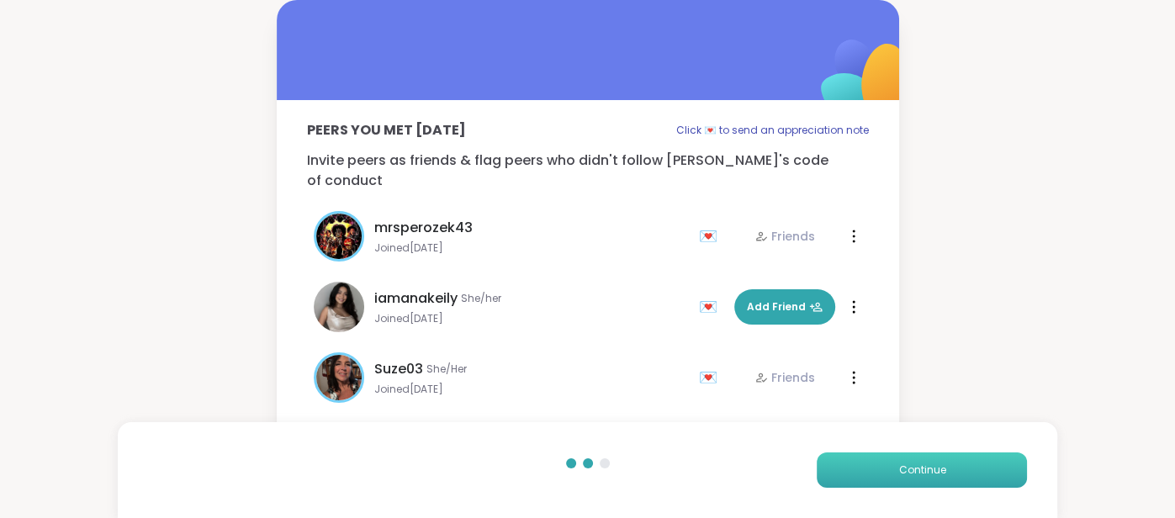
click at [868, 464] on button "Continue" at bounding box center [922, 470] width 210 height 35
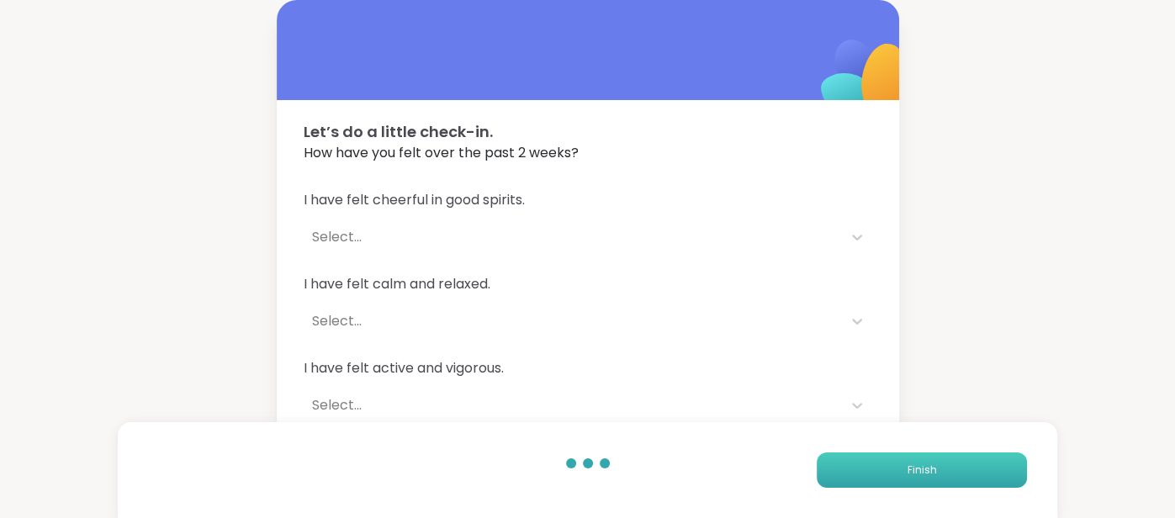
click at [869, 460] on button "Finish" at bounding box center [922, 470] width 210 height 35
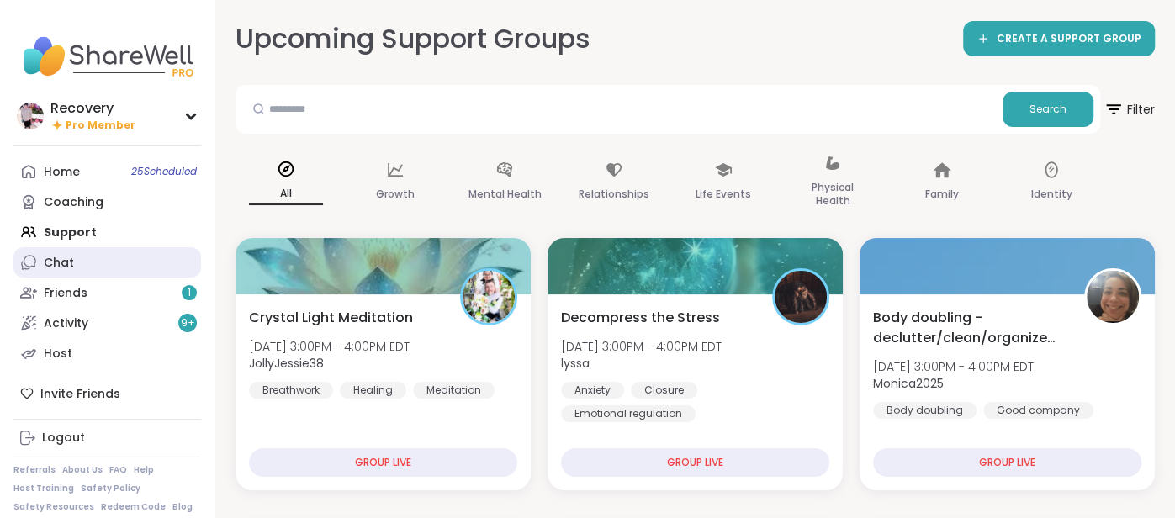
click at [81, 258] on link "Chat" at bounding box center [107, 262] width 188 height 30
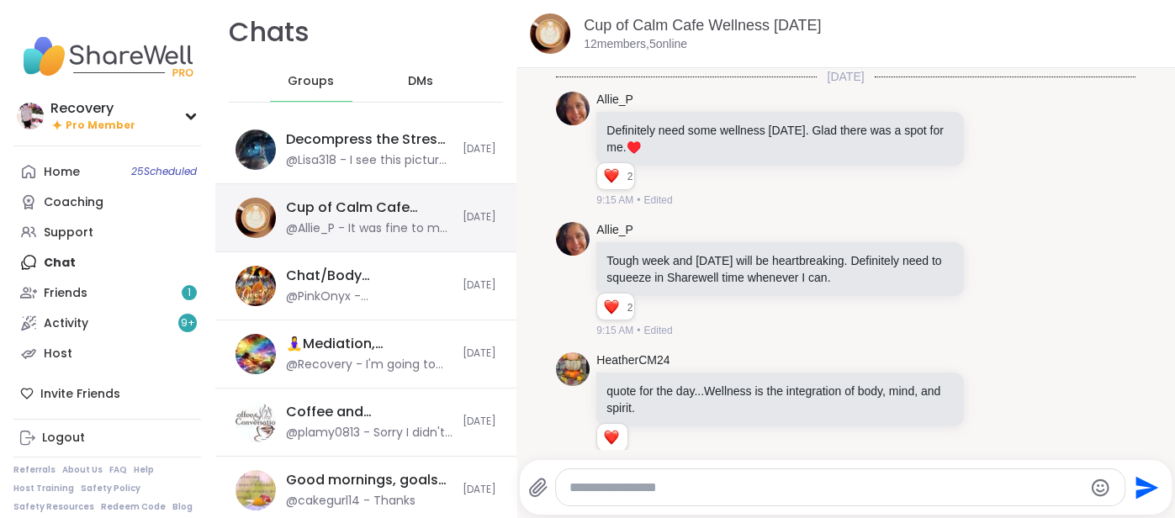
scroll to position [5142, 0]
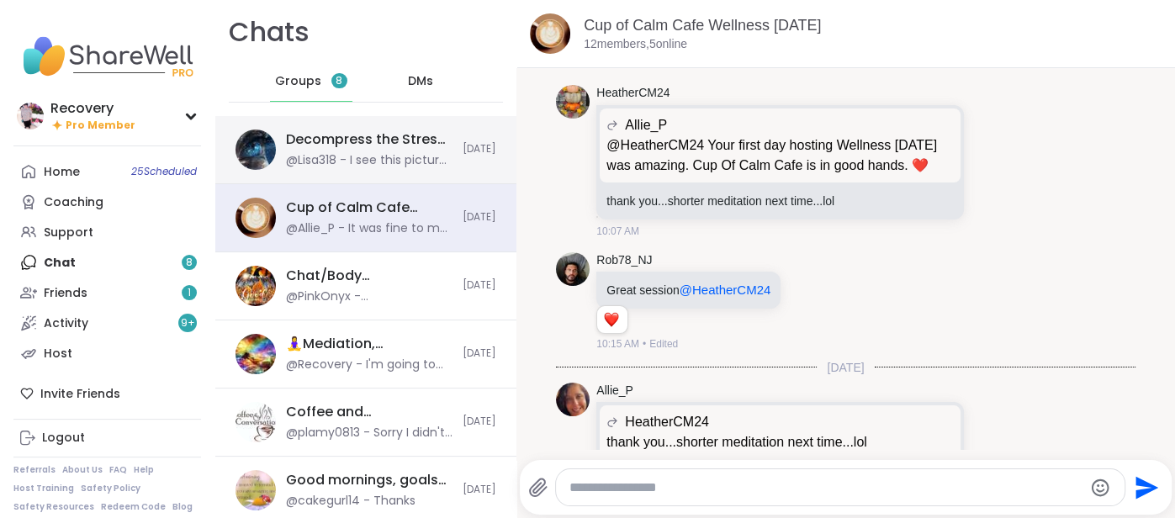
click at [314, 168] on div "@Lisa318 - I see this picture and I totally get it" at bounding box center [369, 160] width 167 height 17
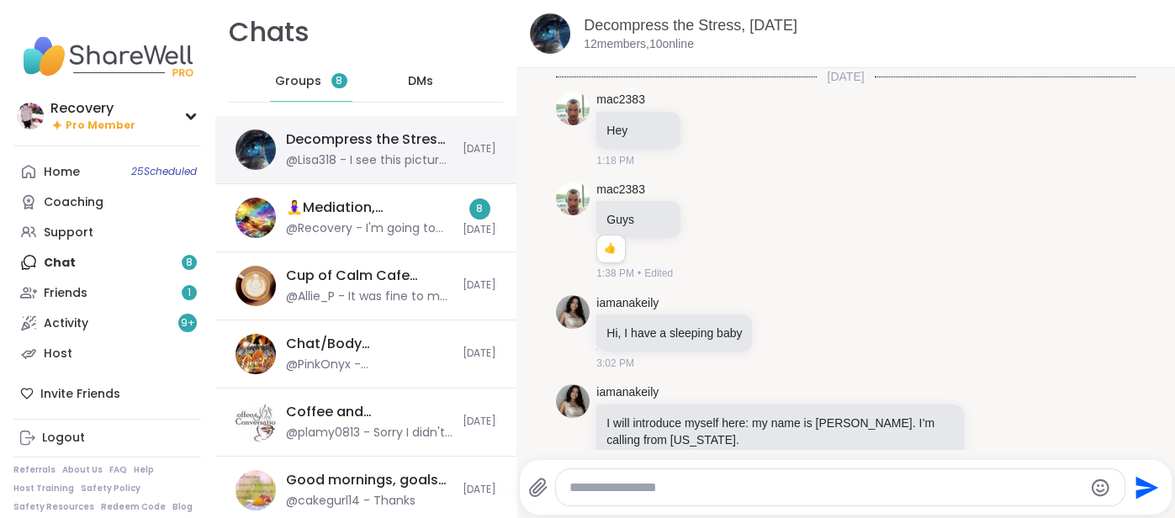
scroll to position [4358, 0]
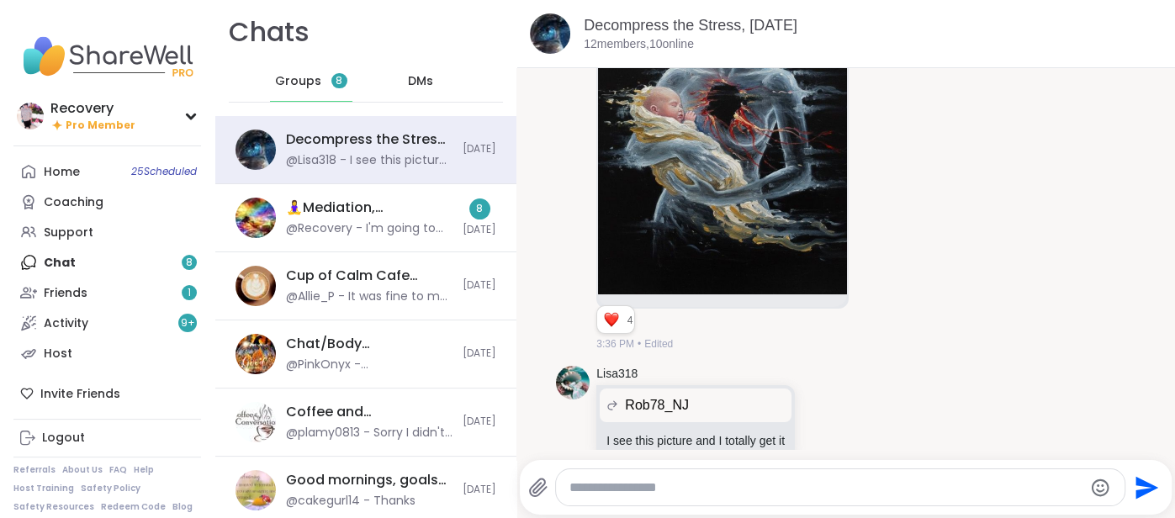
click at [617, 480] on textarea "Type your message" at bounding box center [827, 488] width 514 height 17
type textarea "**********"
